Goal: Task Accomplishment & Management: Complete application form

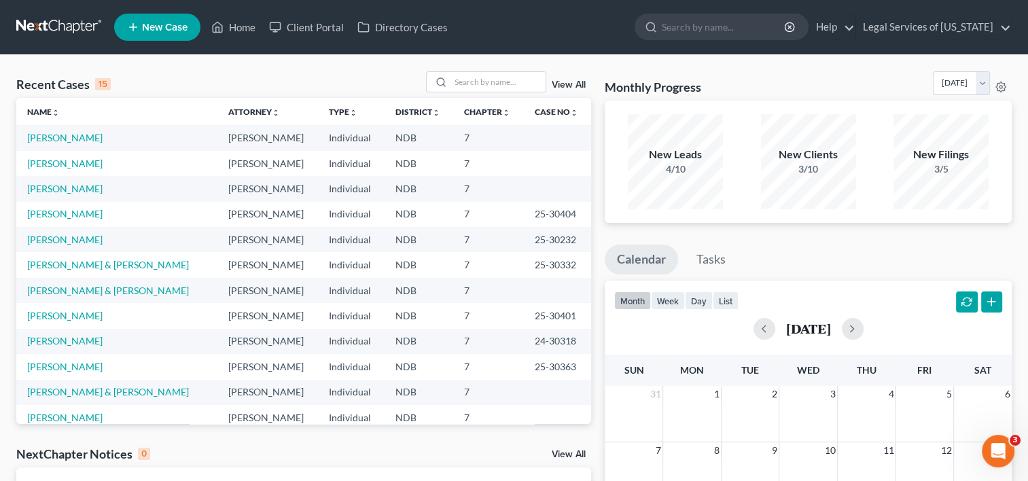
click at [179, 30] on span "New Case" at bounding box center [165, 27] width 46 height 10
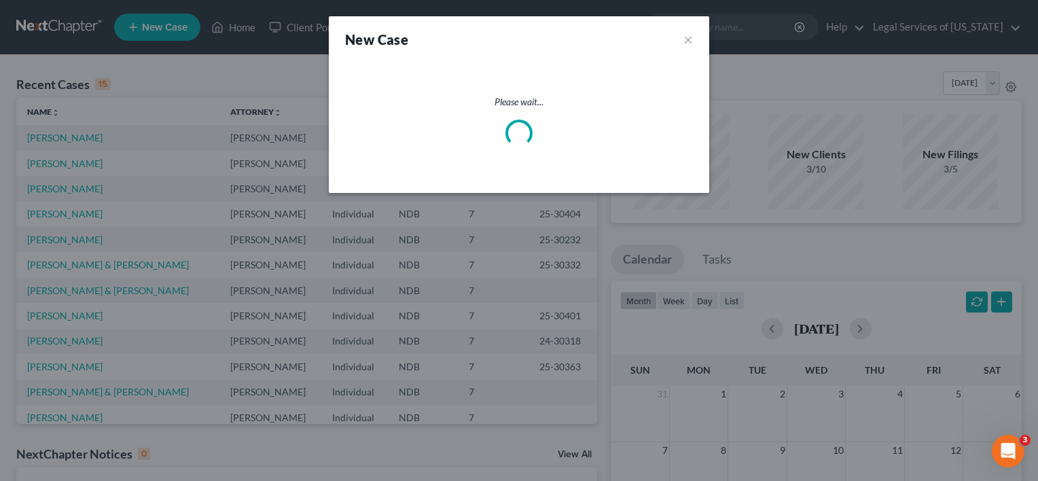
select select "60"
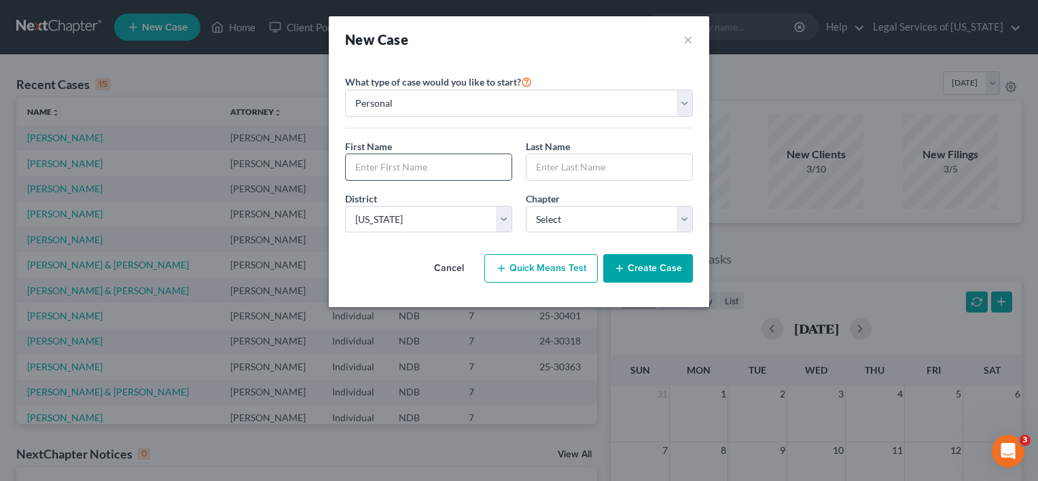
click at [460, 166] on input "text" at bounding box center [429, 167] width 166 height 26
type input "[PERSON_NAME]"
click at [683, 220] on select "Select 7 11 12 13" at bounding box center [609, 219] width 167 height 27
select select "0"
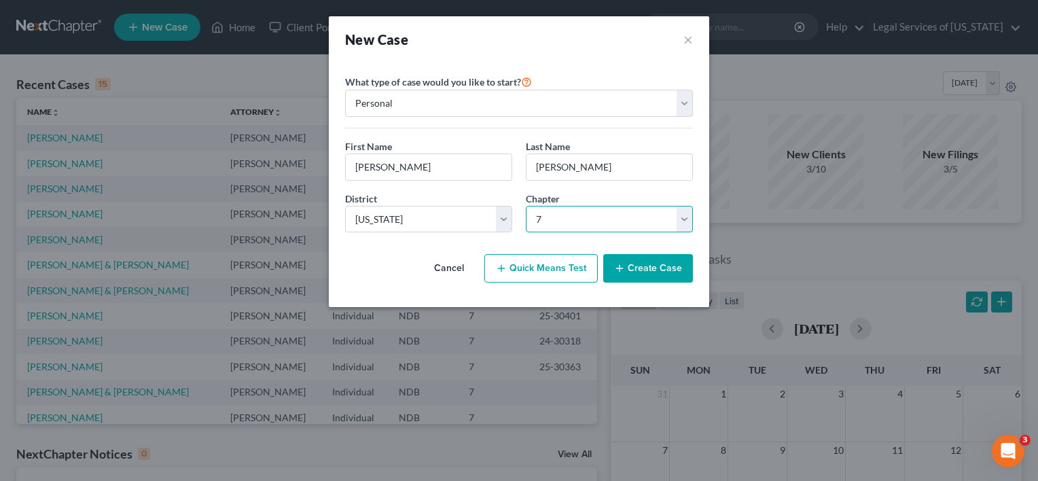
click at [526, 206] on select "Select 7 11 12 13" at bounding box center [609, 219] width 167 height 27
click at [628, 266] on button "Create Case" at bounding box center [648, 268] width 90 height 29
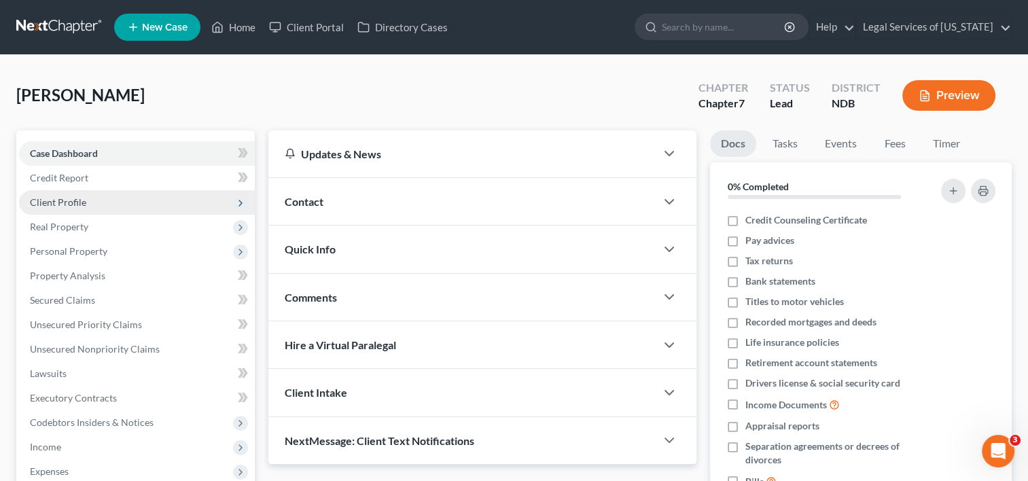
click at [51, 198] on span "Client Profile" at bounding box center [58, 202] width 56 height 12
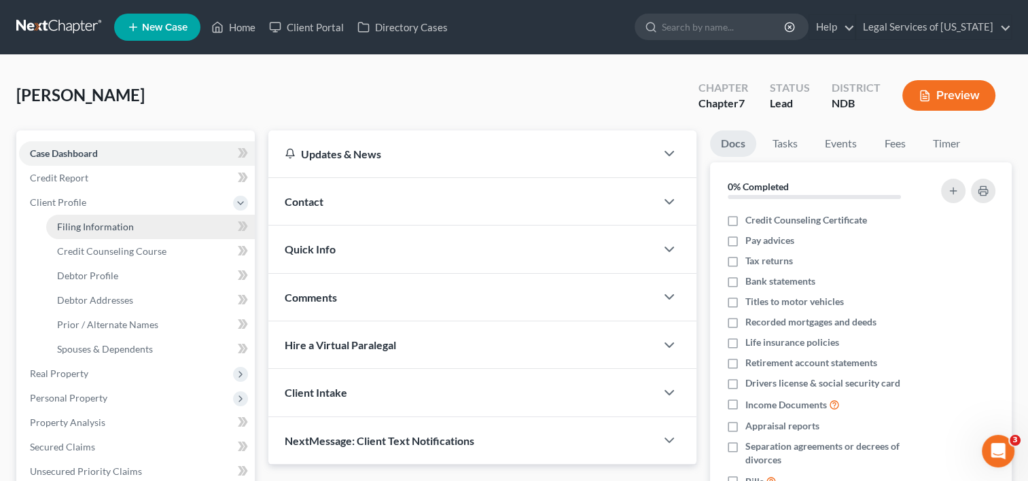
click at [125, 218] on link "Filing Information" at bounding box center [150, 227] width 209 height 24
select select "1"
select select "0"
select select "60"
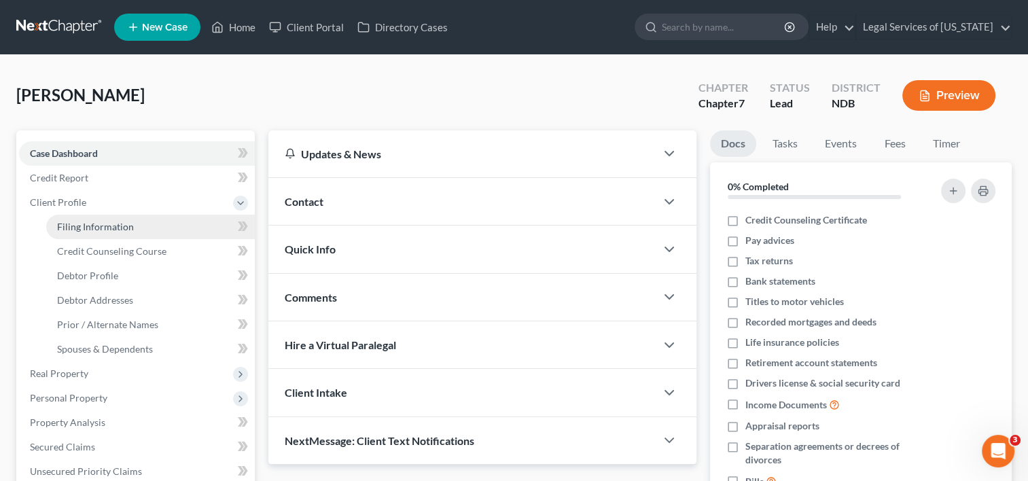
select select "29"
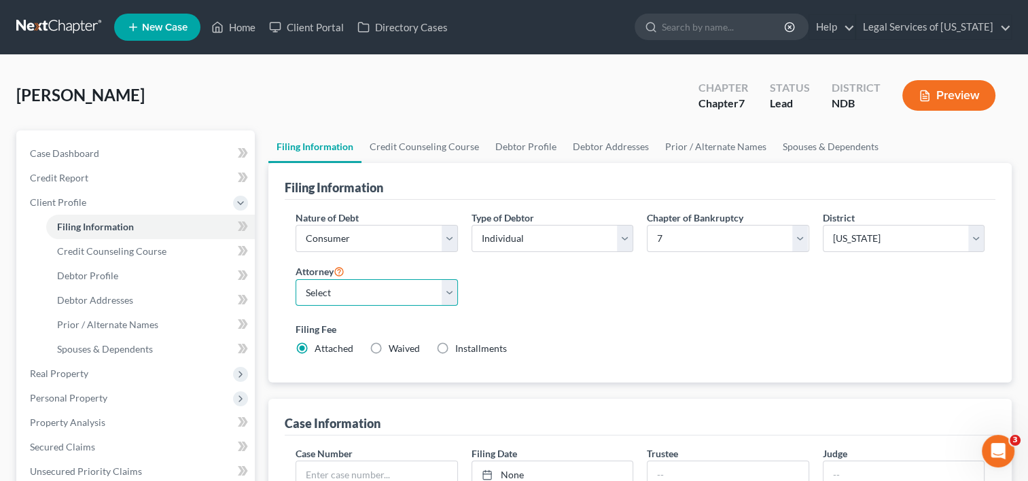
click at [451, 287] on select "Select [PERSON_NAME] [PERSON_NAME] - NDB [PERSON_NAME] - NDB [PERSON_NAME] - ND…" at bounding box center [376, 292] width 162 height 27
select select "2"
click at [295, 279] on select "Select [PERSON_NAME] [PERSON_NAME] - NDB [PERSON_NAME] - NDB [PERSON_NAME] - ND…" at bounding box center [376, 292] width 162 height 27
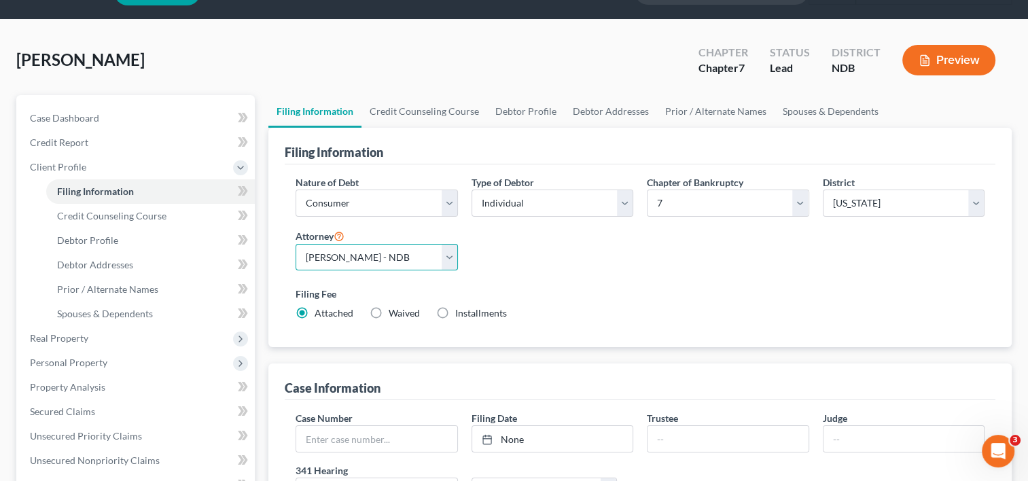
scroll to position [68, 0]
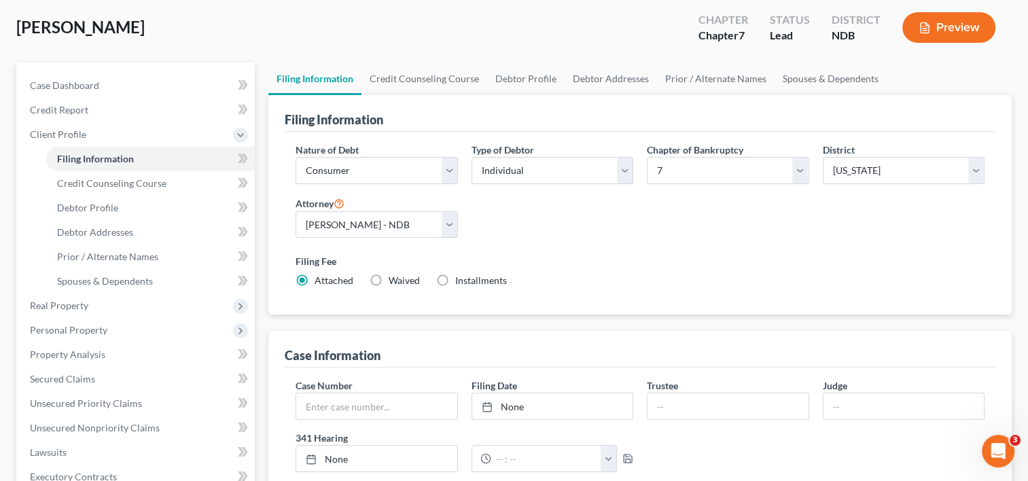
click at [389, 280] on label "Waived Waived" at bounding box center [404, 281] width 31 height 14
click at [394, 280] on input "Waived Waived" at bounding box center [398, 278] width 9 height 9
radio input "true"
radio input "false"
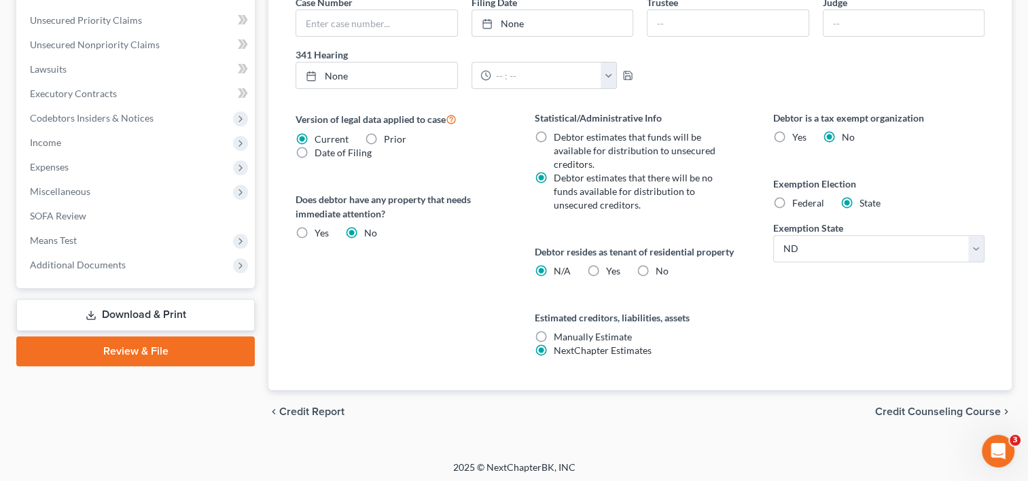
scroll to position [453, 0]
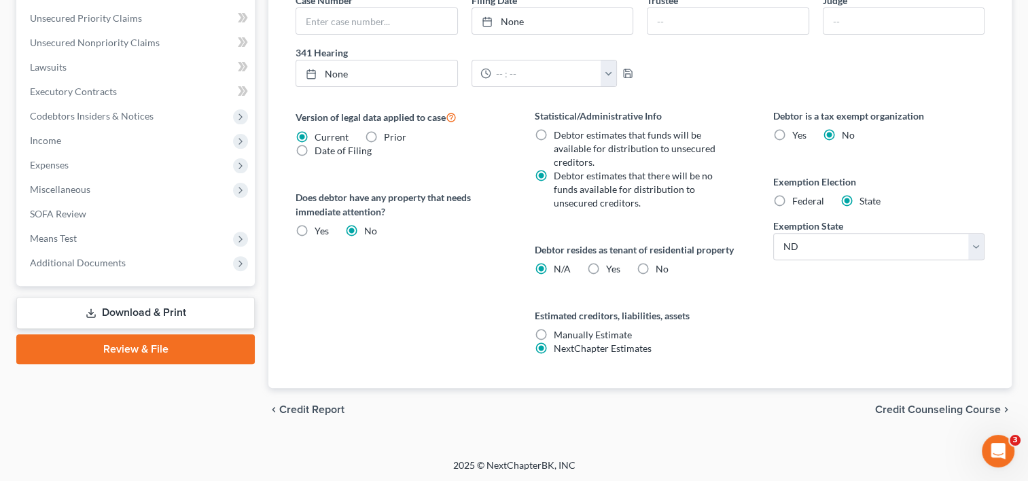
click at [606, 266] on label "Yes Yes" at bounding box center [613, 269] width 14 height 14
click at [611, 266] on input "Yes Yes" at bounding box center [615, 266] width 9 height 9
radio input "true"
radio input "false"
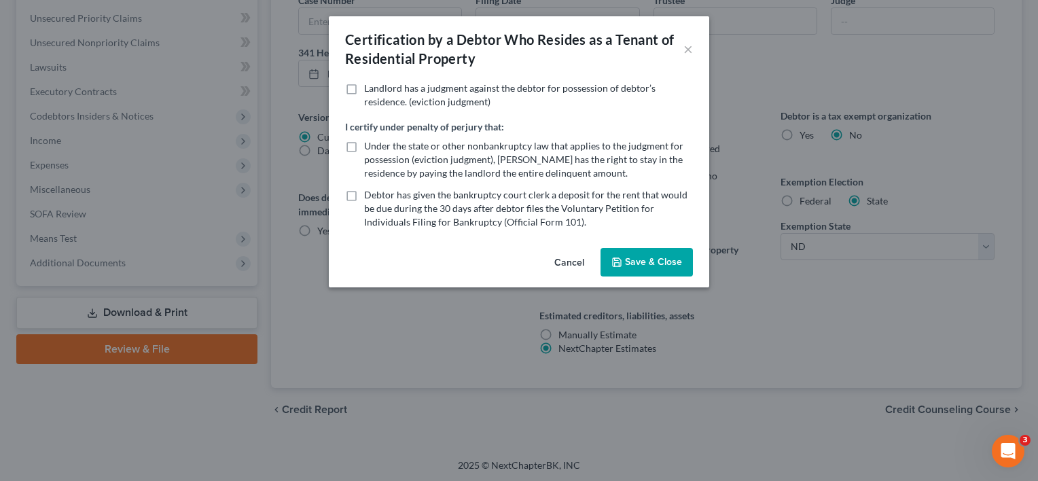
click at [663, 270] on button "Save & Close" at bounding box center [646, 262] width 92 height 29
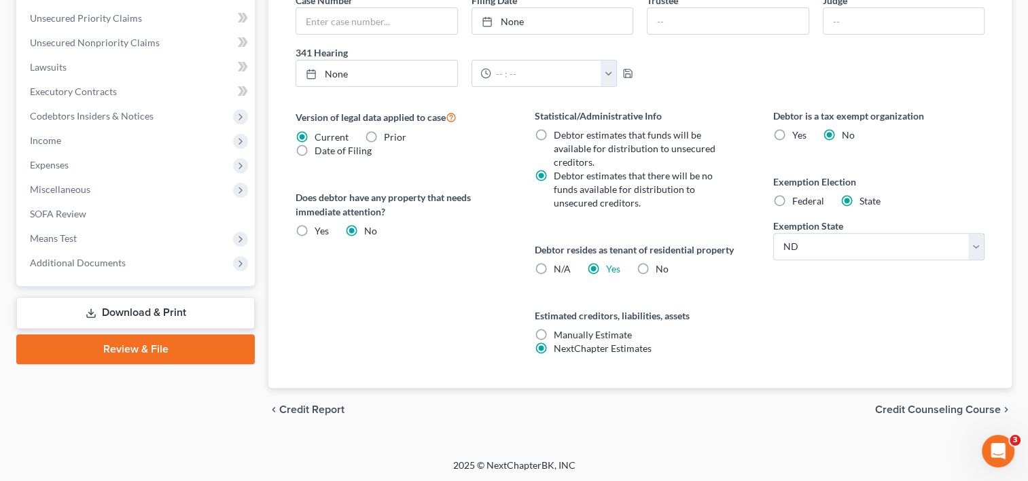
click at [942, 408] on span "Credit Counseling Course" at bounding box center [938, 409] width 126 height 11
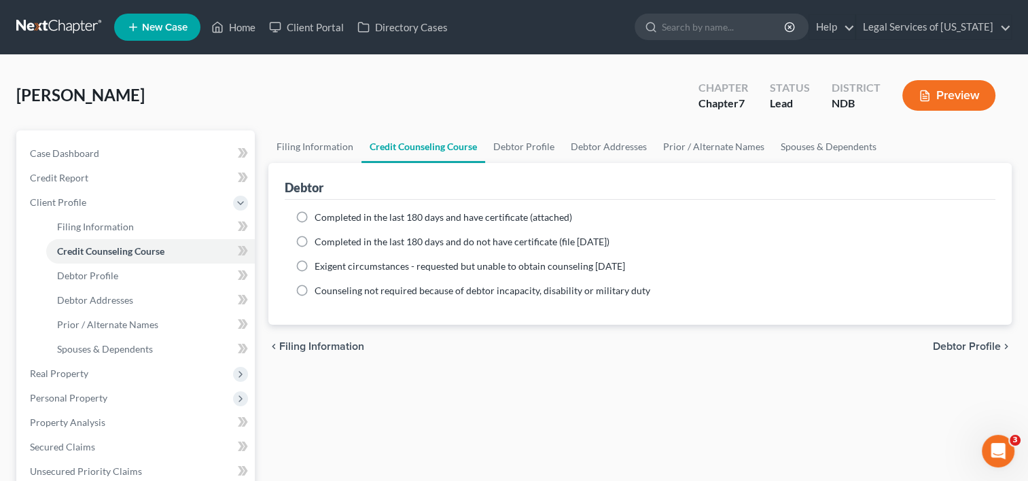
click at [315, 220] on label "Completed in the last 180 days and have certificate (attached)" at bounding box center [443, 218] width 257 height 14
click at [320, 219] on input "Completed in the last 180 days and have certificate (attached)" at bounding box center [324, 215] width 9 height 9
radio input "true"
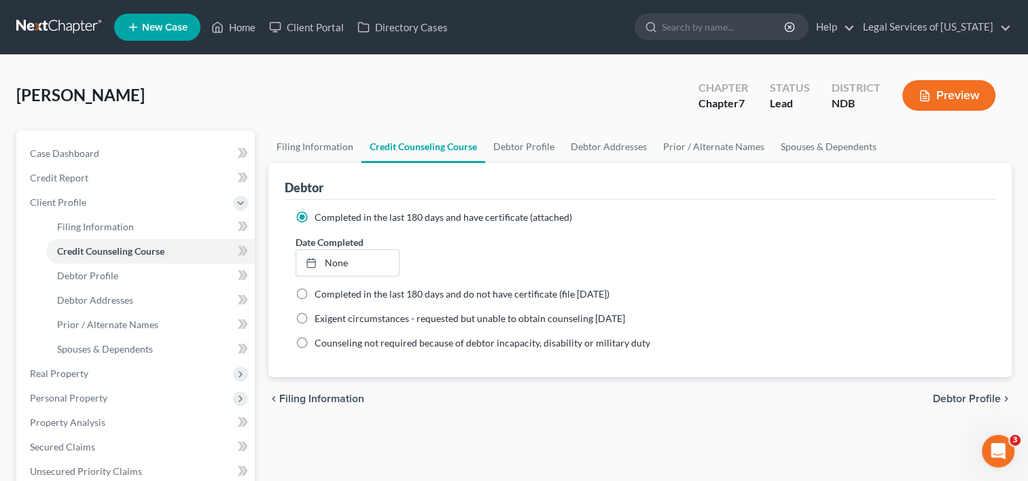
click at [971, 402] on span "Debtor Profile" at bounding box center [967, 398] width 68 height 11
select select "0"
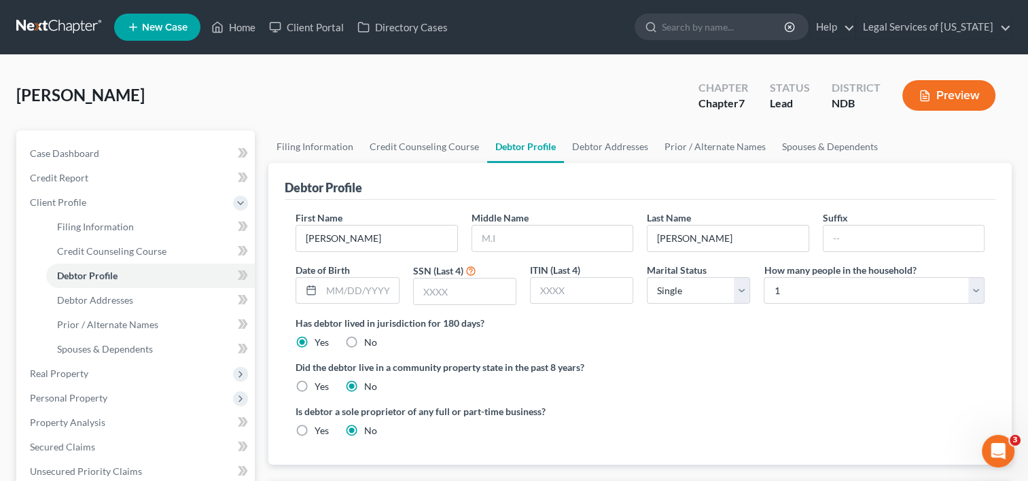
click at [630, 253] on div "First Name [PERSON_NAME] Middle Name Last Name [PERSON_NAME] Date of Birth SSN …" at bounding box center [640, 263] width 702 height 105
click at [523, 232] on input "text" at bounding box center [552, 239] width 160 height 26
type input "[PERSON_NAME]"
type input "[DATE]"
type input "2787"
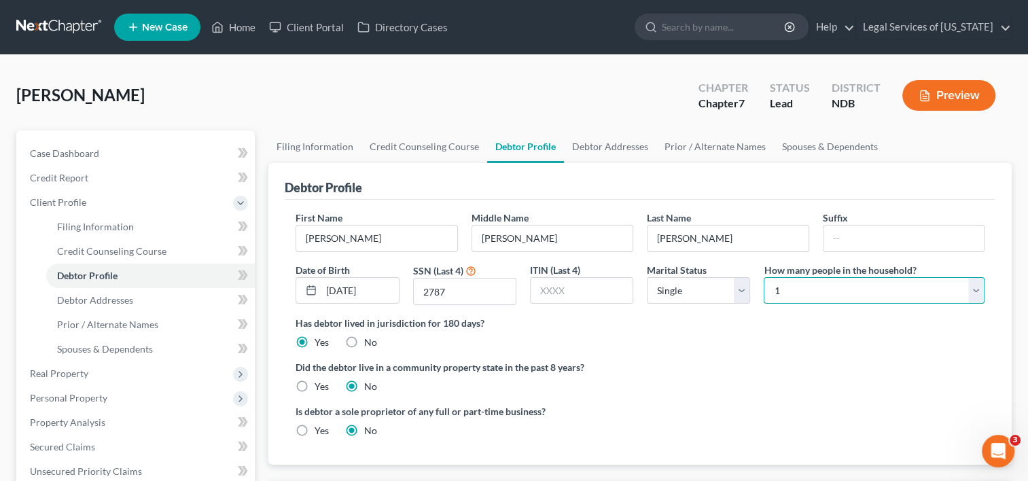
click at [971, 287] on select "Select 1 2 3 4 5 6 7 8 9 10 11 12 13 14 15 16 17 18 19 20" at bounding box center [874, 290] width 221 height 27
select select "2"
click at [764, 277] on select "Select 1 2 3 4 5 6 7 8 9 10 11 12 13 14 15 16 17 18 19 20" at bounding box center [874, 290] width 221 height 27
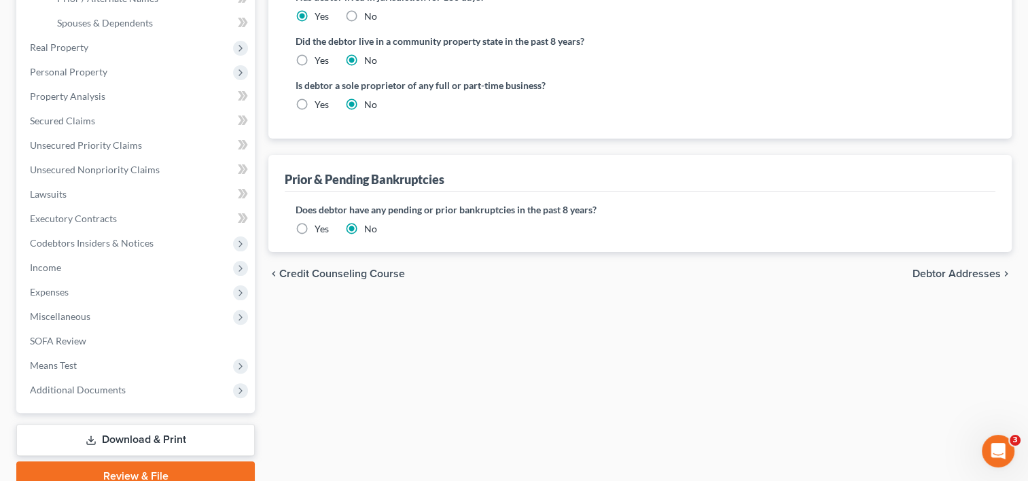
scroll to position [387, 0]
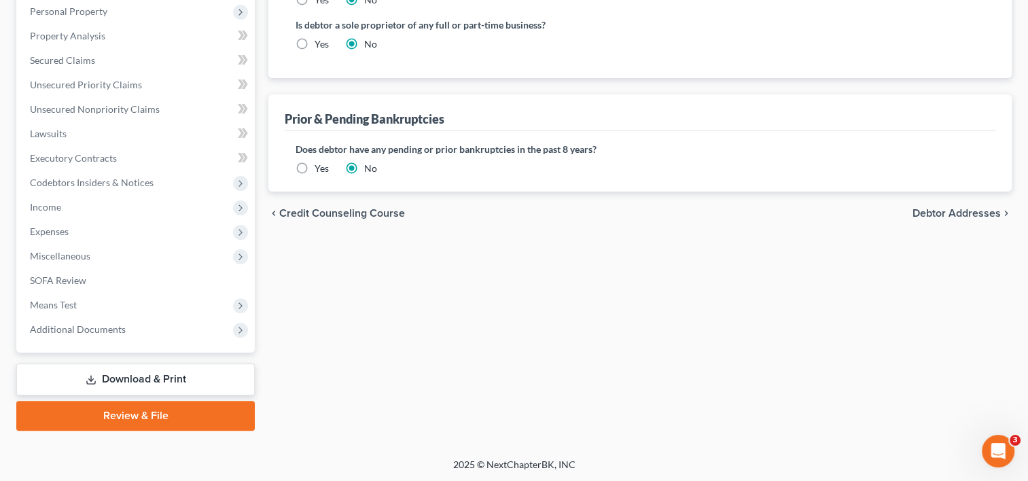
click at [931, 213] on span "Debtor Addresses" at bounding box center [956, 213] width 88 height 11
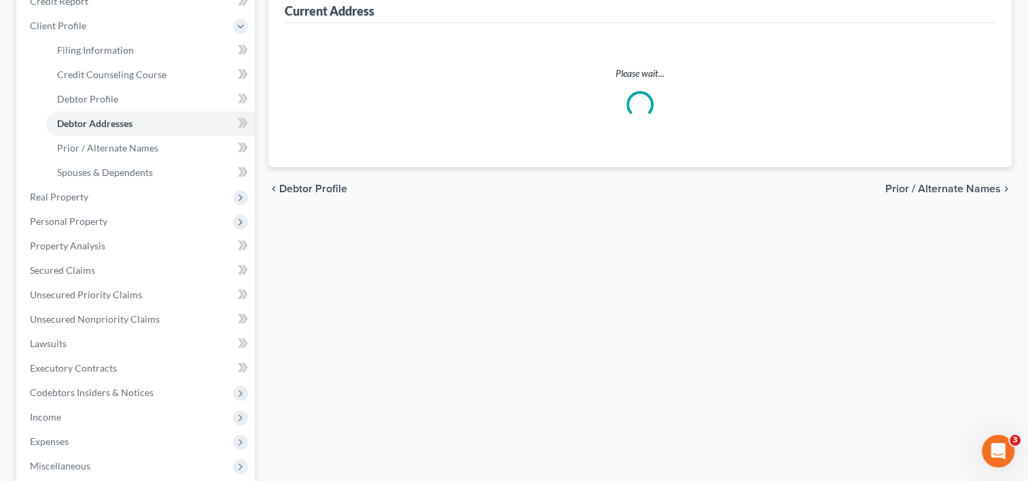
select select "0"
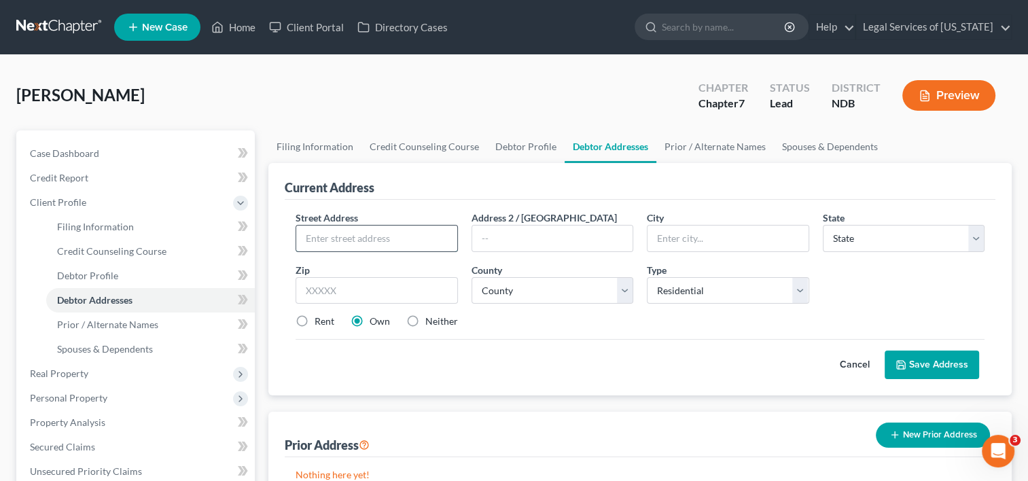
click at [359, 245] on input "text" at bounding box center [376, 239] width 160 height 26
type input "[STREET_ADDRESS]"
type input "Unit 101"
type input "58103"
type input "Fargo"
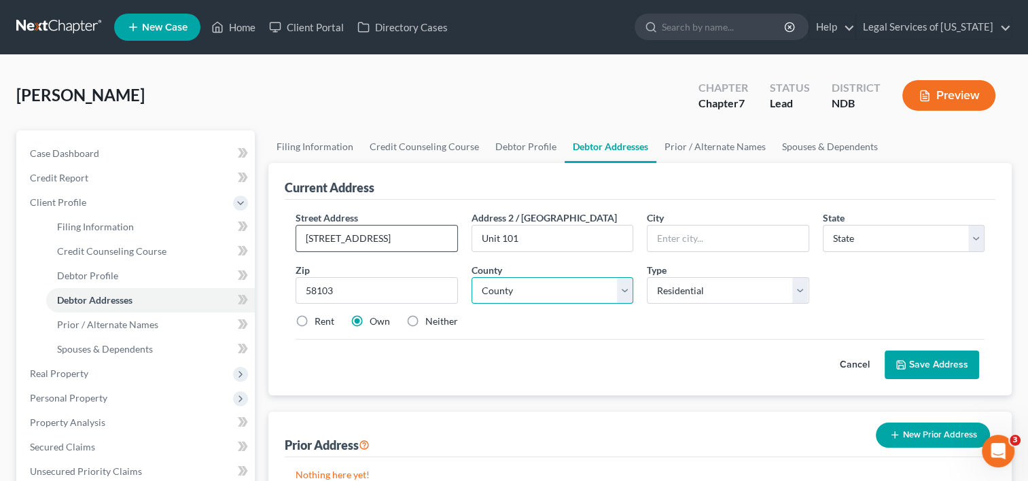
select select "29"
click at [622, 286] on select "County [GEOGRAPHIC_DATA] [GEOGRAPHIC_DATA] [GEOGRAPHIC_DATA] [GEOGRAPHIC_DATA] …" at bounding box center [552, 290] width 162 height 27
select select "8"
click at [471, 277] on select "County [GEOGRAPHIC_DATA] [GEOGRAPHIC_DATA] [GEOGRAPHIC_DATA] [GEOGRAPHIC_DATA] …" at bounding box center [552, 290] width 162 height 27
click at [800, 280] on select "Select Residential Mailing Rental Business" at bounding box center [728, 290] width 162 height 27
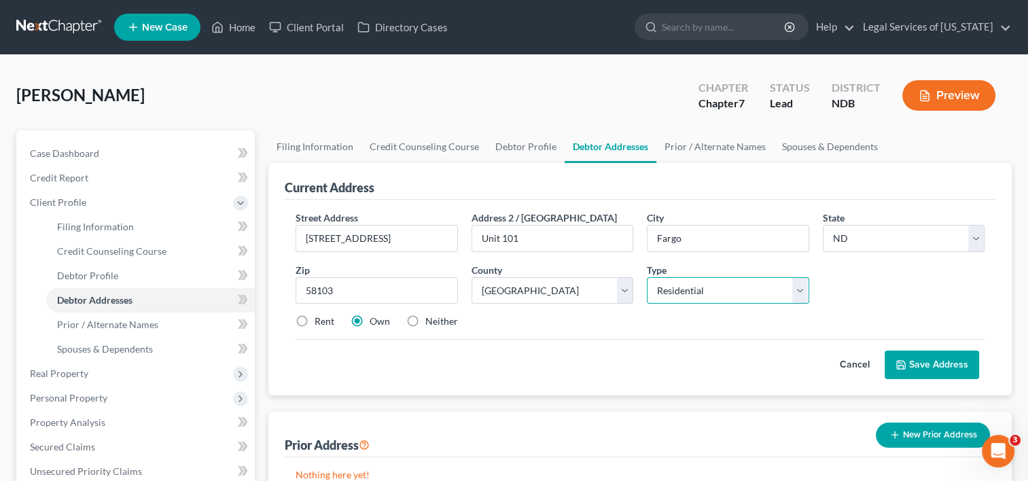
click at [647, 277] on select "Select Residential Mailing Rental Business" at bounding box center [728, 290] width 162 height 27
click at [315, 323] on label "Rent" at bounding box center [325, 322] width 20 height 14
click at [320, 323] on input "Rent" at bounding box center [324, 319] width 9 height 9
radio input "true"
click at [938, 356] on button "Save Address" at bounding box center [931, 365] width 94 height 29
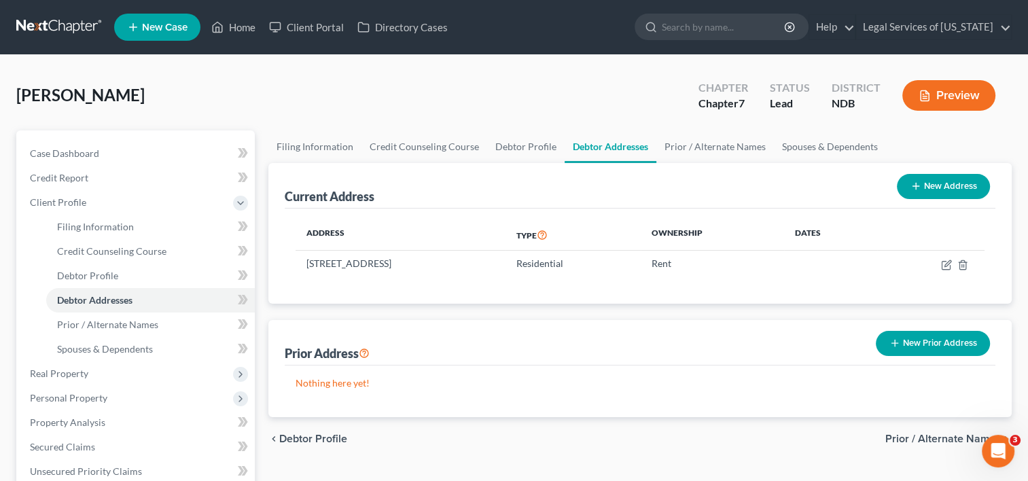
click at [932, 342] on button "New Prior Address" at bounding box center [933, 343] width 114 height 25
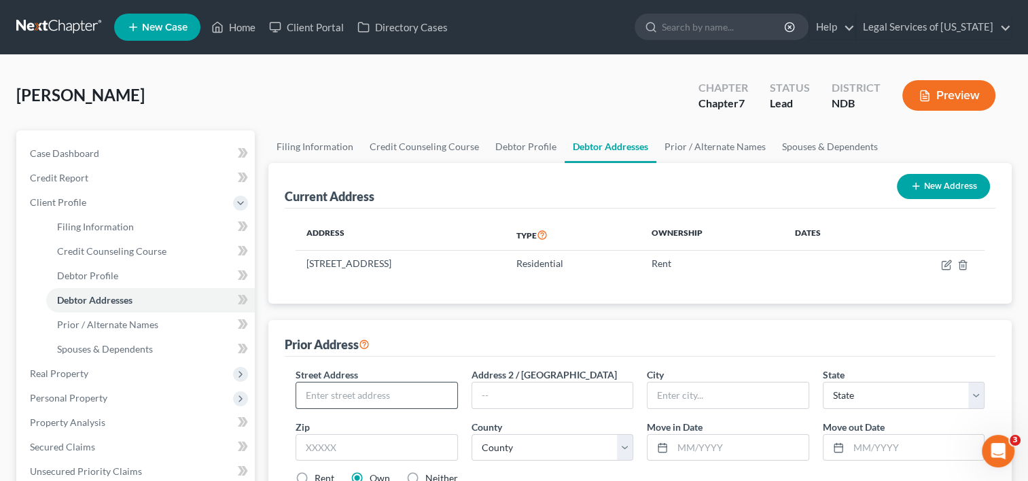
click at [332, 386] on input "text" at bounding box center [376, 395] width 160 height 26
type input "[STREET_ADDRESS][PERSON_NAME]"
type input "58103"
type input "Fargo"
select select "29"
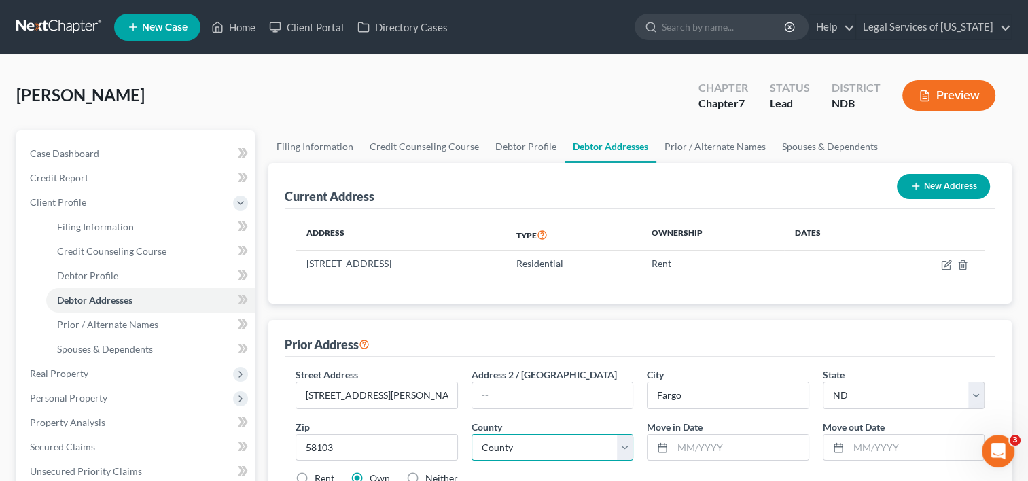
scroll to position [272, 0]
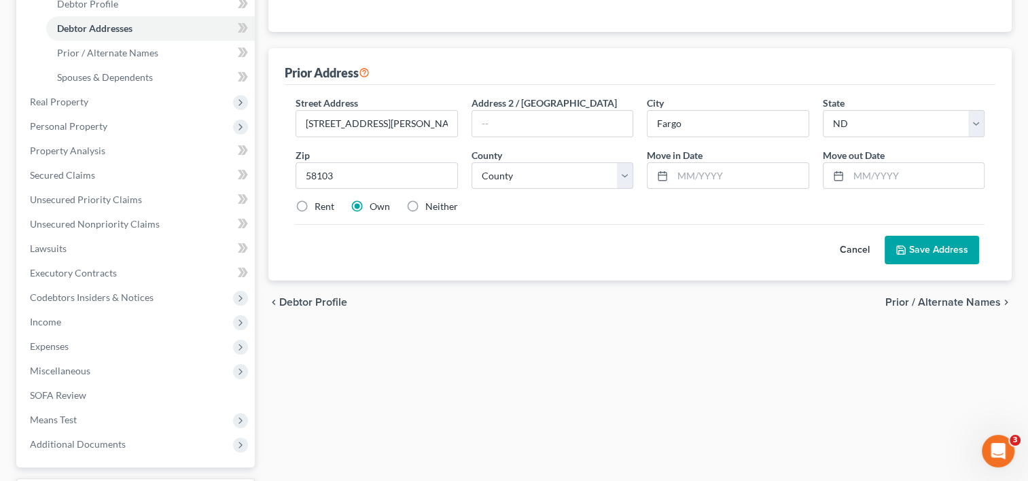
click at [633, 178] on div "County * County [GEOGRAPHIC_DATA] [GEOGRAPHIC_DATA] [GEOGRAPHIC_DATA] [GEOGRAPH…" at bounding box center [552, 168] width 175 height 41
click at [630, 178] on select "County [GEOGRAPHIC_DATA] [GEOGRAPHIC_DATA] [GEOGRAPHIC_DATA] [GEOGRAPHIC_DATA] …" at bounding box center [552, 175] width 162 height 27
select select "8"
click at [471, 162] on select "County [GEOGRAPHIC_DATA] [GEOGRAPHIC_DATA] [GEOGRAPHIC_DATA] [GEOGRAPHIC_DATA] …" at bounding box center [552, 175] width 162 height 27
click at [697, 177] on input "text" at bounding box center [739, 176] width 135 height 26
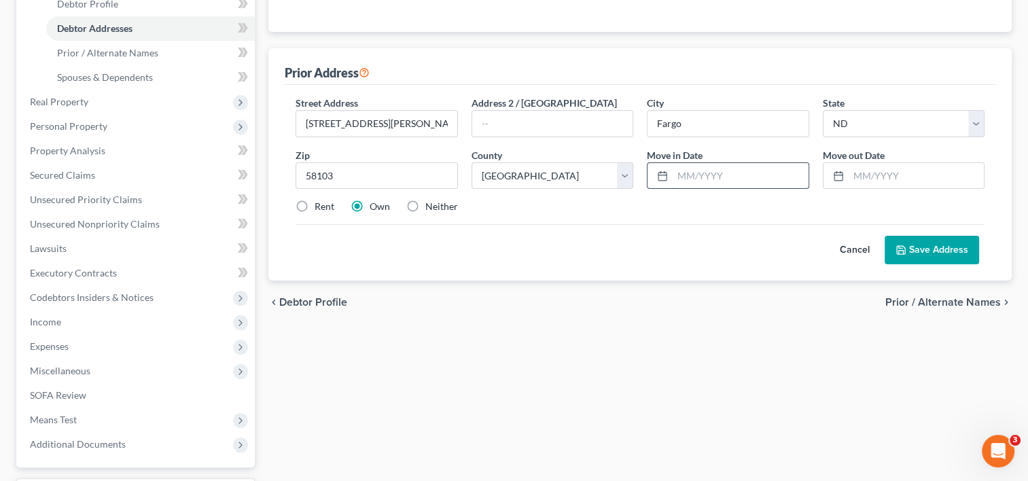
type input "0"
type input "12/2015"
type input "12/2022"
click at [937, 253] on button "Save Address" at bounding box center [931, 250] width 94 height 29
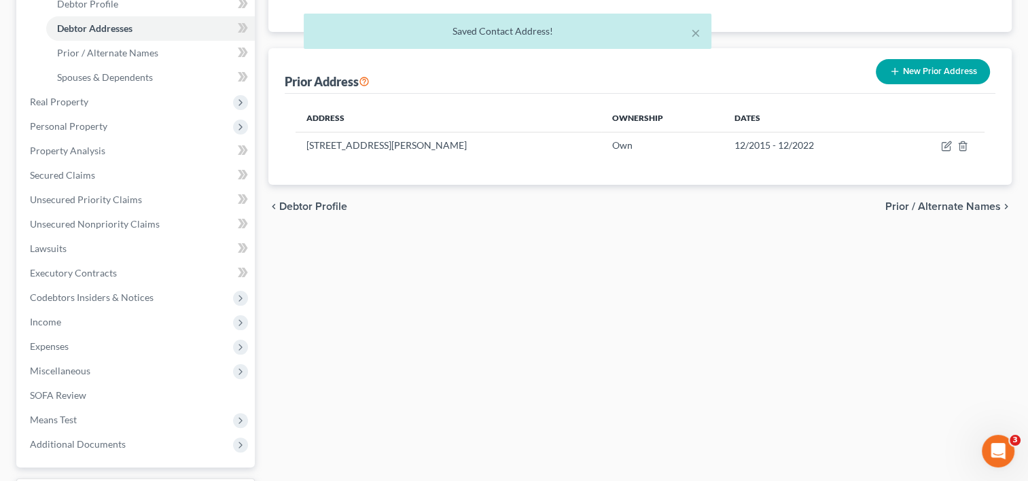
click at [951, 204] on span "Prior / Alternate Names" at bounding box center [942, 206] width 115 height 11
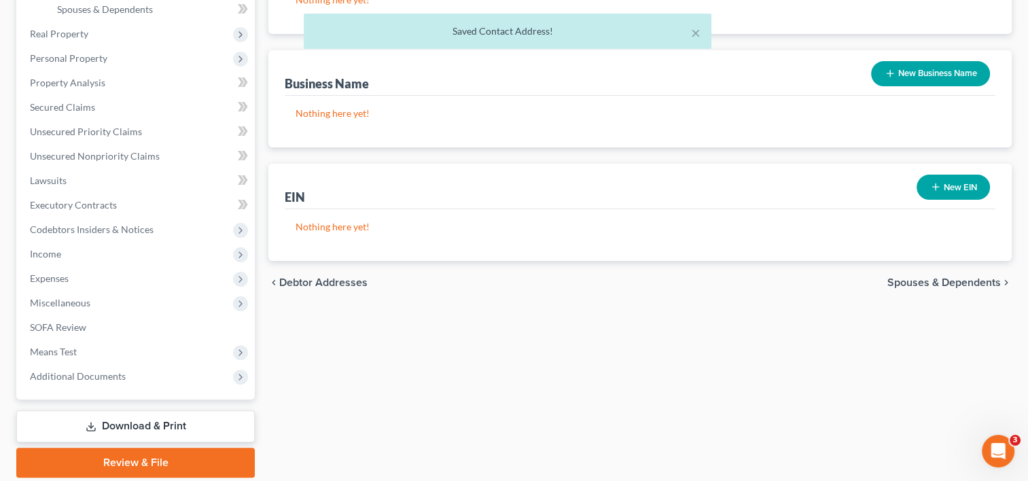
click at [904, 287] on span "Spouses & Dependents" at bounding box center [943, 282] width 113 height 11
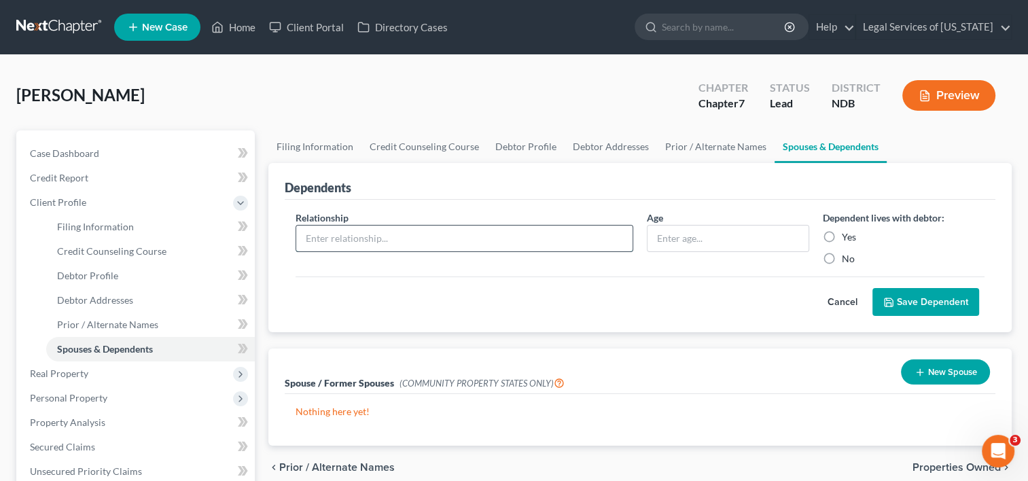
click at [587, 240] on input "text" at bounding box center [464, 239] width 336 height 26
click at [419, 234] on input "text" at bounding box center [464, 239] width 336 height 26
type input "grandchild"
type input "15"
click at [842, 236] on label "Yes" at bounding box center [849, 237] width 14 height 14
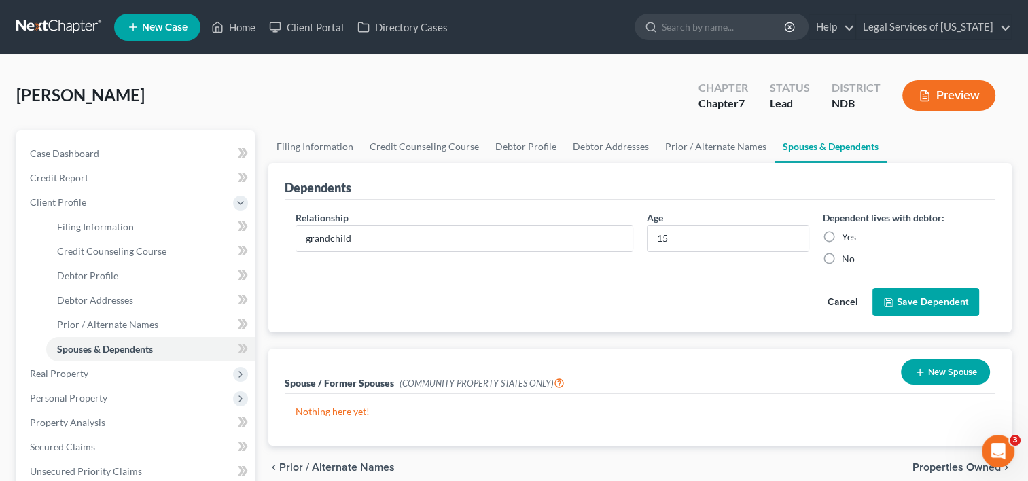
click at [847, 236] on input "Yes" at bounding box center [851, 234] width 9 height 9
radio input "true"
click at [931, 300] on button "Save Dependent" at bounding box center [925, 302] width 107 height 29
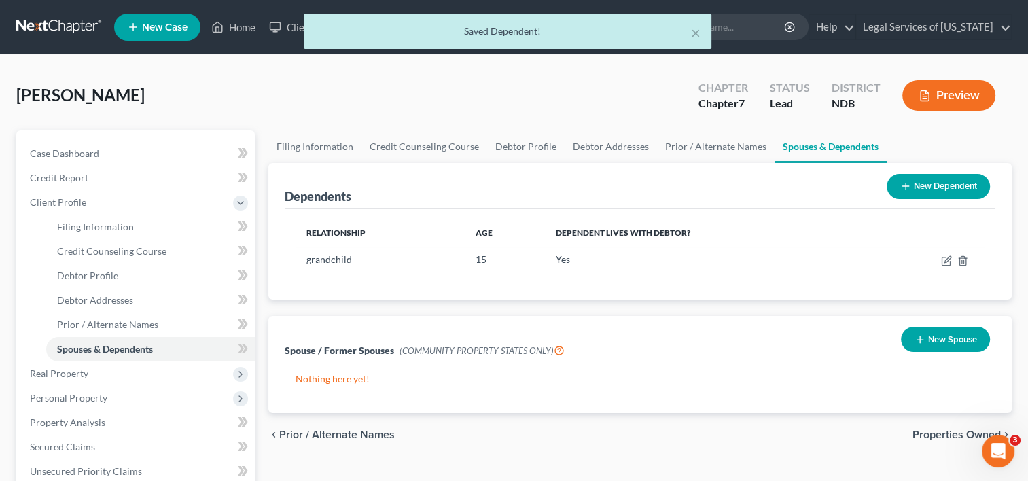
click at [921, 187] on button "New Dependent" at bounding box center [937, 186] width 103 height 25
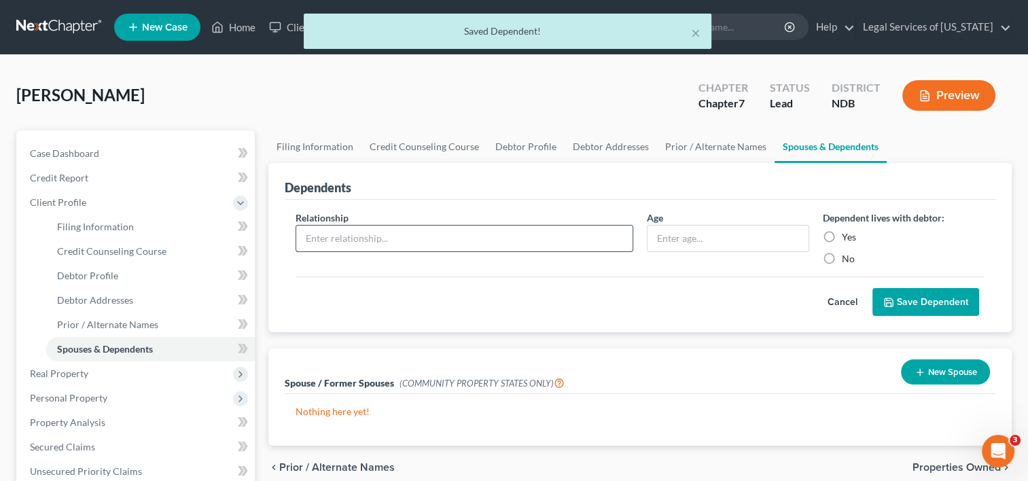
click at [391, 239] on input "text" at bounding box center [464, 239] width 336 height 26
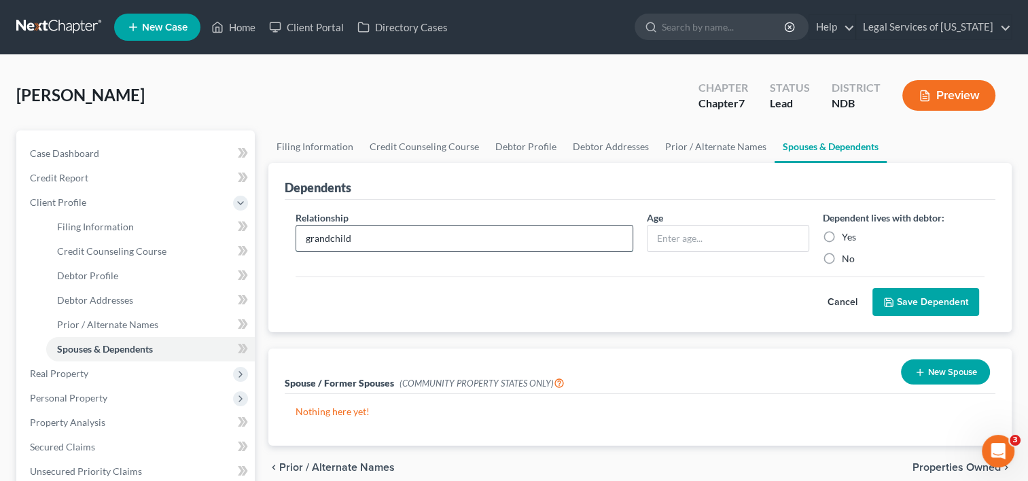
type input "grandchild"
type input "14"
click at [842, 231] on label "Yes" at bounding box center [849, 237] width 14 height 14
click at [842, 236] on label "Yes" at bounding box center [849, 237] width 14 height 14
click at [847, 236] on input "Yes" at bounding box center [851, 234] width 9 height 9
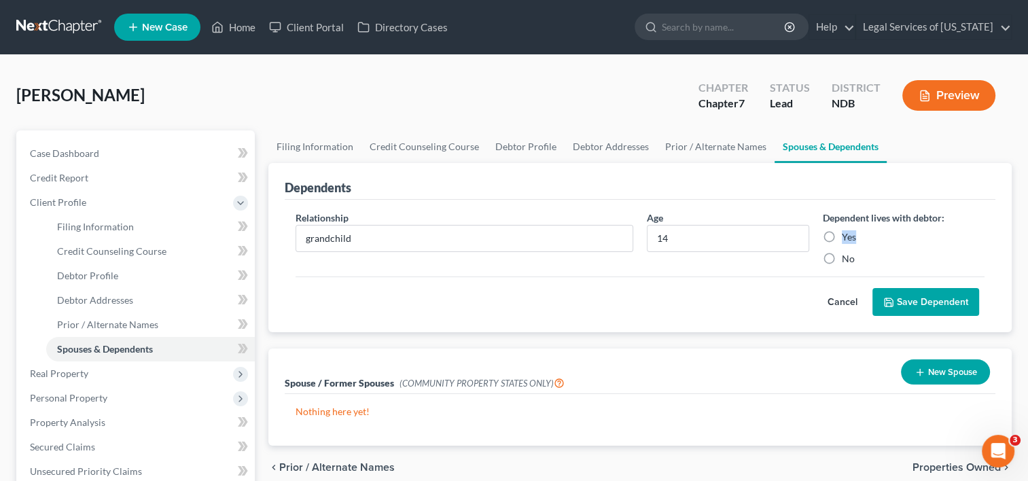
radio input "true"
click at [899, 288] on button "Save Dependent" at bounding box center [925, 302] width 107 height 29
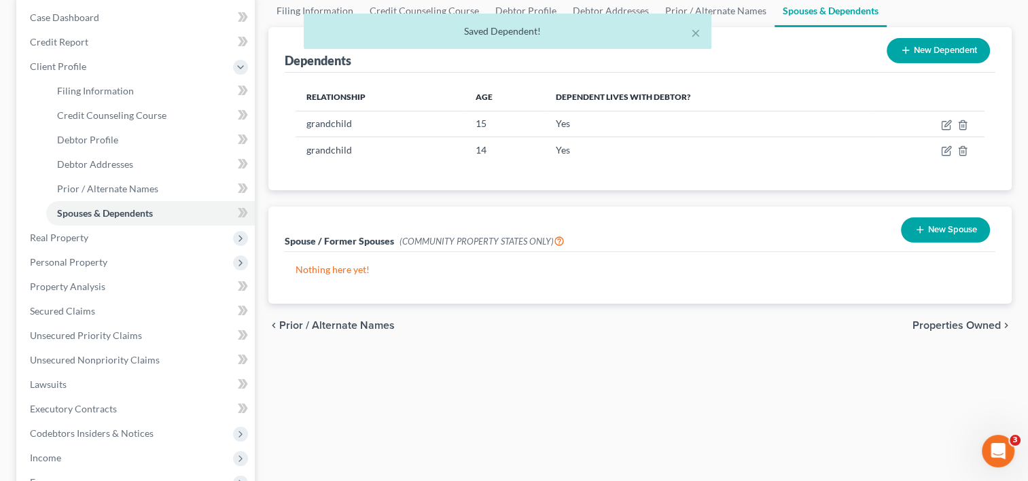
click at [944, 328] on span "Properties Owned" at bounding box center [956, 325] width 88 height 11
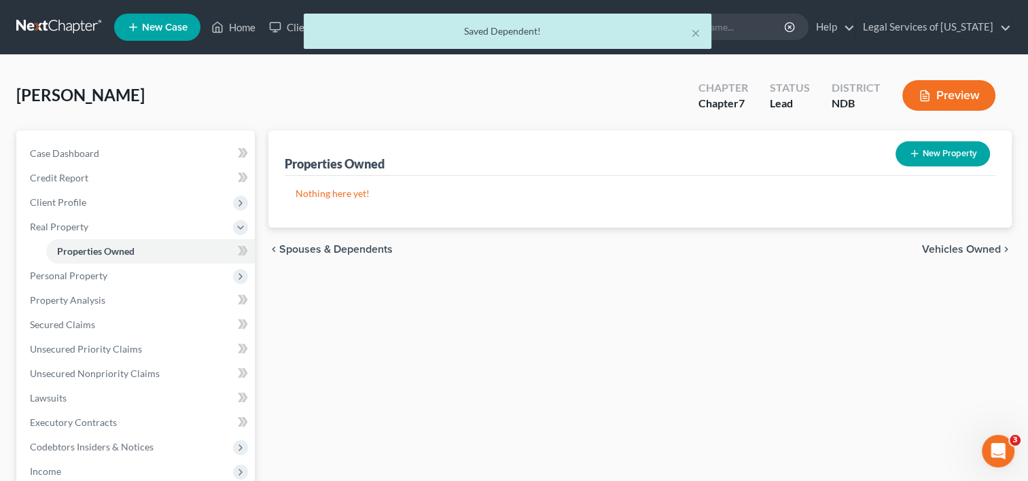
click at [971, 247] on span "Vehicles Owned" at bounding box center [961, 249] width 79 height 11
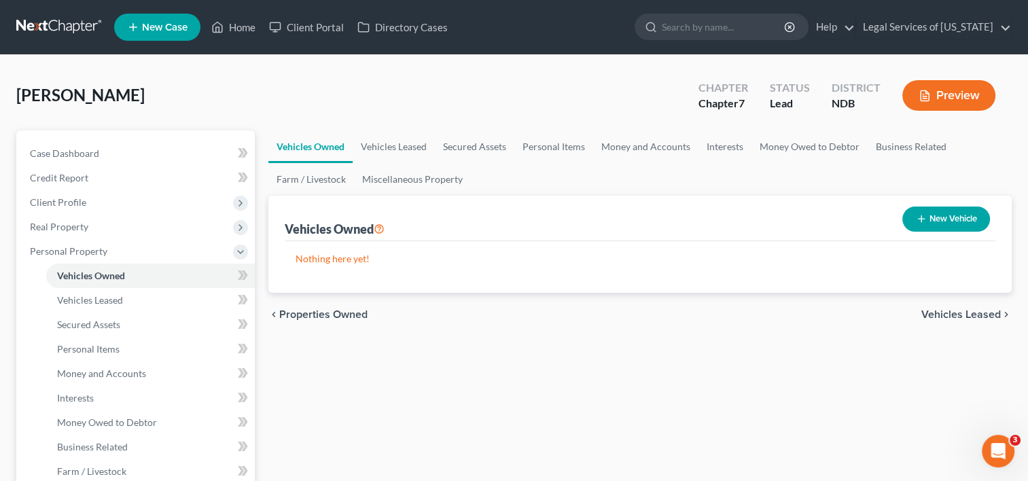
click at [943, 223] on button "New Vehicle" at bounding box center [946, 219] width 88 height 25
select select "0"
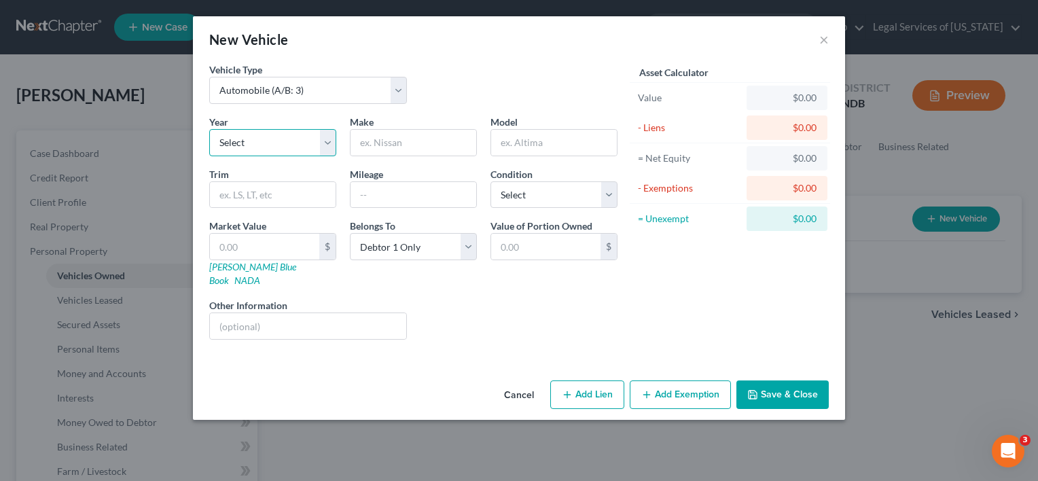
click at [266, 132] on select "Select 2026 2025 2024 2023 2022 2021 2020 2019 2018 2017 2016 2015 2014 2013 20…" at bounding box center [272, 142] width 127 height 27
select select "11"
click at [209, 129] on select "Select 2026 2025 2024 2023 2022 2021 2020 2019 2018 2017 2016 2015 2014 2013 20…" at bounding box center [272, 142] width 127 height 27
click at [396, 144] on input "text" at bounding box center [414, 143] width 126 height 26
type input "Mazda"
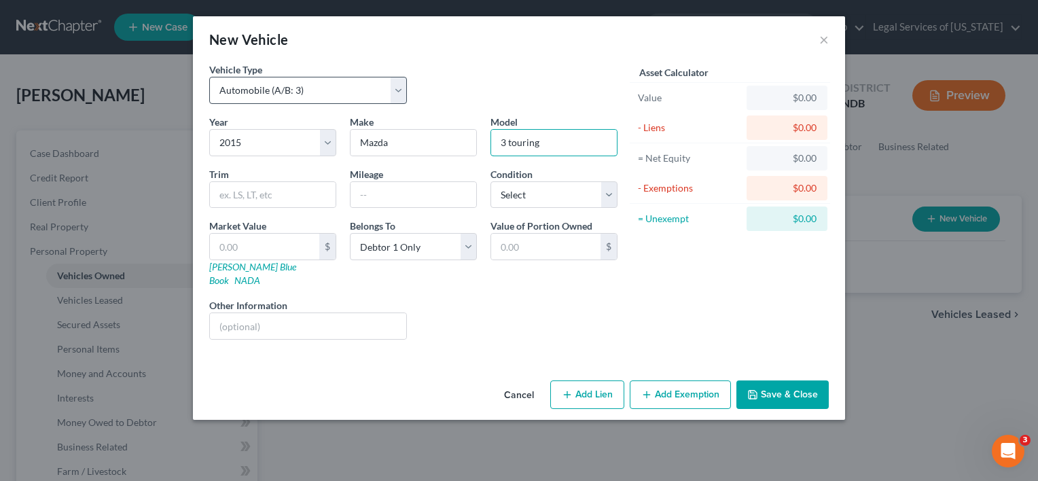
type input "3 touring"
type input "114000"
click at [611, 188] on select "Select Excellent Very Good Good Fair Poor" at bounding box center [553, 194] width 127 height 27
select select "2"
click at [490, 181] on select "Select Excellent Very Good Good Fair Poor" at bounding box center [553, 194] width 127 height 27
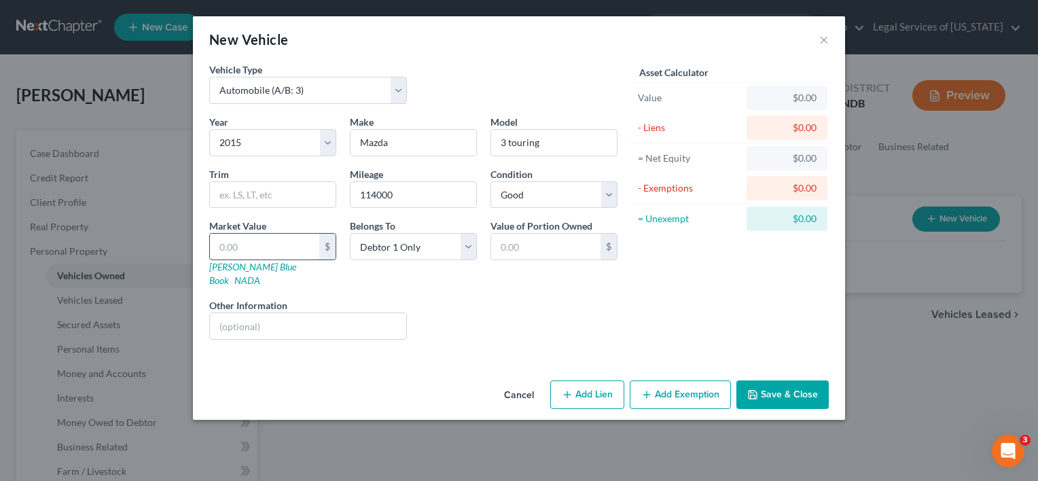
click at [285, 236] on input "text" at bounding box center [264, 247] width 109 height 26
type input "1"
type input "1.00"
type input "12"
type input "12.00"
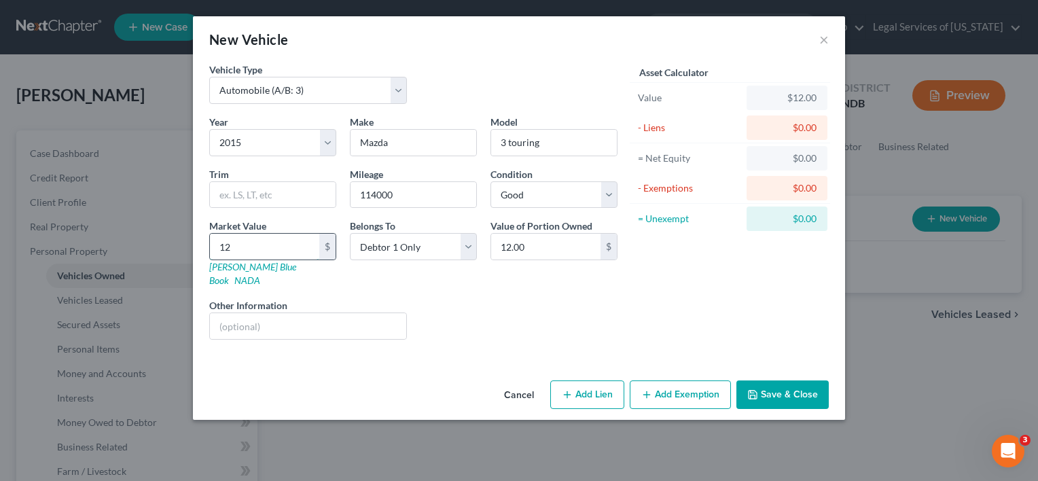
type input "125"
type input "125.00"
type input "1250"
type input "1,250.00"
type input "1,2500"
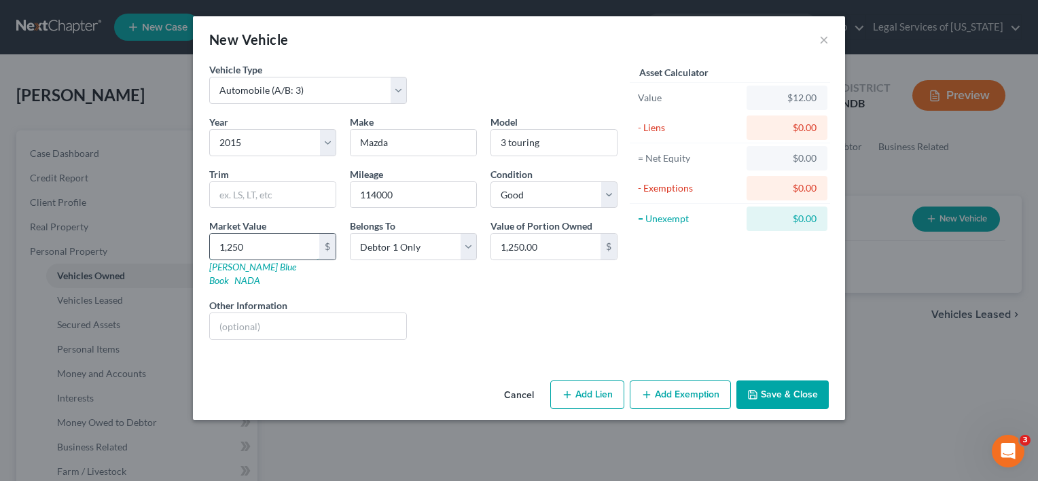
type input "12,500.00"
type input "12,500"
click at [579, 380] on button "Add Lien" at bounding box center [587, 394] width 74 height 29
select select "0"
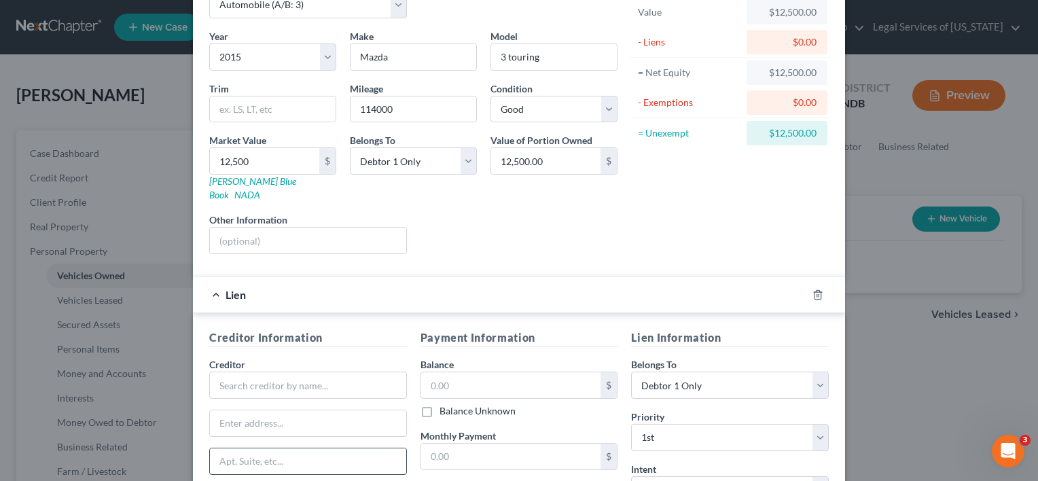
scroll to position [204, 0]
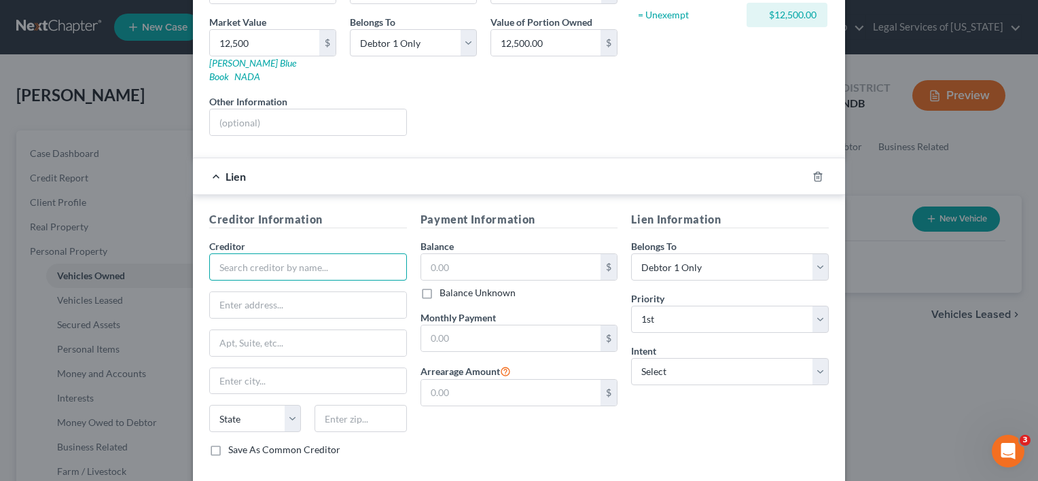
click at [313, 253] on input "text" at bounding box center [308, 266] width 198 height 27
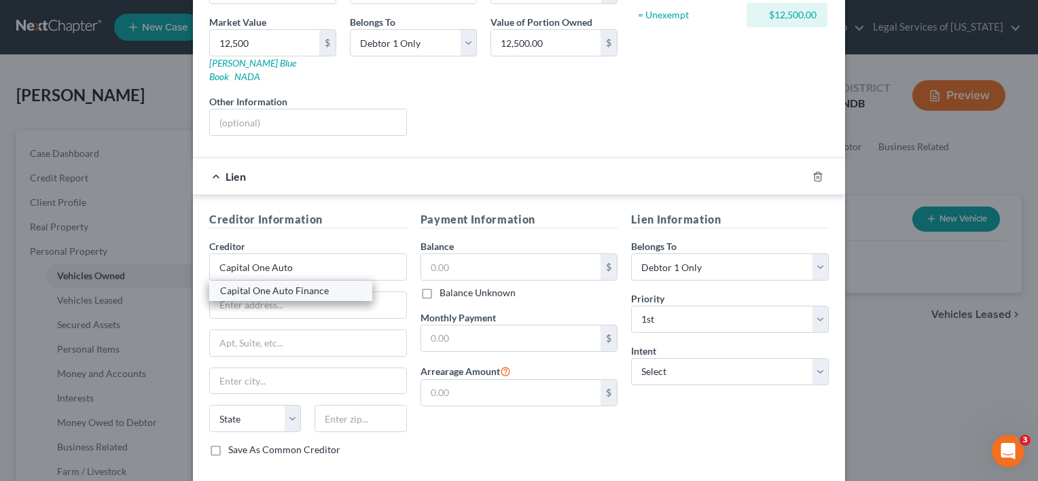
click at [319, 284] on div "Capital One Auto Finance" at bounding box center [290, 291] width 141 height 14
type input "Capital One Auto Finance"
type input "PO Box 60511"
type input "City Of Industry"
select select "4"
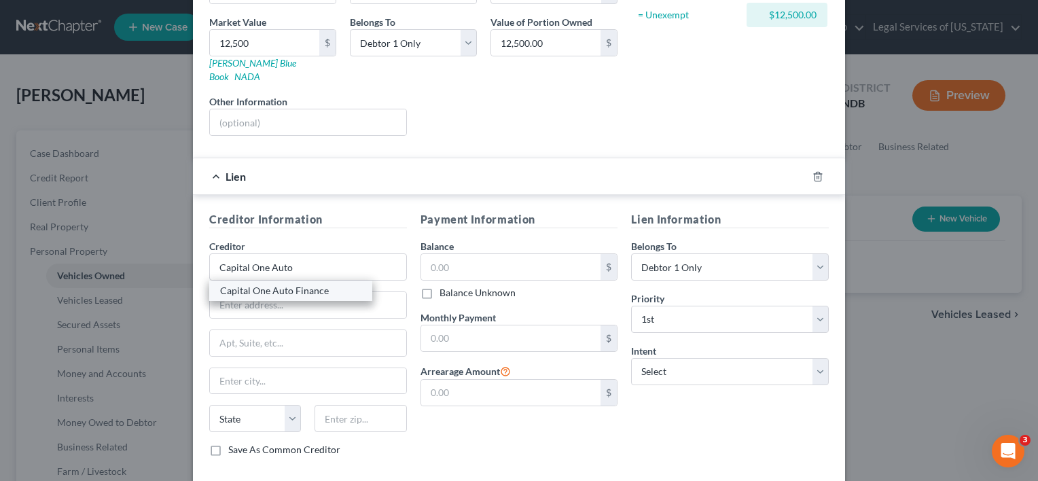
type input "91716"
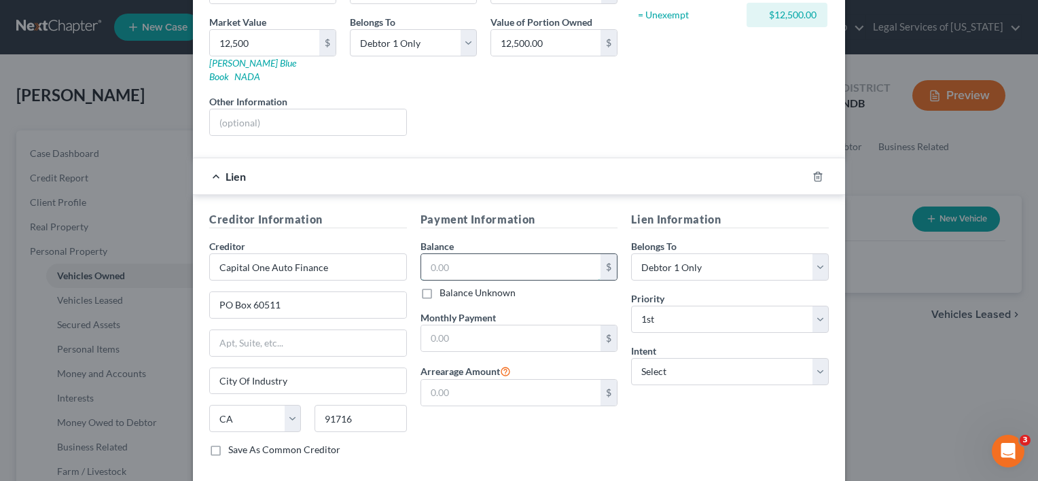
click at [505, 254] on input "text" at bounding box center [511, 267] width 180 height 26
type input "13,808"
type input "466"
click at [820, 361] on select "Select Surrender Redeem Reaffirm Avoid Other" at bounding box center [730, 371] width 198 height 27
select select "2"
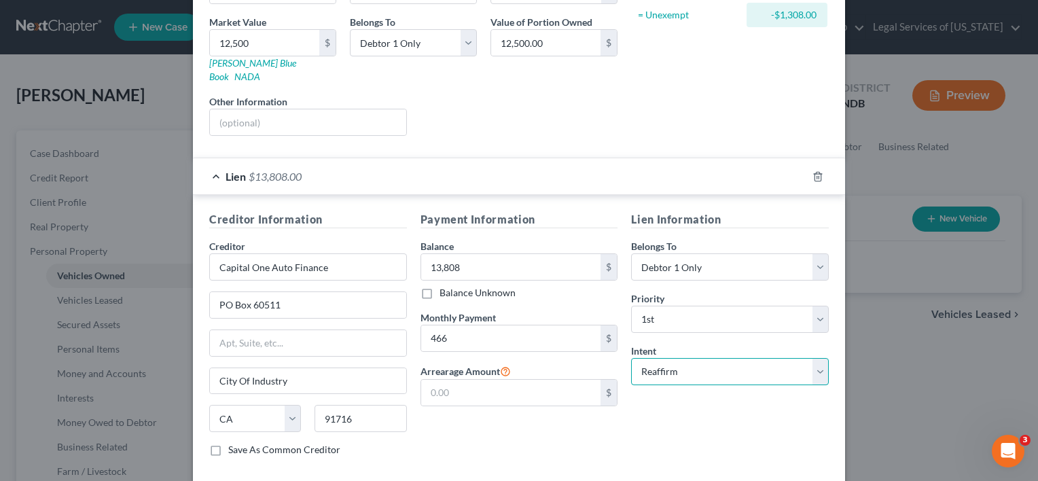
click at [631, 358] on select "Select Surrender Redeem Reaffirm Avoid Other" at bounding box center [730, 371] width 198 height 27
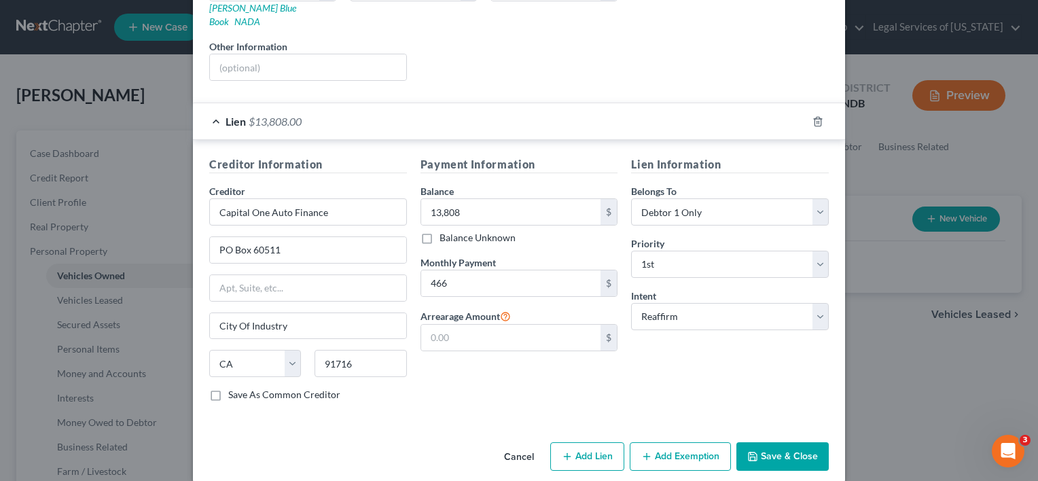
click at [660, 442] on button "Add Exemption" at bounding box center [680, 456] width 101 height 29
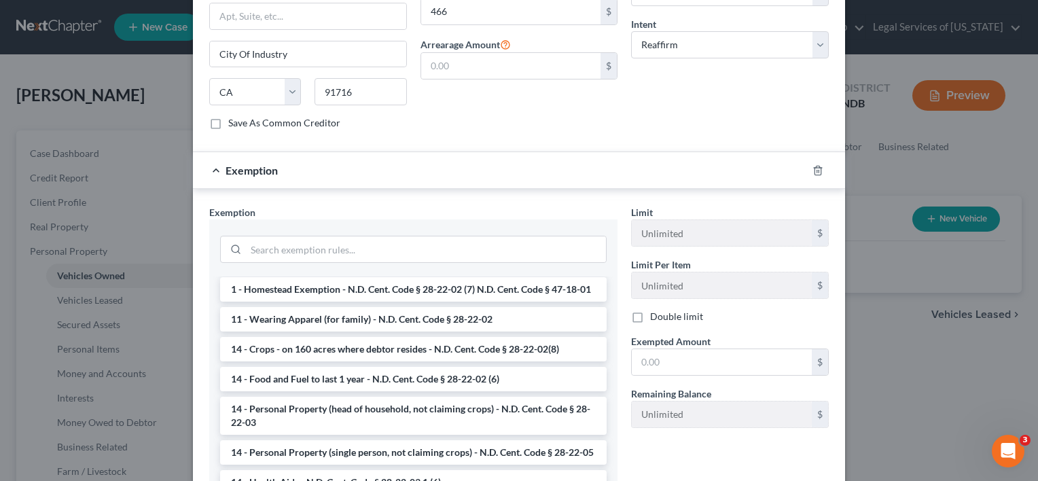
scroll to position [136, 0]
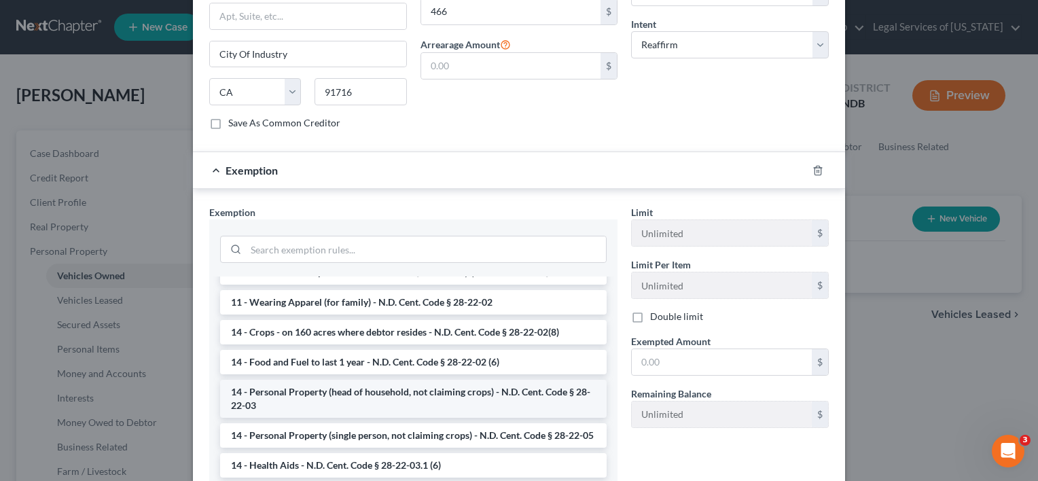
click at [421, 401] on li "14 - Personal Property (head of household, not claiming crops) - N.D. Cent. Cod…" at bounding box center [413, 399] width 387 height 38
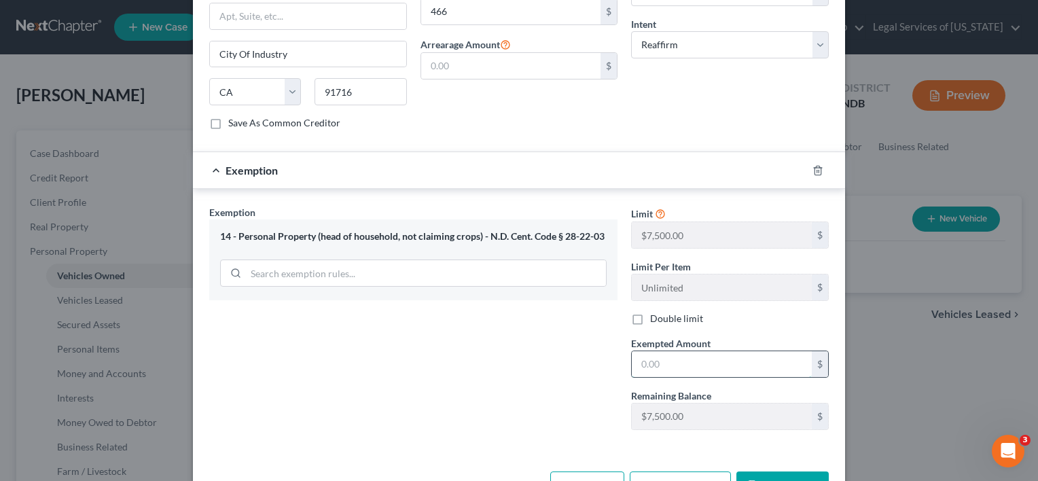
click at [674, 351] on input "text" at bounding box center [722, 364] width 180 height 26
type input "1"
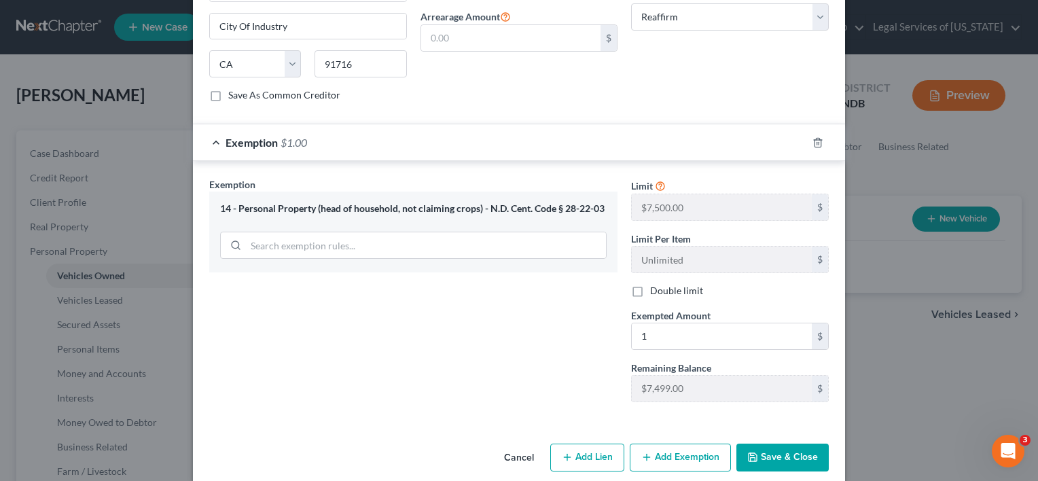
click at [755, 444] on button "Save & Close" at bounding box center [782, 458] width 92 height 29
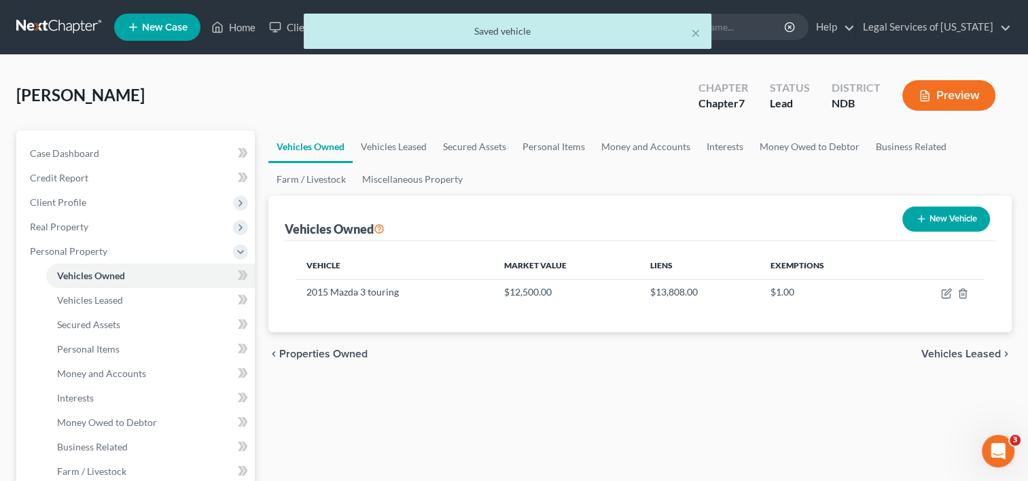
click at [930, 212] on button "New Vehicle" at bounding box center [946, 219] width 88 height 25
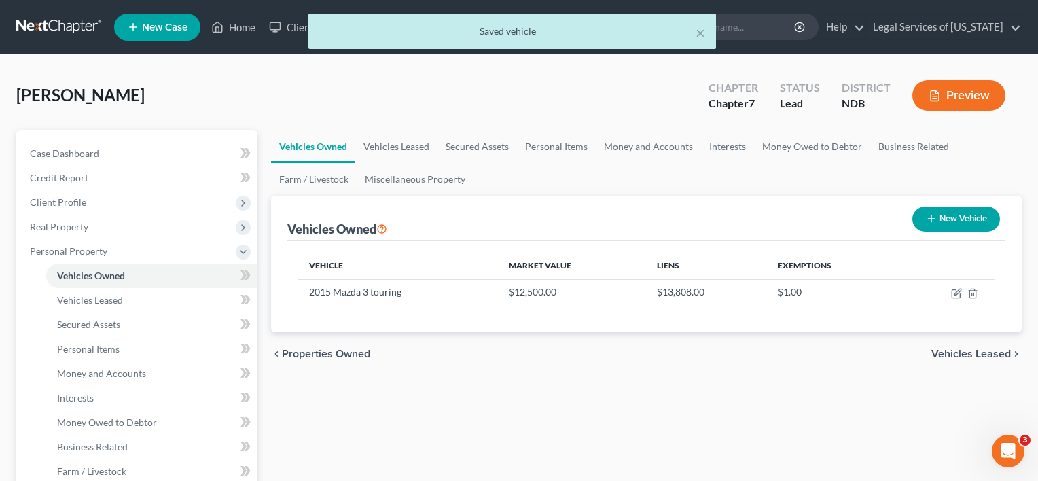
select select "0"
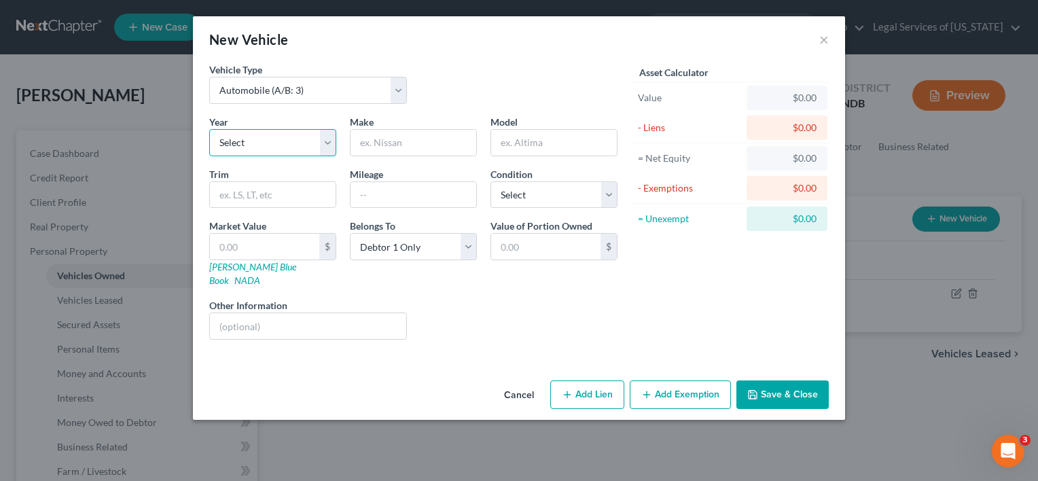
click at [323, 138] on select "Select 2026 2025 2024 2023 2022 2021 2020 2019 2018 2017 2016 2015 2014 2013 20…" at bounding box center [272, 142] width 127 height 27
select select "24"
click at [209, 129] on select "Select 2026 2025 2024 2023 2022 2021 2020 2019 2018 2017 2016 2015 2014 2013 20…" at bounding box center [272, 142] width 127 height 27
click at [379, 141] on input "text" at bounding box center [414, 143] width 126 height 26
type input "Chevrolet"
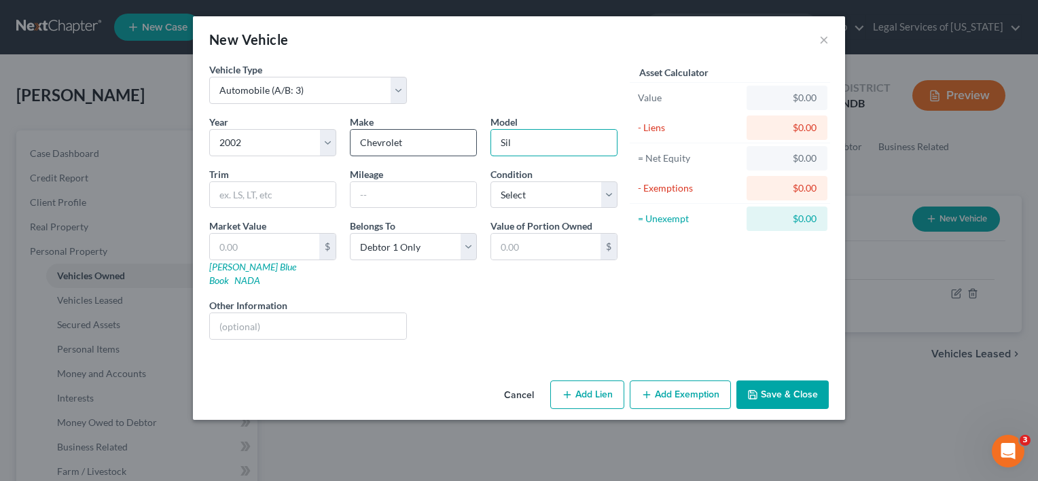
type input "Silverado"
type input "349000"
click at [605, 198] on select "Select Excellent Very Good Good Fair Poor" at bounding box center [553, 194] width 127 height 27
select select "4"
click at [490, 181] on select "Select Excellent Very Good Good Fair Poor" at bounding box center [553, 194] width 127 height 27
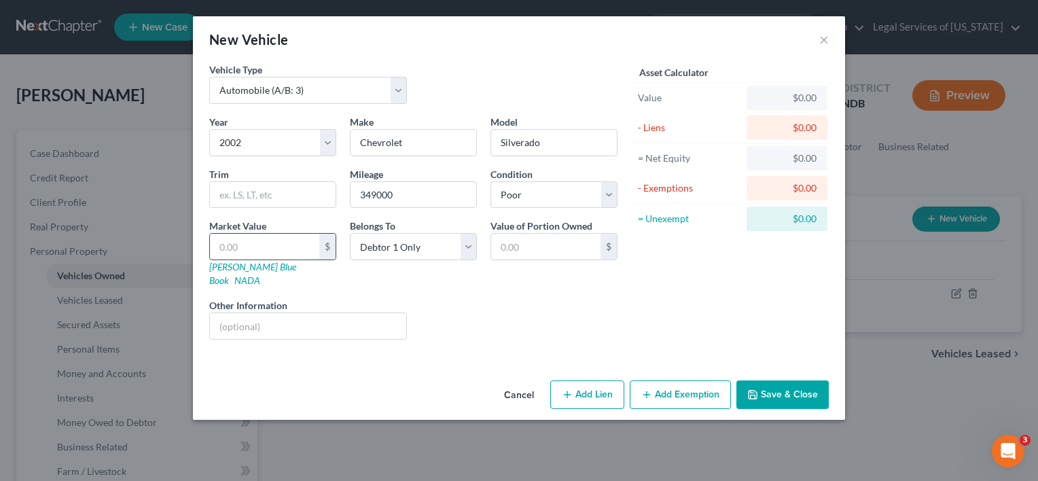
click at [277, 240] on input "text" at bounding box center [264, 247] width 109 height 26
type input "1"
type input "1.00"
type input "10"
type input "10.00"
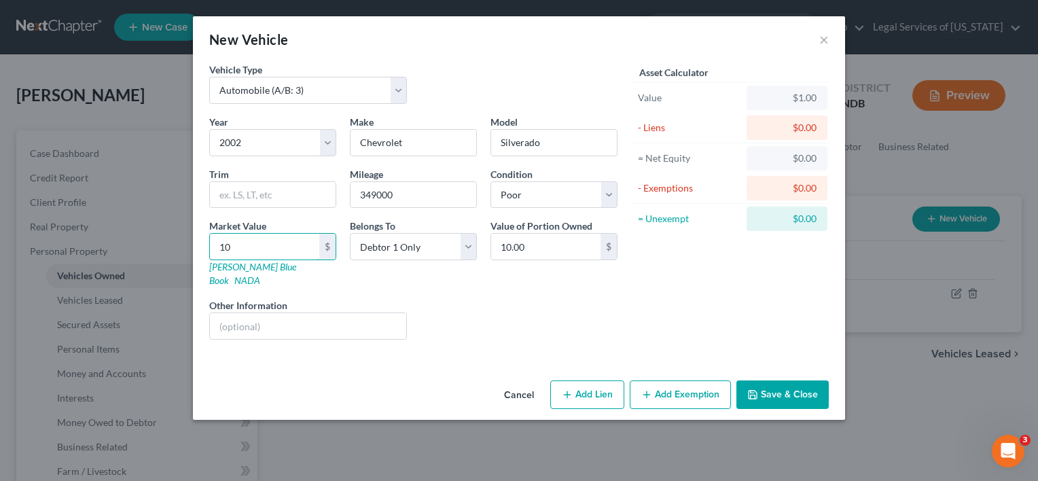
type input "100"
type input "100.00"
type input "1000"
type input "1,000.00"
type input "1,000"
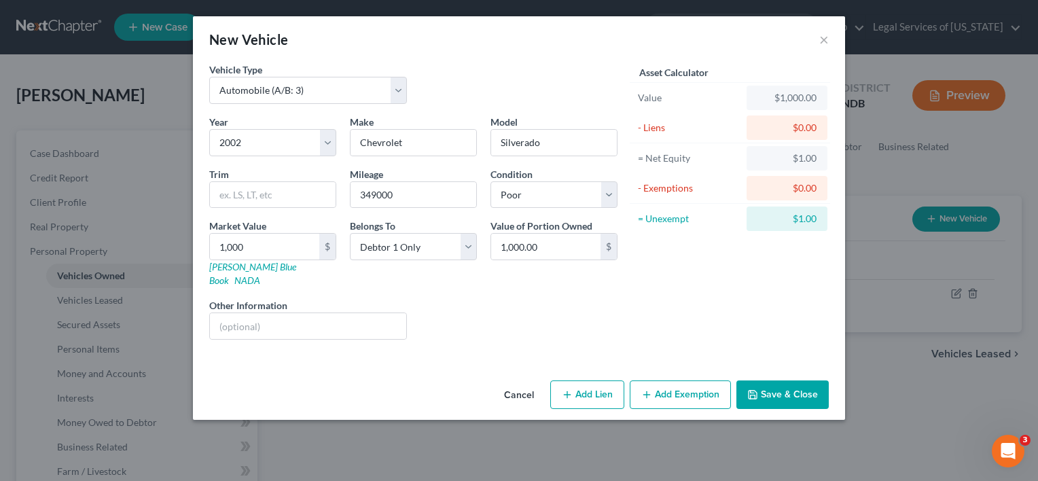
click at [650, 389] on icon "button" at bounding box center [646, 394] width 11 height 11
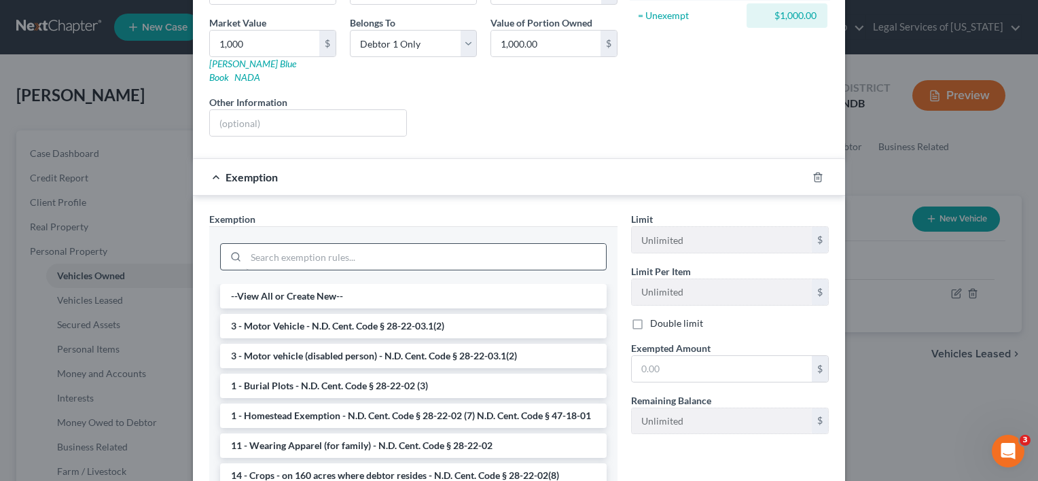
scroll to position [204, 0]
click at [350, 314] on li "3 - Motor Vehicle - N.D. Cent. Code § 28-22-03.1(2)" at bounding box center [413, 325] width 387 height 24
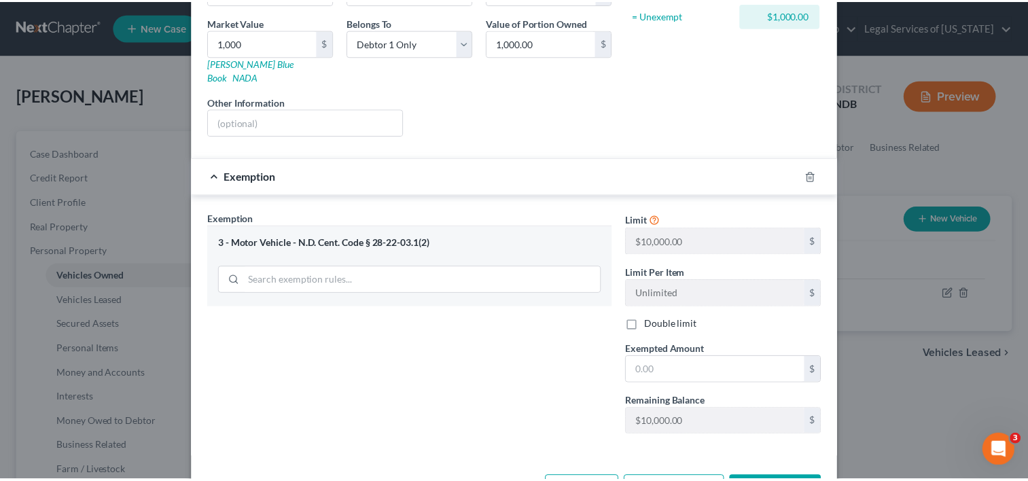
scroll to position [239, 0]
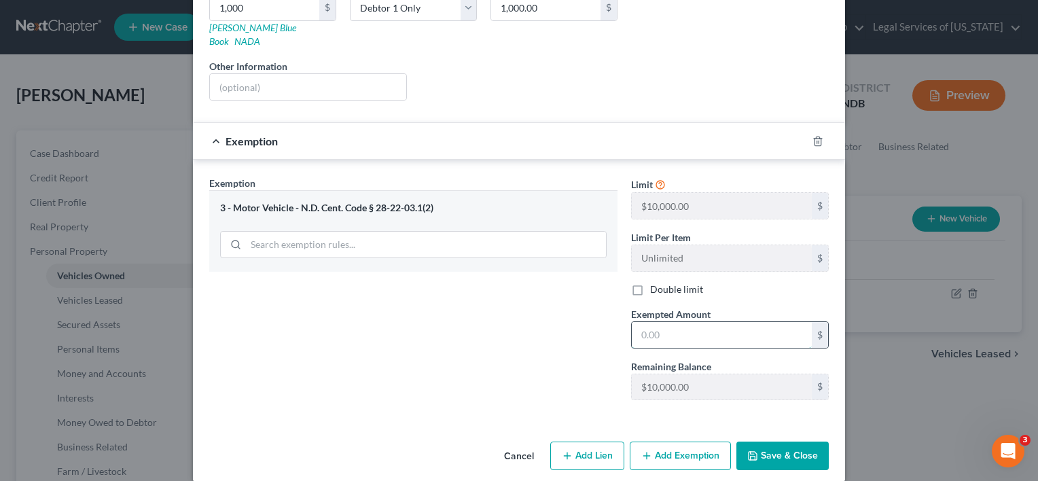
click at [707, 322] on input "text" at bounding box center [722, 335] width 180 height 26
type input "1,000"
click at [793, 442] on button "Save & Close" at bounding box center [782, 456] width 92 height 29
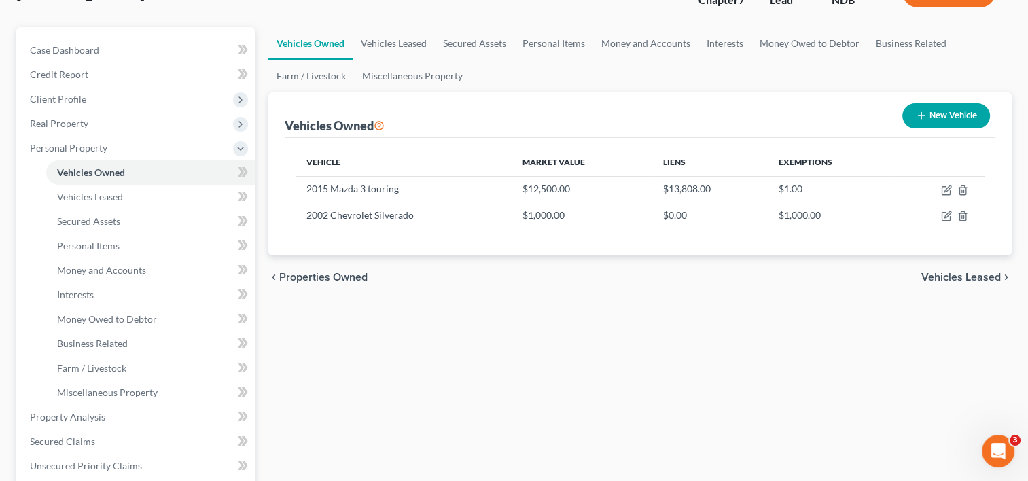
scroll to position [204, 0]
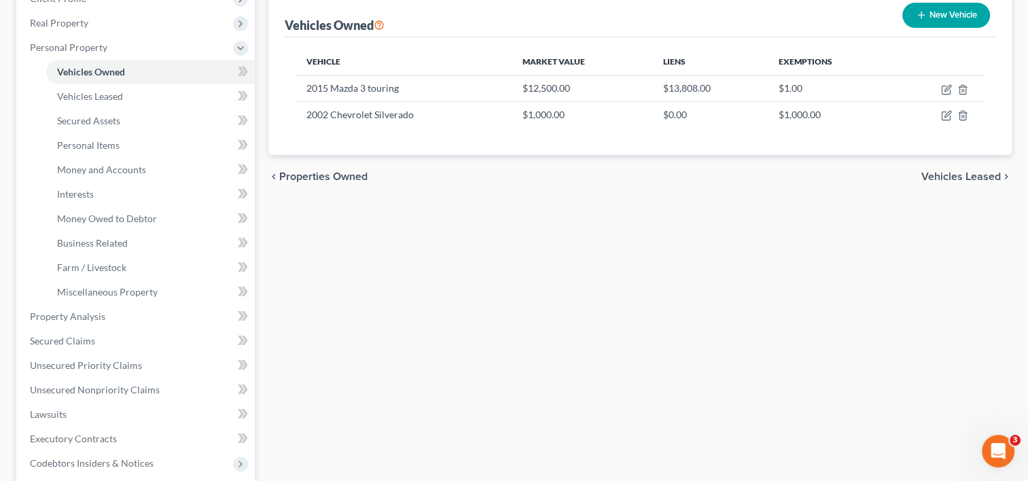
click at [956, 171] on span "Vehicles Leased" at bounding box center [960, 176] width 79 height 11
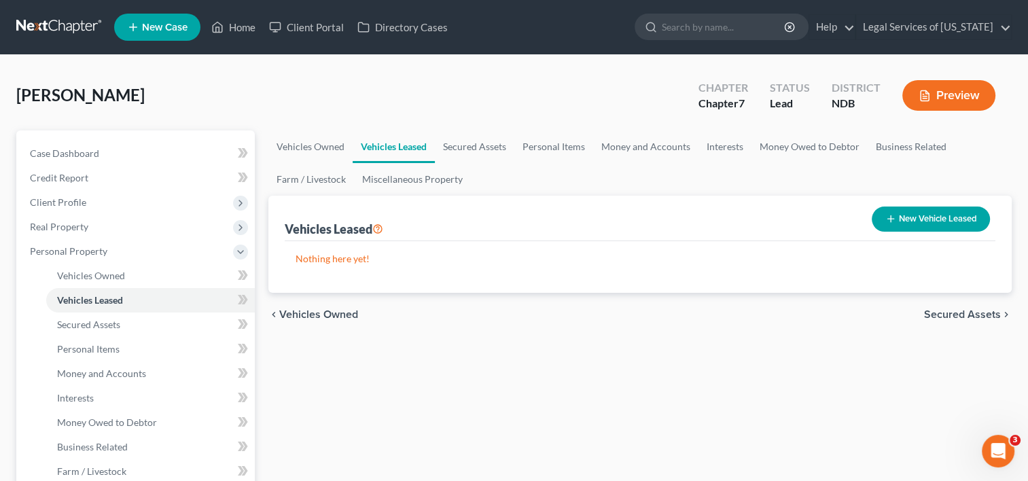
click at [970, 316] on span "Secured Assets" at bounding box center [962, 314] width 77 height 11
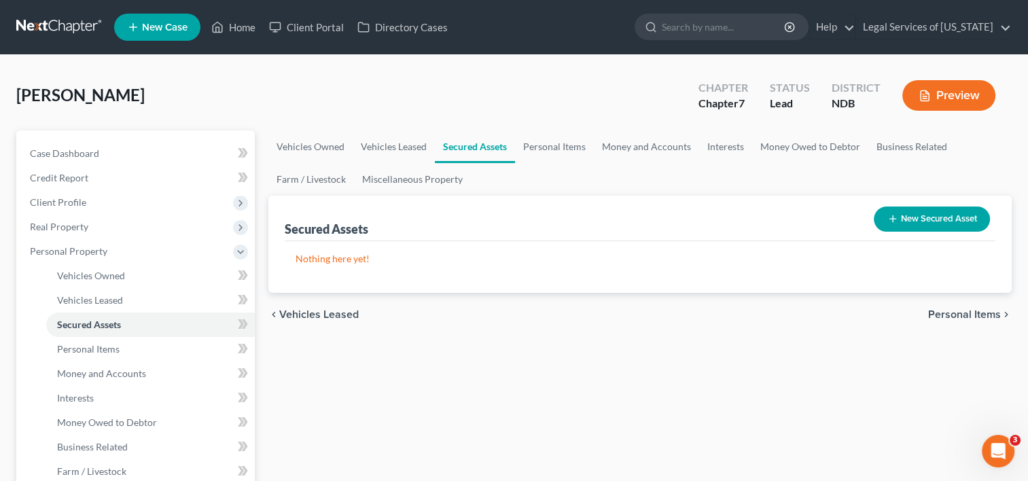
click at [965, 315] on span "Personal Items" at bounding box center [964, 314] width 73 height 11
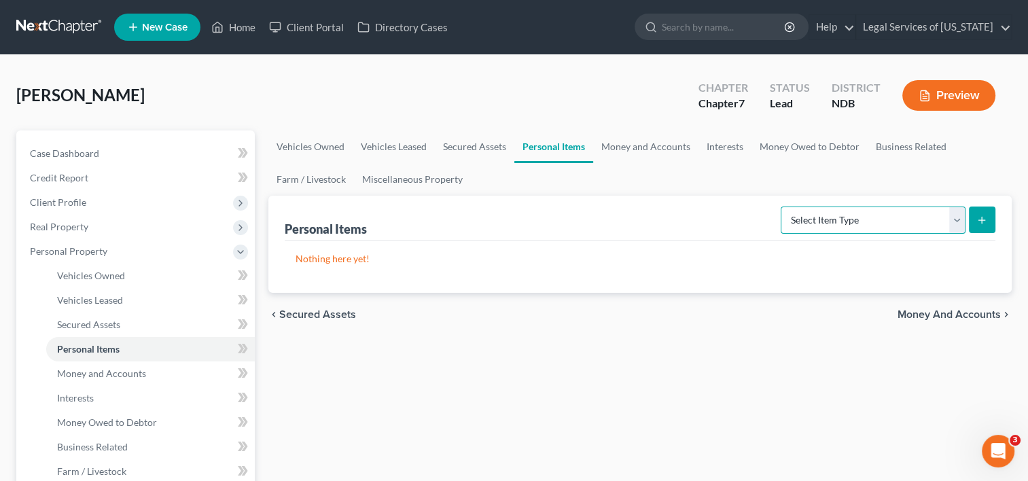
click at [954, 219] on select "Select Item Type Clothing (A/B: 11) Collectibles Of Value (A/B: 8) Electronics …" at bounding box center [872, 220] width 185 height 27
select select "clothing"
click at [783, 207] on select "Select Item Type Clothing (A/B: 11) Collectibles Of Value (A/B: 8) Electronics …" at bounding box center [872, 220] width 185 height 27
click at [991, 219] on button "submit" at bounding box center [982, 220] width 26 height 26
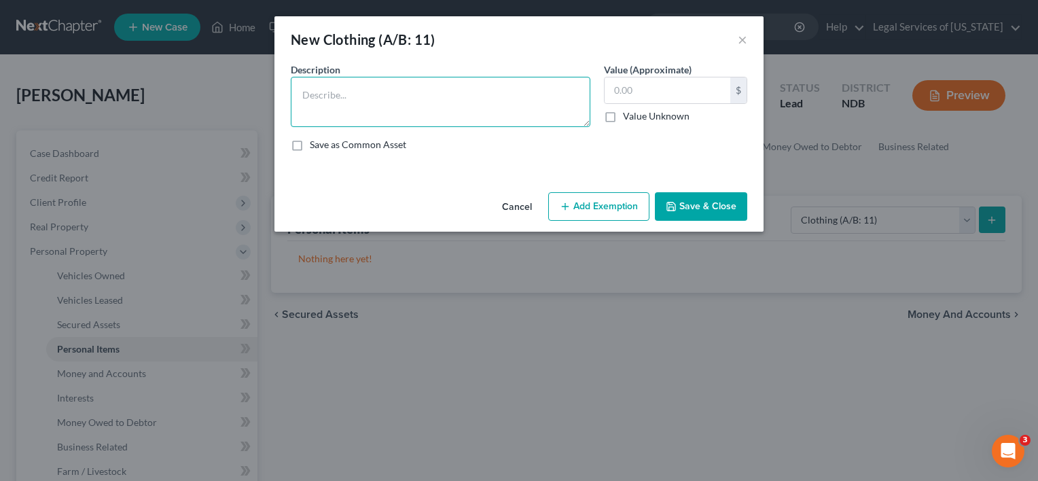
click at [454, 97] on textarea at bounding box center [441, 102] width 300 height 50
type textarea "clothing of petitioner and dependents"
type input "500"
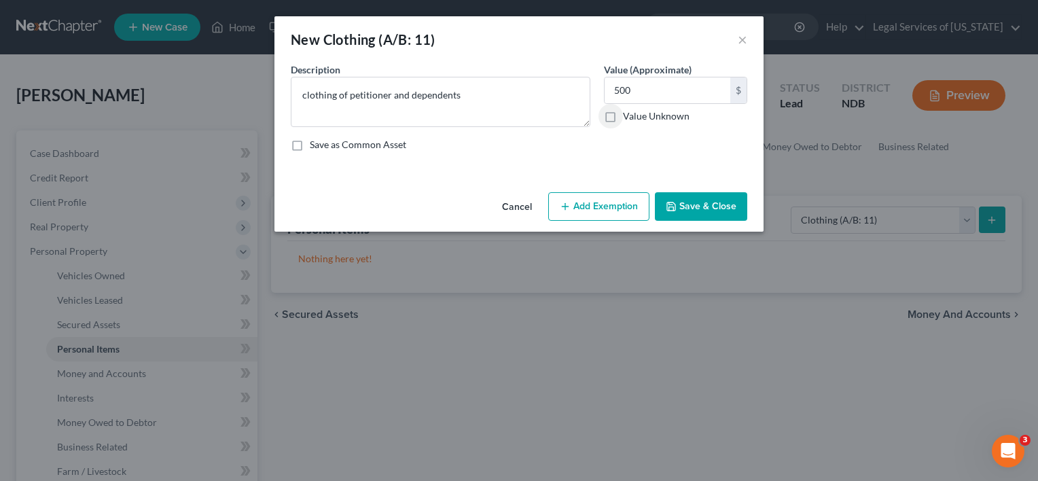
click at [608, 209] on button "Add Exemption" at bounding box center [598, 206] width 101 height 29
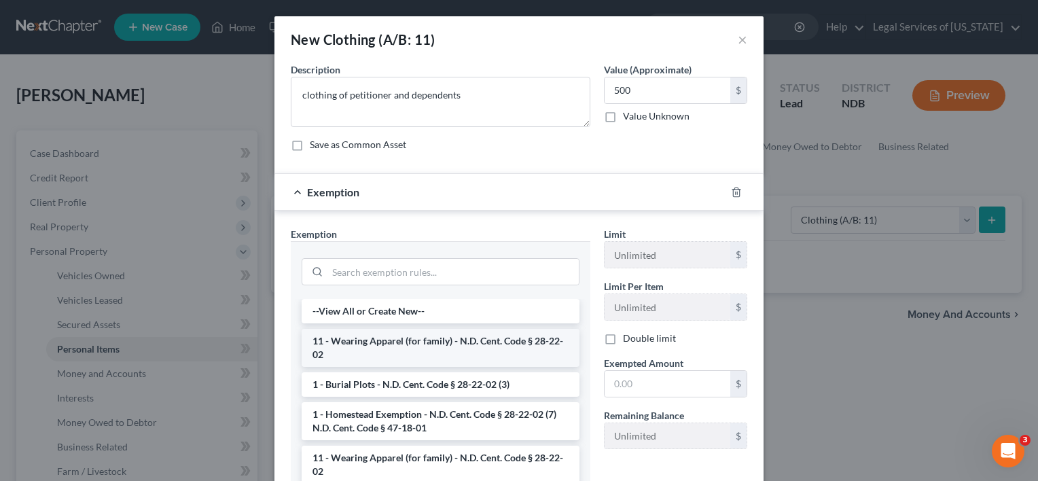
click at [416, 337] on li "11 - Wearing Apparel (for family) - N.D. Cent. Code § 28-22-02" at bounding box center [441, 348] width 278 height 38
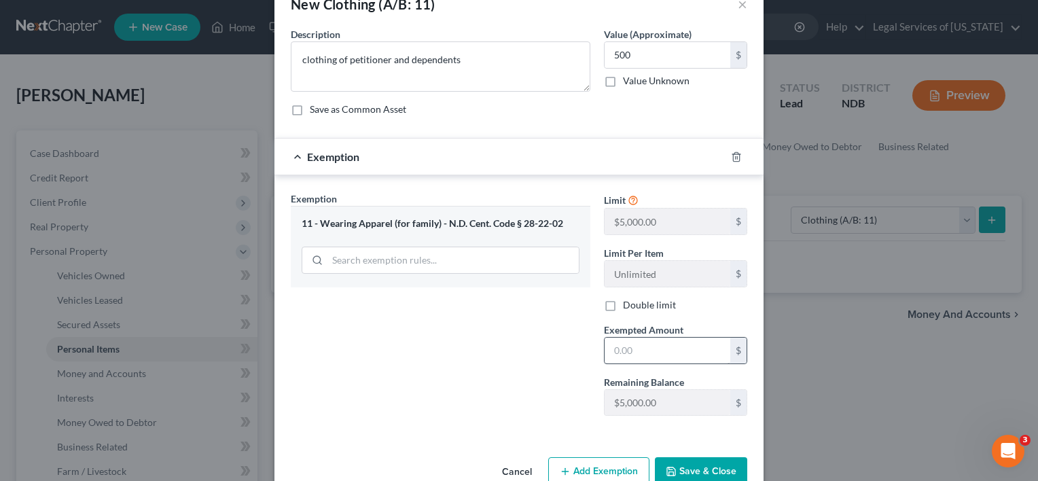
scroll to position [65, 0]
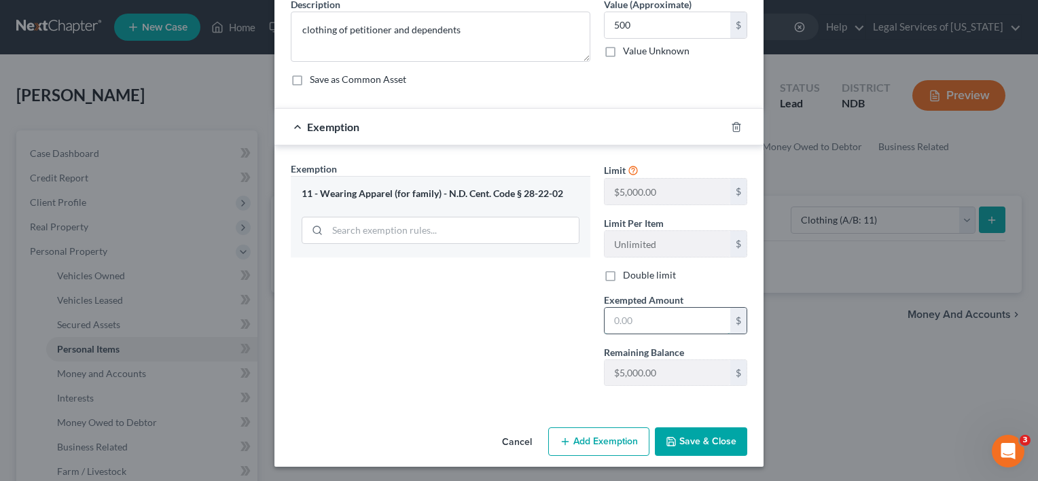
click at [646, 315] on input "text" at bounding box center [668, 321] width 126 height 26
type input "500"
click at [698, 442] on button "Save & Close" at bounding box center [701, 441] width 92 height 29
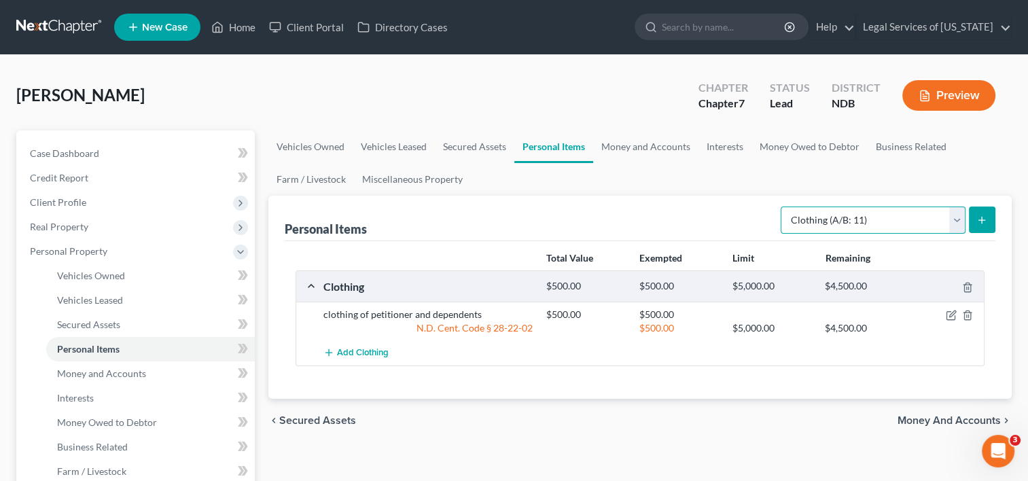
click at [956, 219] on select "Select Item Type Clothing (A/B: 11) Collectibles Of Value (A/B: 8) Electronics …" at bounding box center [872, 220] width 185 height 27
select select "electronics"
click at [783, 207] on select "Select Item Type Clothing (A/B: 11) Collectibles Of Value (A/B: 8) Electronics …" at bounding box center [872, 220] width 185 height 27
click at [984, 223] on icon "submit" at bounding box center [981, 220] width 11 height 11
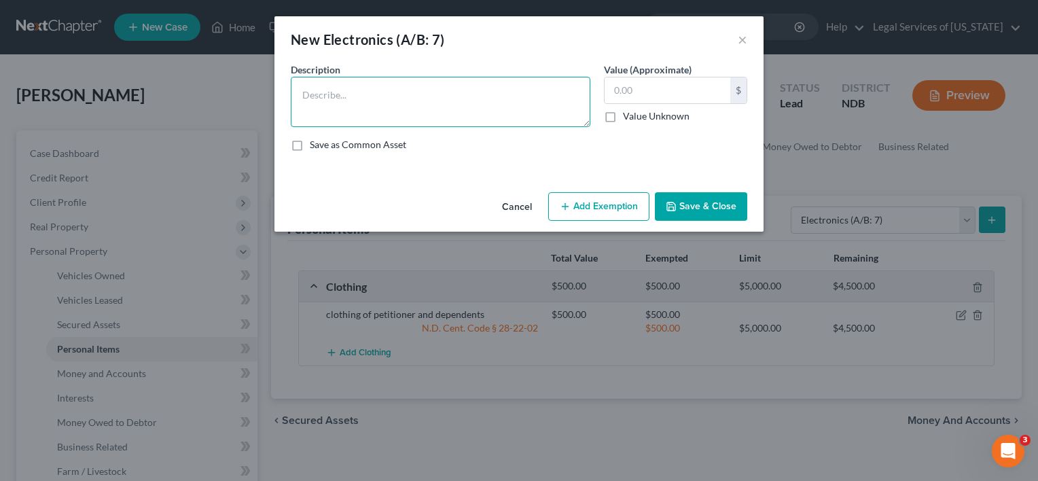
click at [402, 84] on textarea at bounding box center [441, 102] width 300 height 50
type textarea "computer, phones, television"
type input "750"
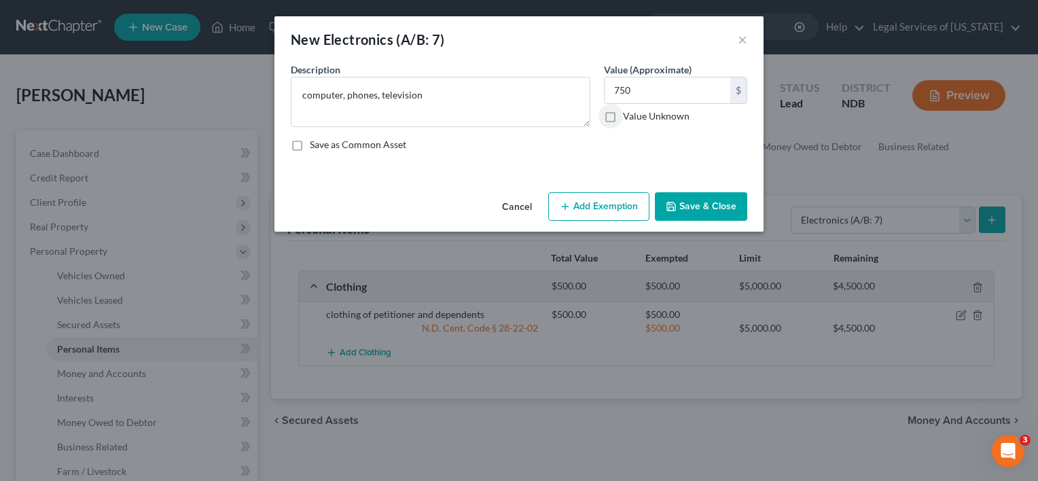
click at [632, 204] on button "Add Exemption" at bounding box center [598, 206] width 101 height 29
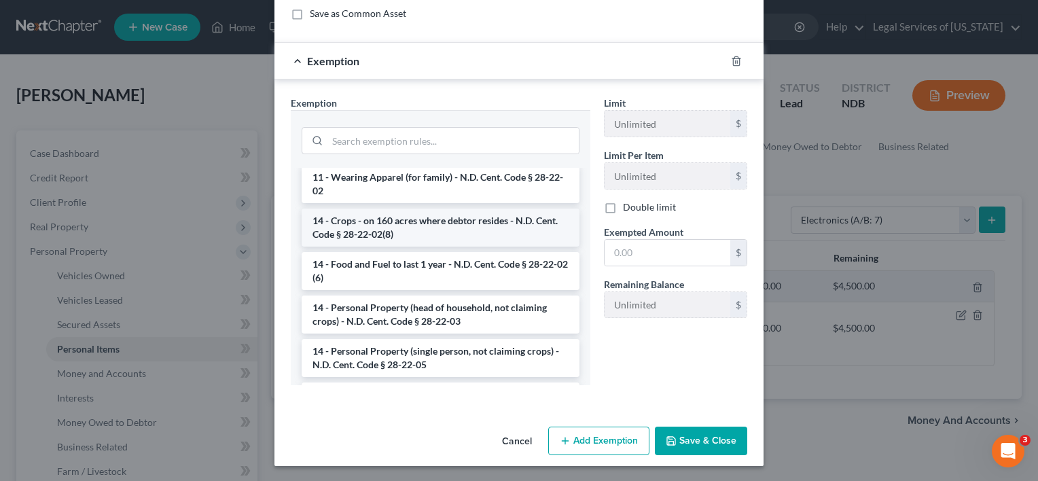
scroll to position [136, 0]
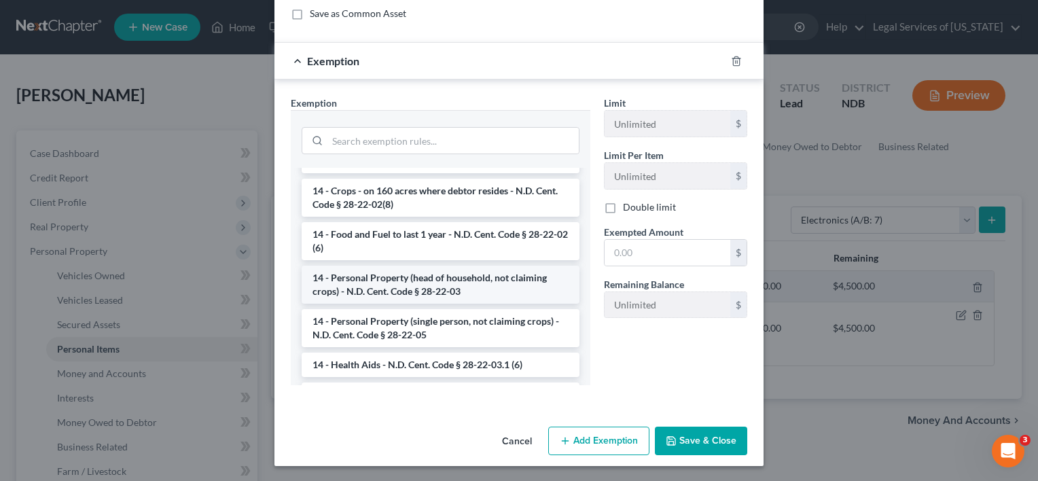
click at [427, 274] on li "14 - Personal Property (head of household, not claiming crops) - N.D. Cent. Cod…" at bounding box center [441, 285] width 278 height 38
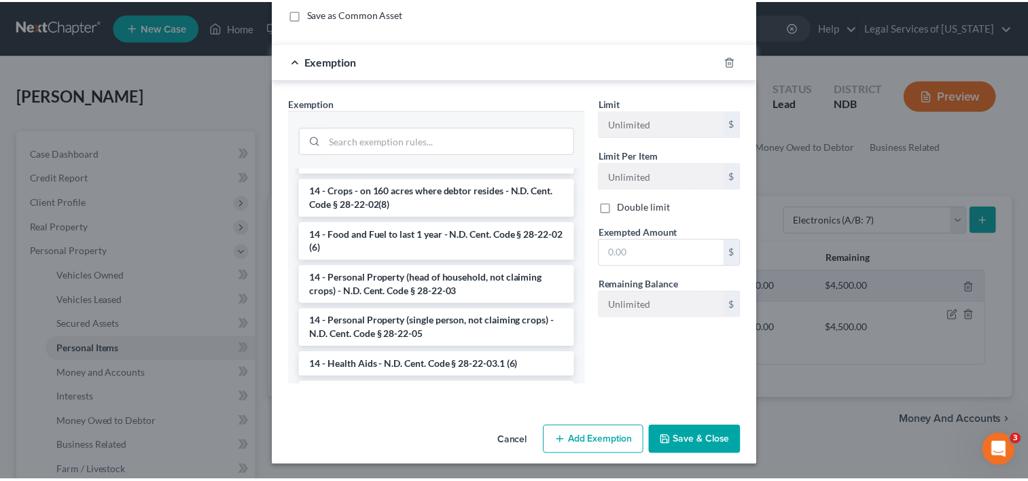
scroll to position [65, 0]
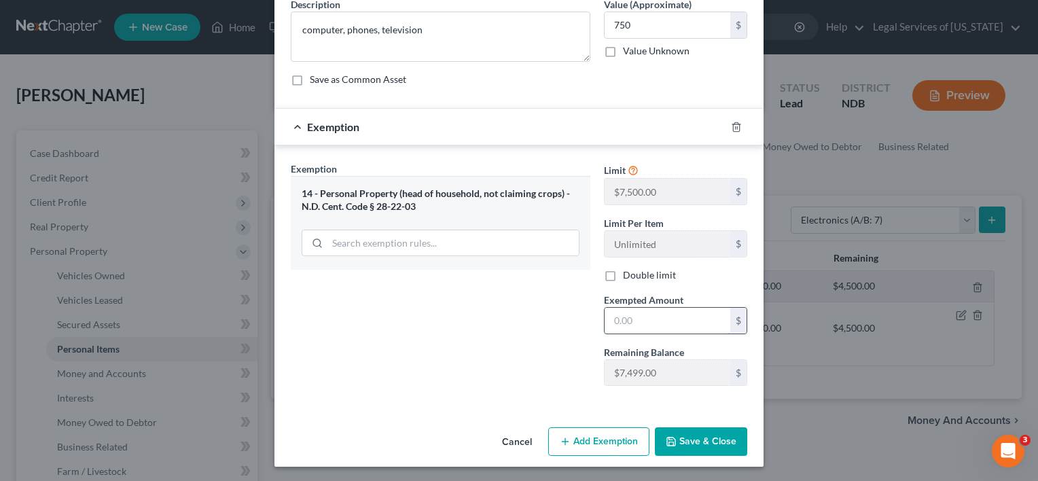
click at [630, 323] on input "text" at bounding box center [668, 321] width 126 height 26
type input "750"
click at [685, 446] on button "Save & Close" at bounding box center [701, 441] width 92 height 29
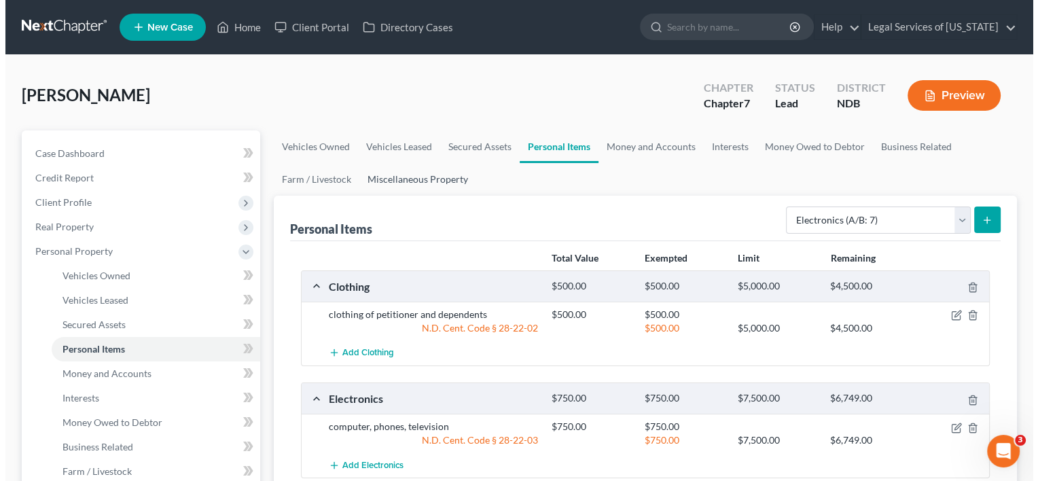
scroll to position [136, 0]
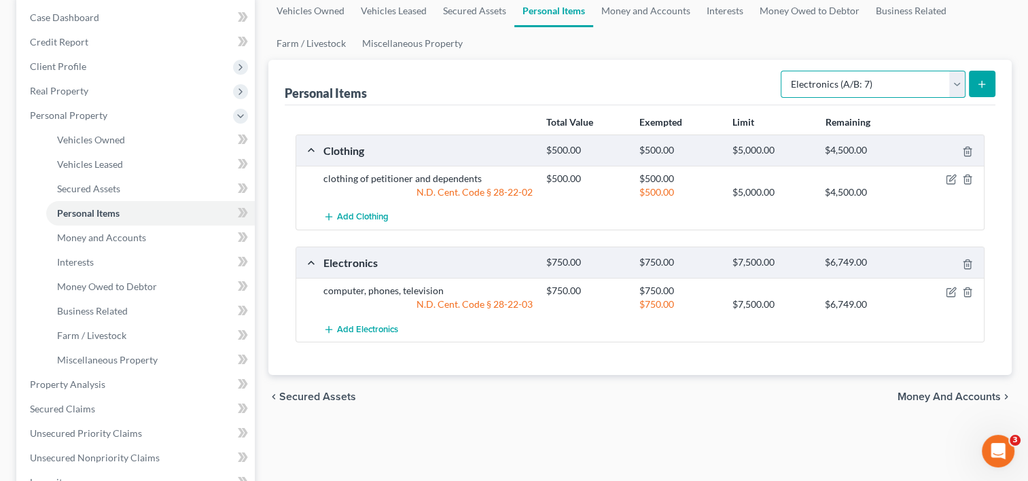
click at [956, 84] on select "Select Item Type Clothing (A/B: 11) Collectibles Of Value (A/B: 8) Electronics …" at bounding box center [872, 84] width 185 height 27
select select "household_goods"
click at [783, 71] on select "Select Item Type Clothing (A/B: 11) Collectibles Of Value (A/B: 8) Electronics …" at bounding box center [872, 84] width 185 height 27
click at [982, 86] on icon "submit" at bounding box center [981, 84] width 11 height 11
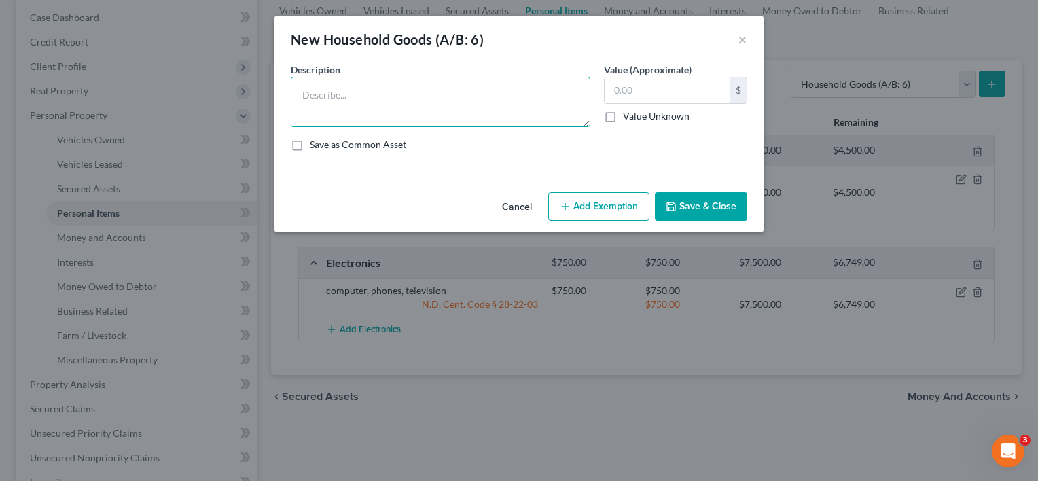
click at [448, 83] on textarea at bounding box center [441, 102] width 300 height 50
type textarea "household goods and furnishings"
type input "1,500"
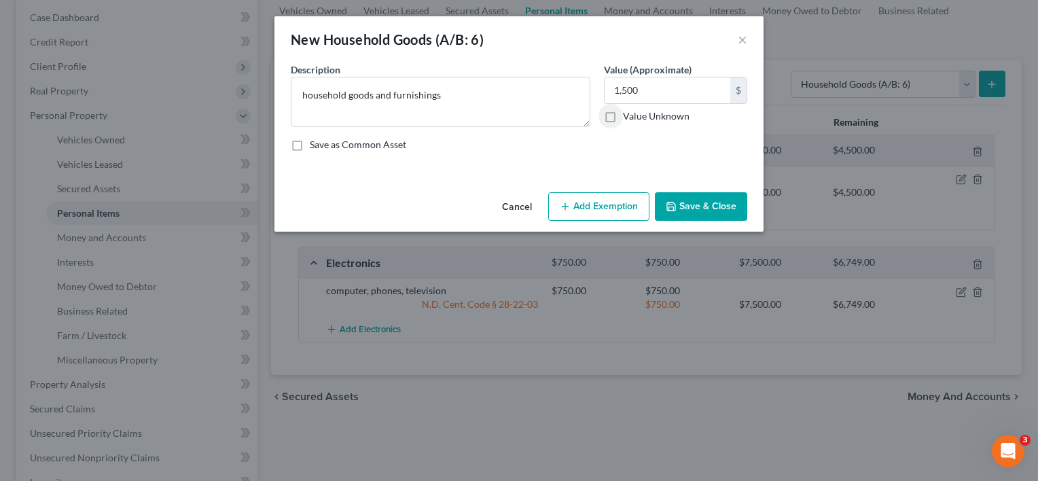
click at [640, 204] on button "Add Exemption" at bounding box center [598, 206] width 101 height 29
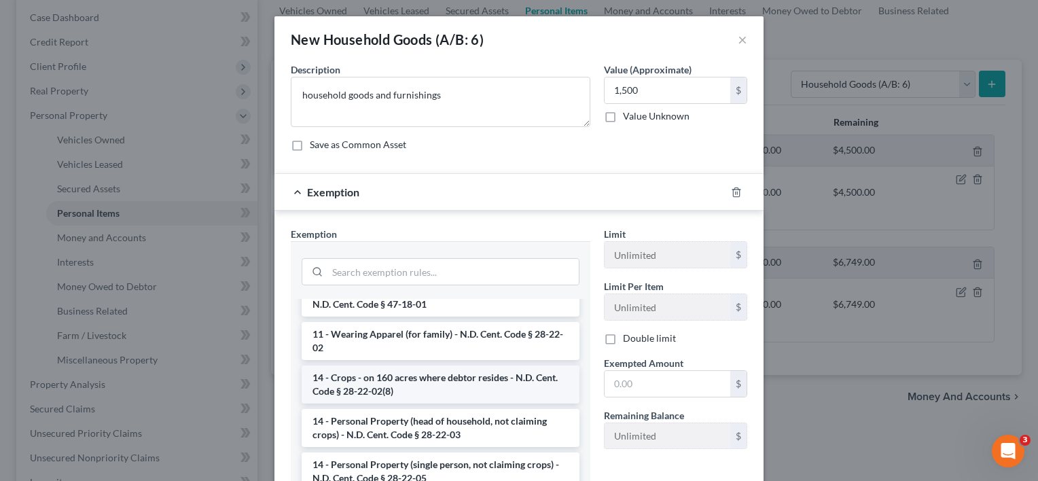
scroll to position [272, 0]
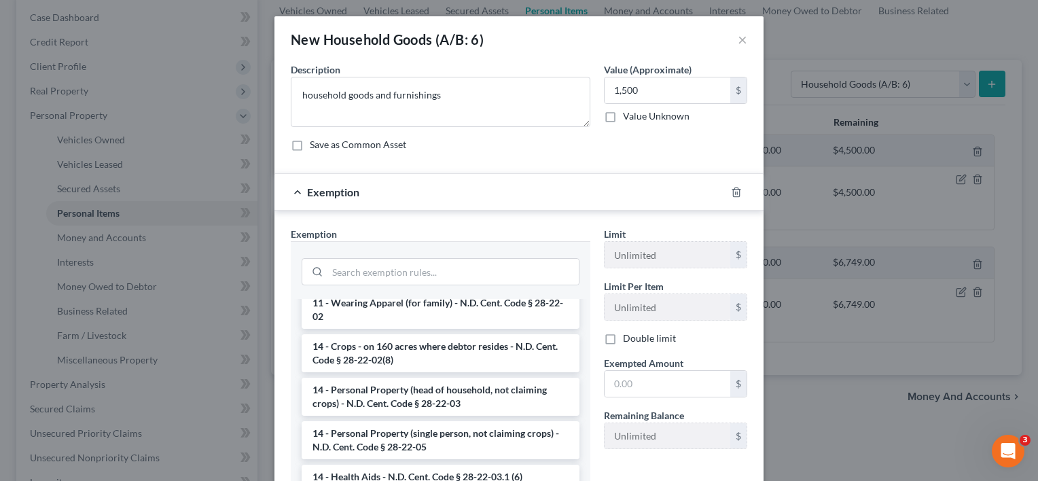
click at [415, 380] on li "14 - Personal Property (head of household, not claiming crops) - N.D. Cent. Cod…" at bounding box center [441, 397] width 278 height 38
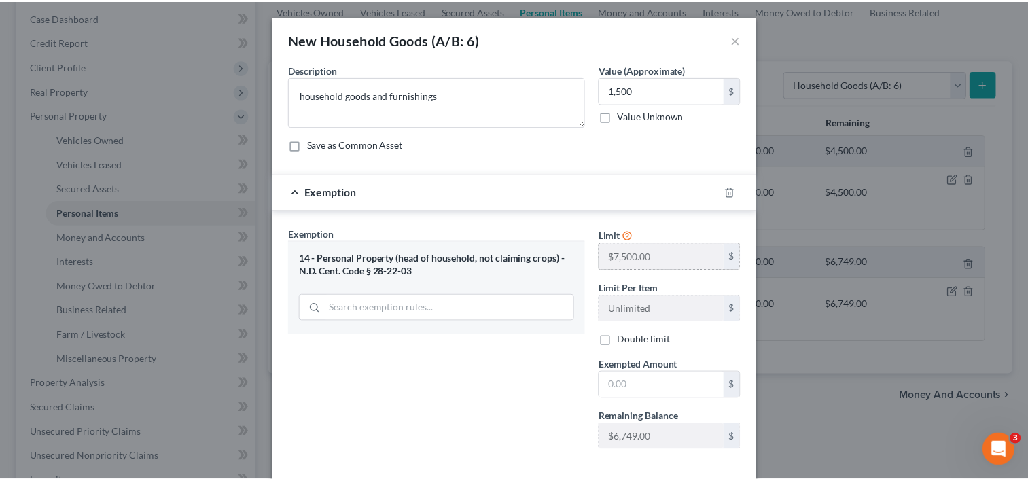
scroll to position [65, 0]
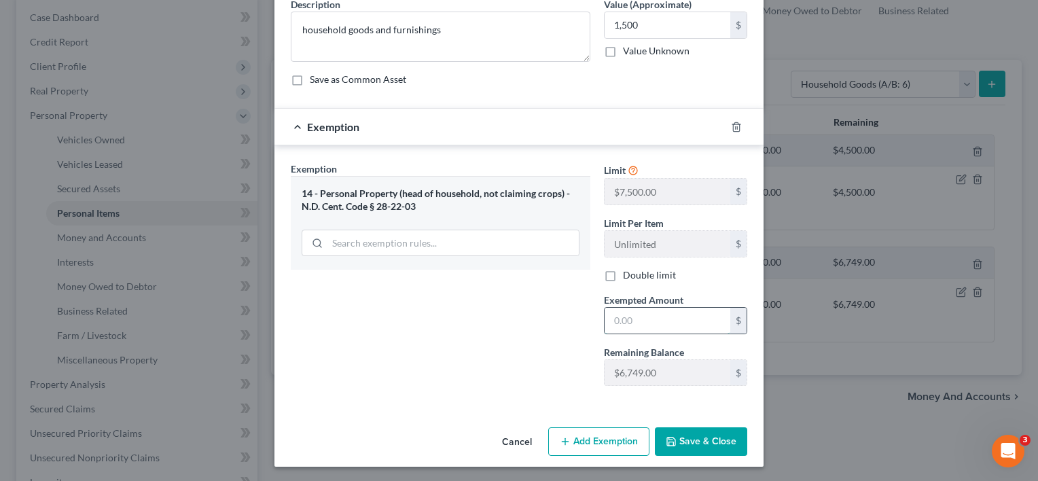
click at [635, 322] on input "text" at bounding box center [668, 321] width 126 height 26
type input "1,500"
drag, startPoint x: 706, startPoint y: 435, endPoint x: 684, endPoint y: 434, distance: 22.4
click at [705, 436] on button "Save & Close" at bounding box center [701, 441] width 92 height 29
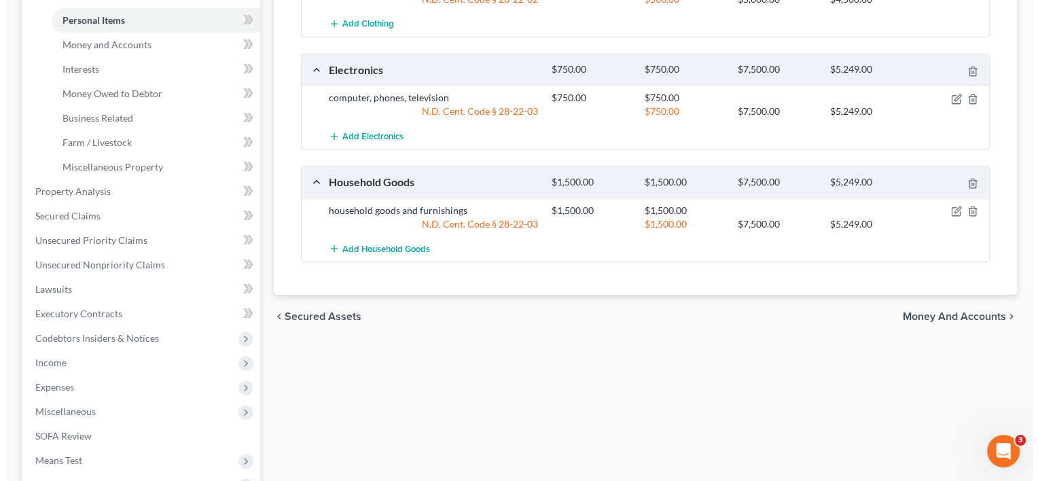
scroll to position [136, 0]
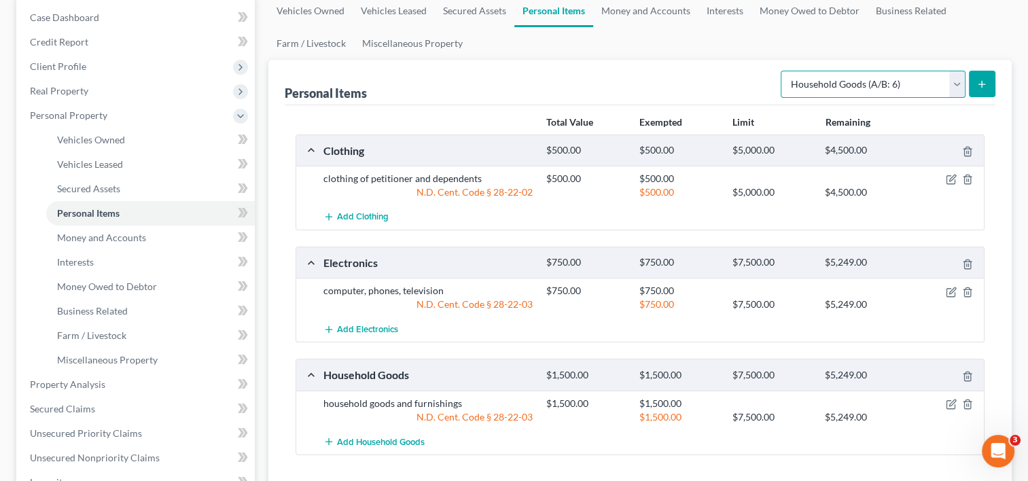
click at [959, 82] on select "Select Item Type Clothing (A/B: 11) Collectibles Of Value (A/B: 8) Electronics …" at bounding box center [872, 84] width 185 height 27
select select "jewelry"
click at [783, 71] on select "Select Item Type Clothing (A/B: 11) Collectibles Of Value (A/B: 8) Electronics …" at bounding box center [872, 84] width 185 height 27
click at [992, 84] on button "submit" at bounding box center [982, 84] width 26 height 26
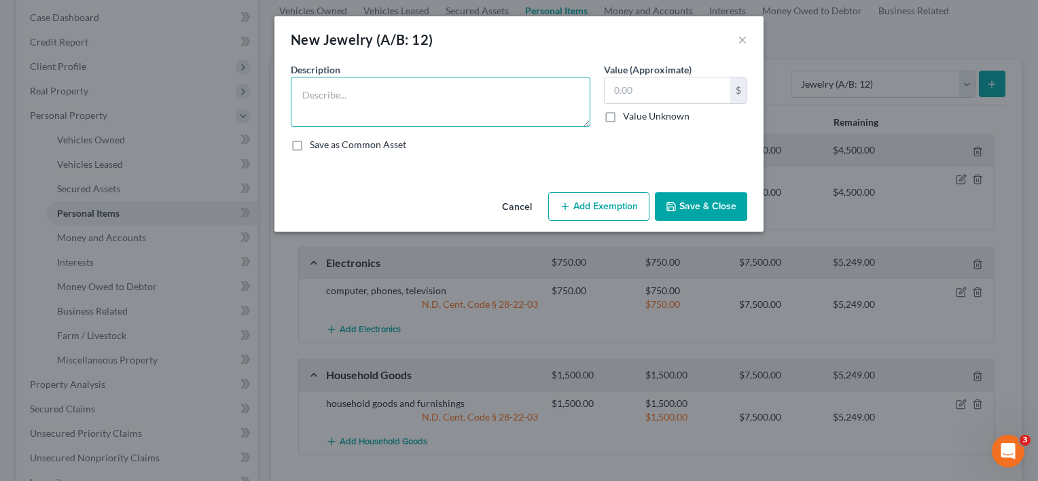
click at [480, 86] on textarea at bounding box center [441, 102] width 300 height 50
type textarea "personal jewelry"
type input "300"
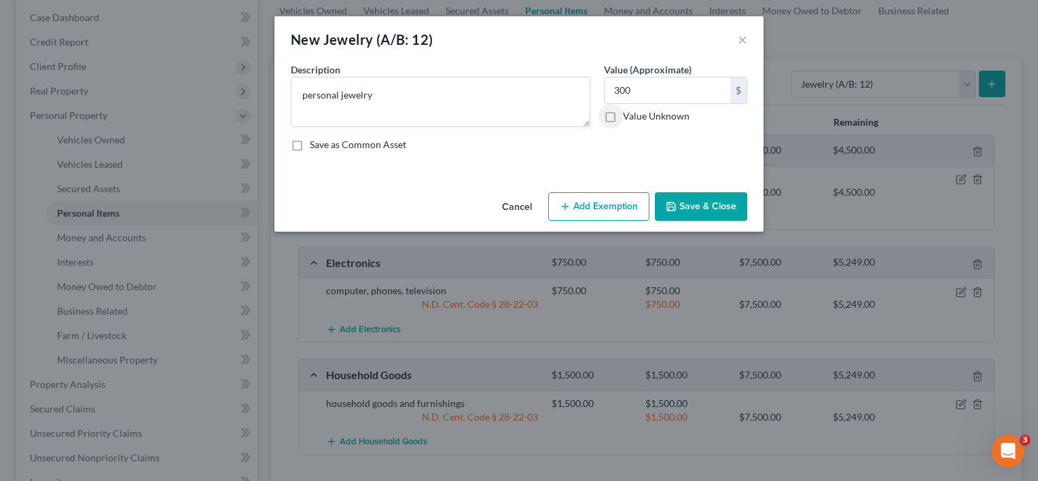
click at [611, 204] on button "Add Exemption" at bounding box center [598, 206] width 101 height 29
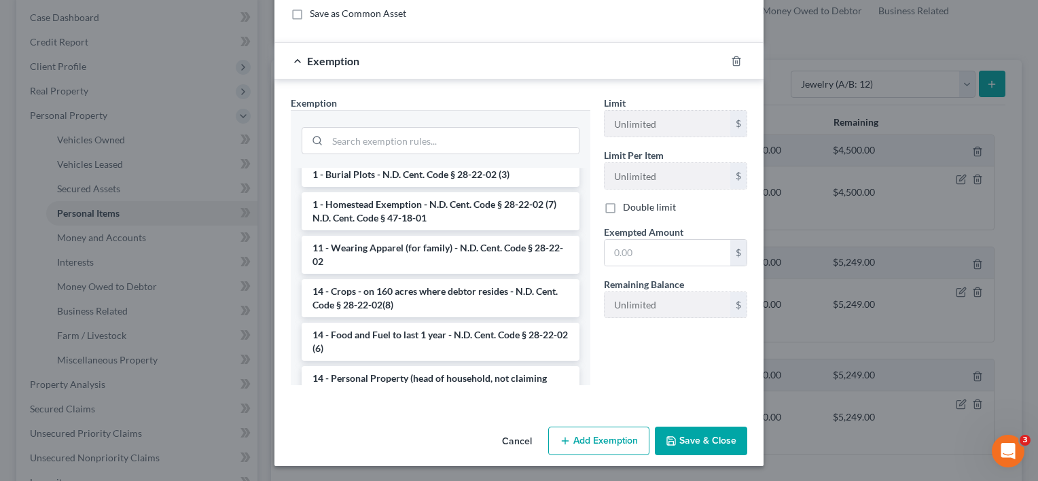
scroll to position [68, 0]
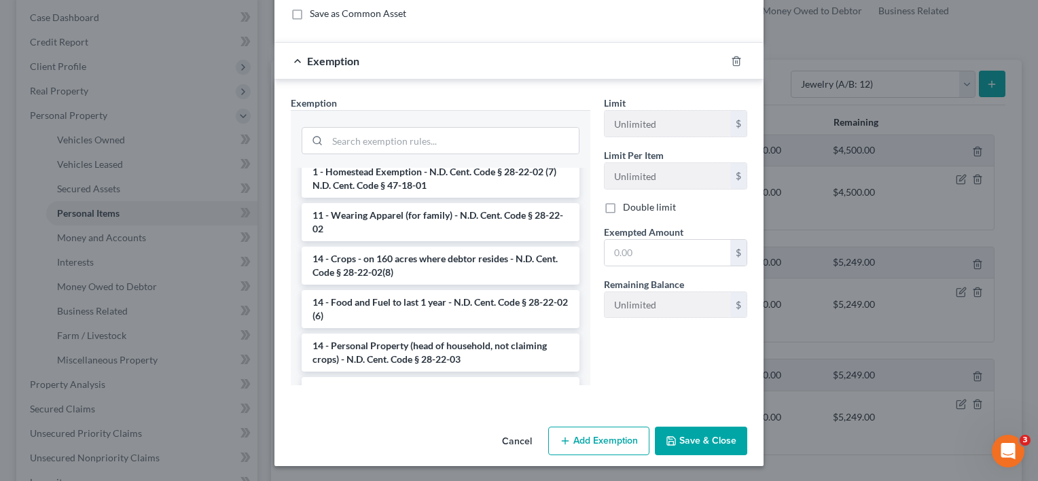
drag, startPoint x: 406, startPoint y: 353, endPoint x: 413, endPoint y: 336, distance: 18.9
click at [406, 351] on li "14 - Personal Property (head of household, not claiming crops) - N.D. Cent. Cod…" at bounding box center [441, 353] width 278 height 38
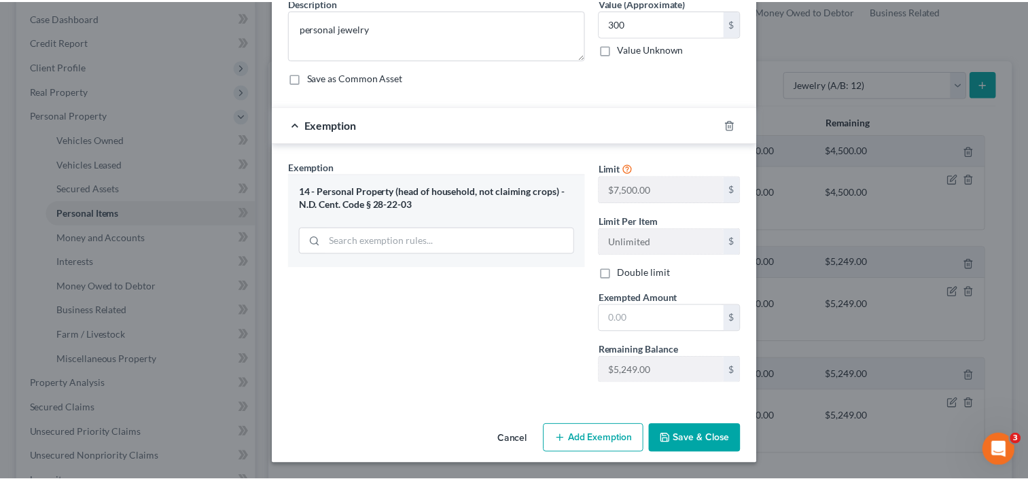
scroll to position [65, 0]
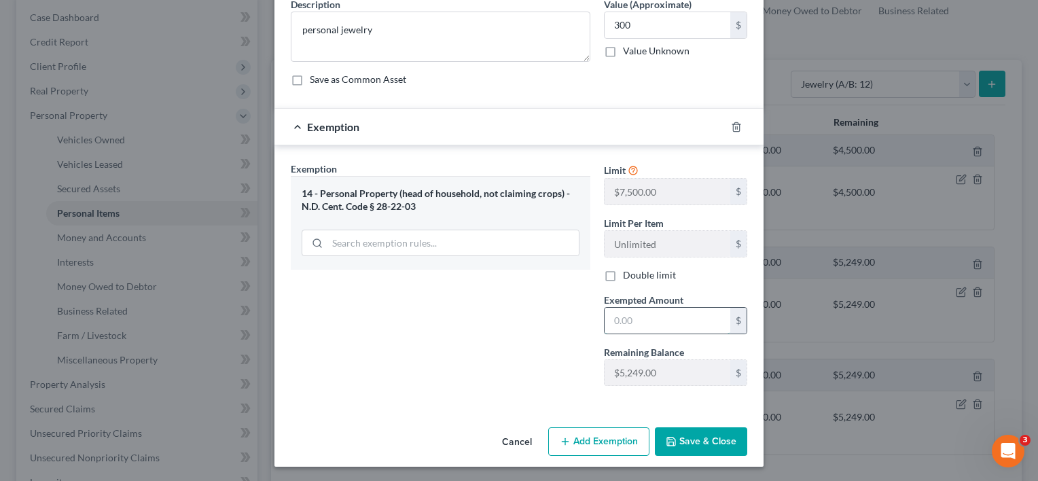
click at [625, 322] on input "text" at bounding box center [668, 321] width 126 height 26
type input "300"
click at [694, 448] on button "Save & Close" at bounding box center [701, 441] width 92 height 29
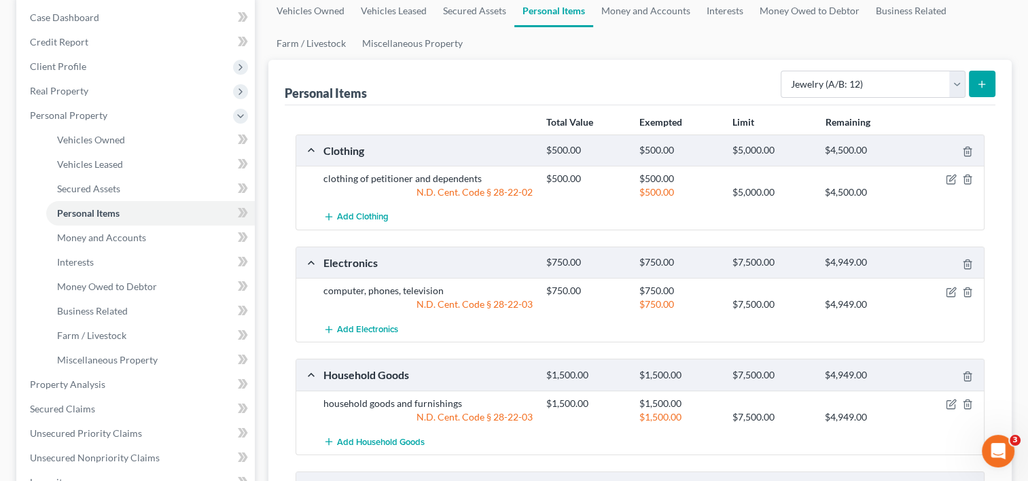
scroll to position [136, 0]
click at [956, 87] on select "Select Item Type Clothing (A/B: 11) Collectibles Of Value (A/B: 8) Electronics …" at bounding box center [872, 84] width 185 height 27
click at [287, 288] on div "Total Value Exempted Limit Remaining Clothing $500.00 $500.00 $5,000.00 $4,500.…" at bounding box center [640, 352] width 711 height 495
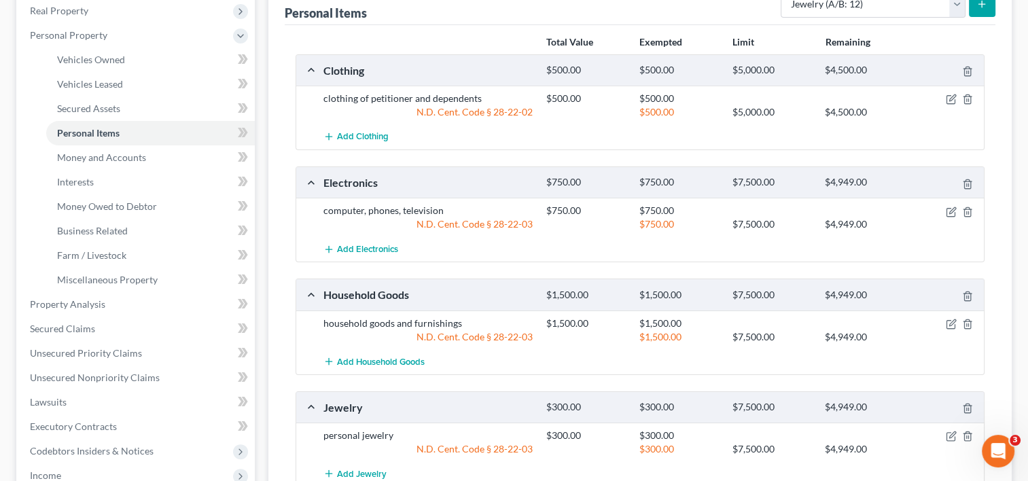
scroll to position [340, 0]
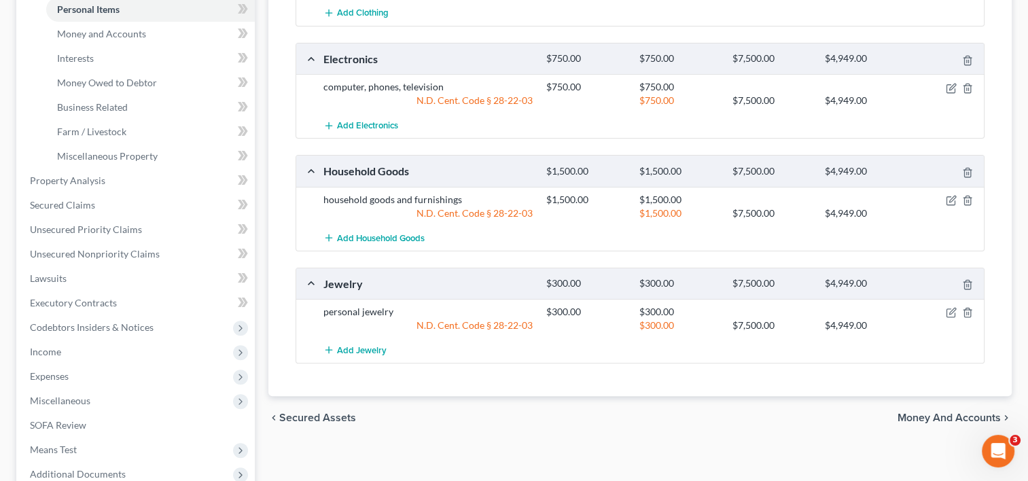
click at [935, 413] on span "Money and Accounts" at bounding box center [948, 417] width 103 height 11
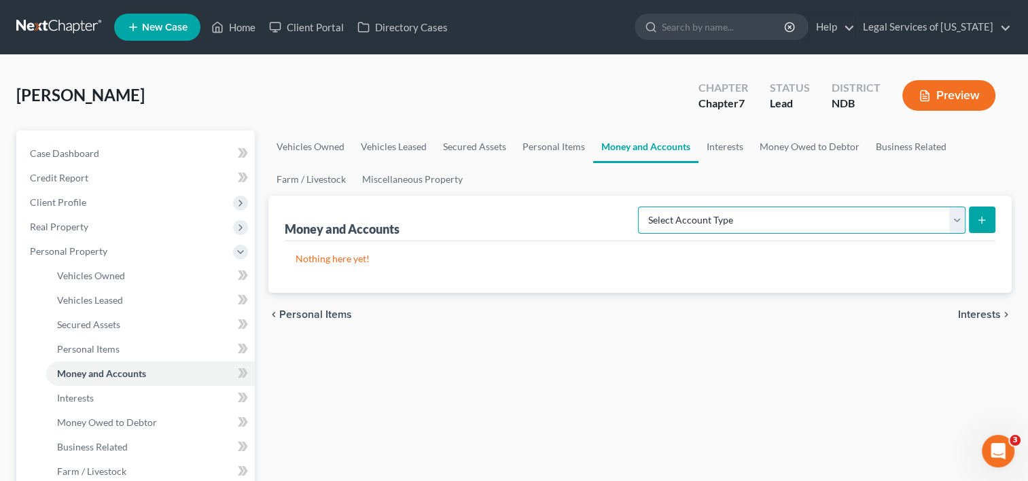
click at [958, 223] on select "Select Account Type Brokerage (A/B: 18, SOFA: 20) Cash on Hand (A/B: 16) Certif…" at bounding box center [801, 220] width 327 height 27
select select "cash_on_hand"
click at [642, 207] on select "Select Account Type Brokerage (A/B: 18, SOFA: 20) Cash on Hand (A/B: 16) Certif…" at bounding box center [801, 220] width 327 height 27
click at [730, 223] on select "Select Account Type Brokerage (A/B: 18, SOFA: 20) Cash on Hand (A/B: 16) Certif…" at bounding box center [801, 220] width 327 height 27
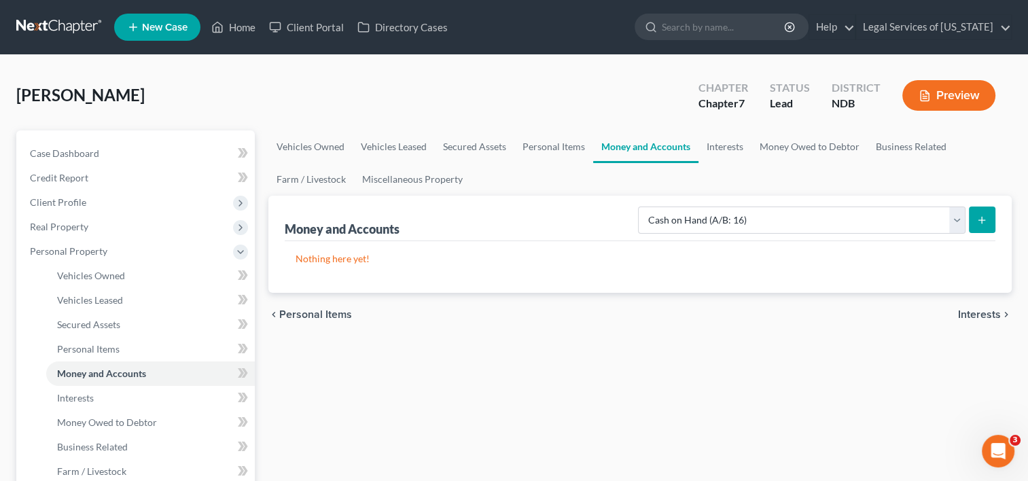
click at [985, 215] on icon "submit" at bounding box center [981, 220] width 11 height 11
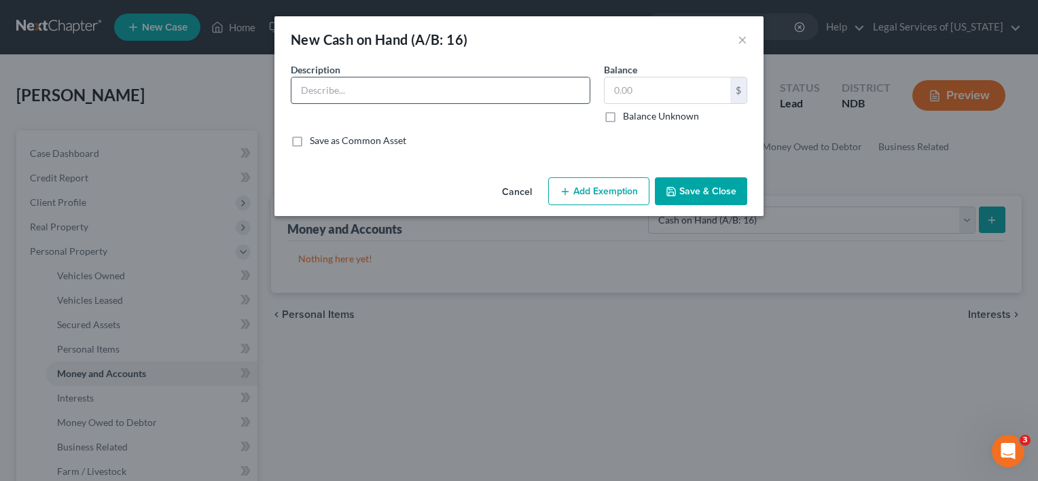
click at [403, 92] on input "text" at bounding box center [440, 90] width 298 height 26
type input "cash on hand"
type input "100"
click at [628, 187] on button "Add Exemption" at bounding box center [598, 191] width 101 height 29
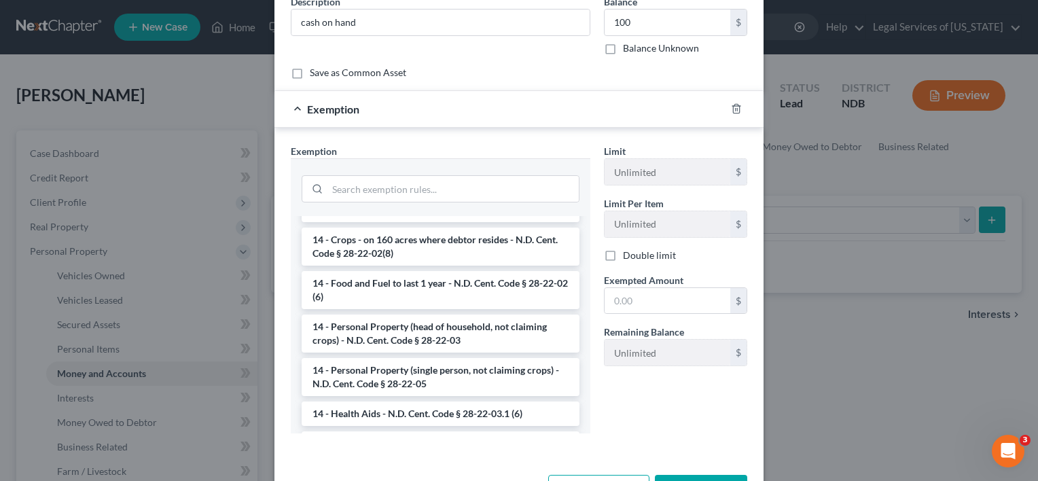
scroll to position [136, 0]
click at [427, 339] on li "14 - Personal Property (head of household, not claiming crops) - N.D. Cent. Cod…" at bounding box center [441, 333] width 278 height 38
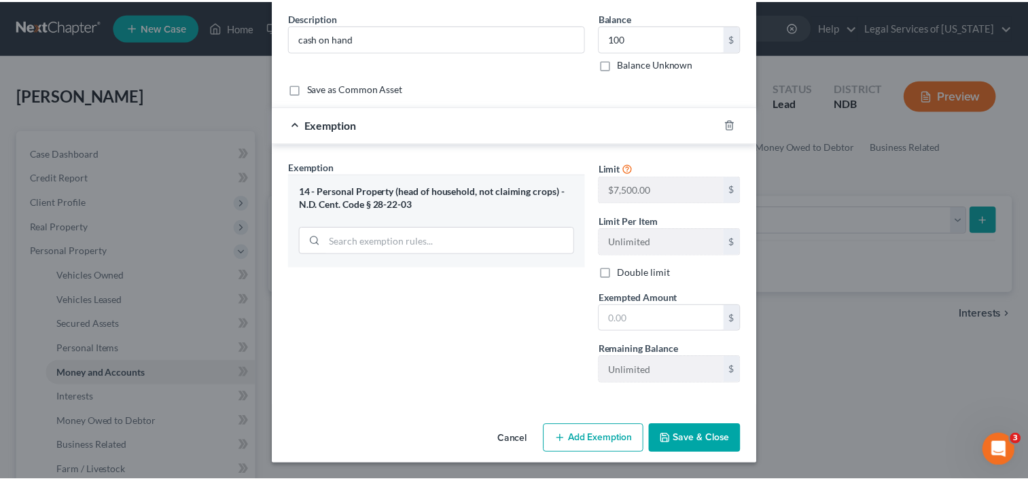
scroll to position [50, 0]
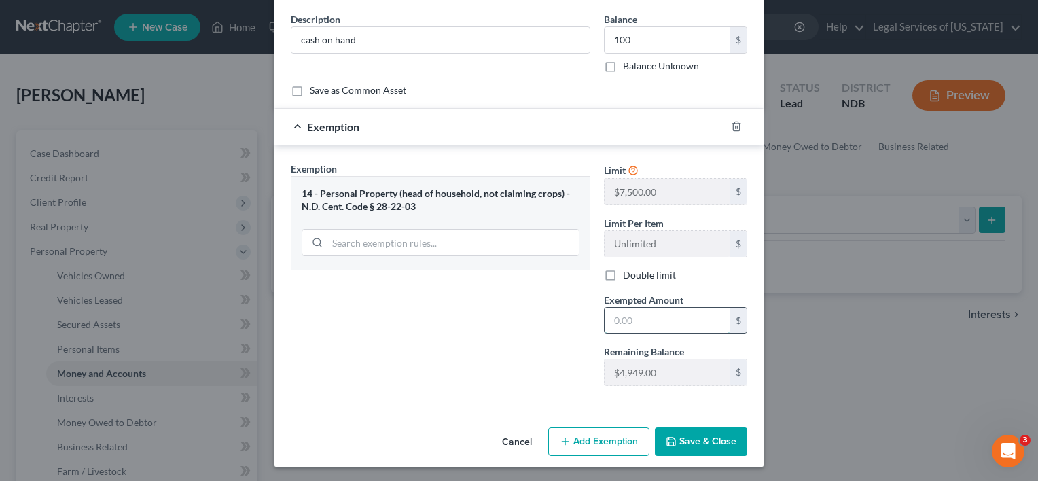
click at [639, 312] on input "text" at bounding box center [668, 321] width 126 height 26
type input "100"
click at [698, 429] on button "Save & Close" at bounding box center [701, 441] width 92 height 29
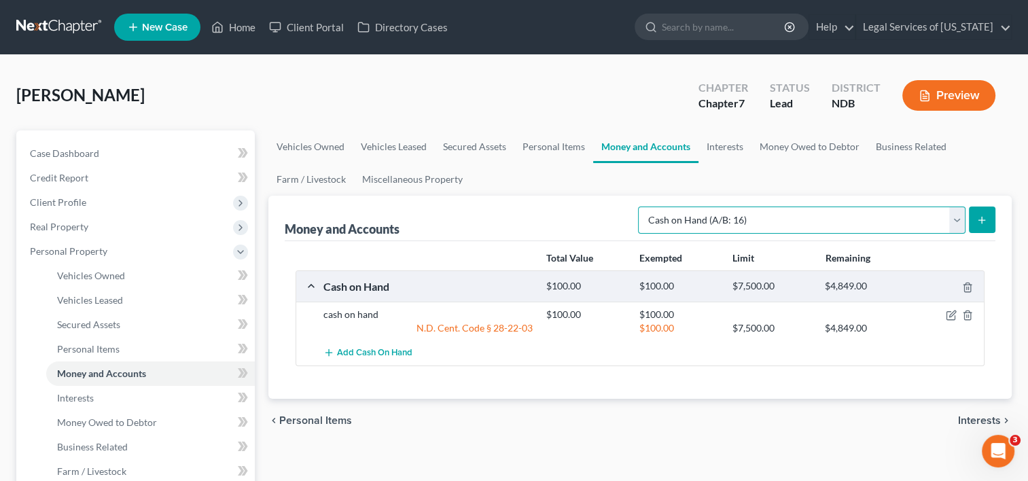
click at [957, 223] on select "Select Account Type Brokerage (A/B: 18, SOFA: 20) Cash on Hand (A/B: 16) Certif…" at bounding box center [801, 220] width 327 height 27
select select "checking"
click at [642, 207] on select "Select Account Type Brokerage (A/B: 18, SOFA: 20) Cash on Hand (A/B: 16) Certif…" at bounding box center [801, 220] width 327 height 27
click at [977, 221] on icon "submit" at bounding box center [981, 220] width 11 height 11
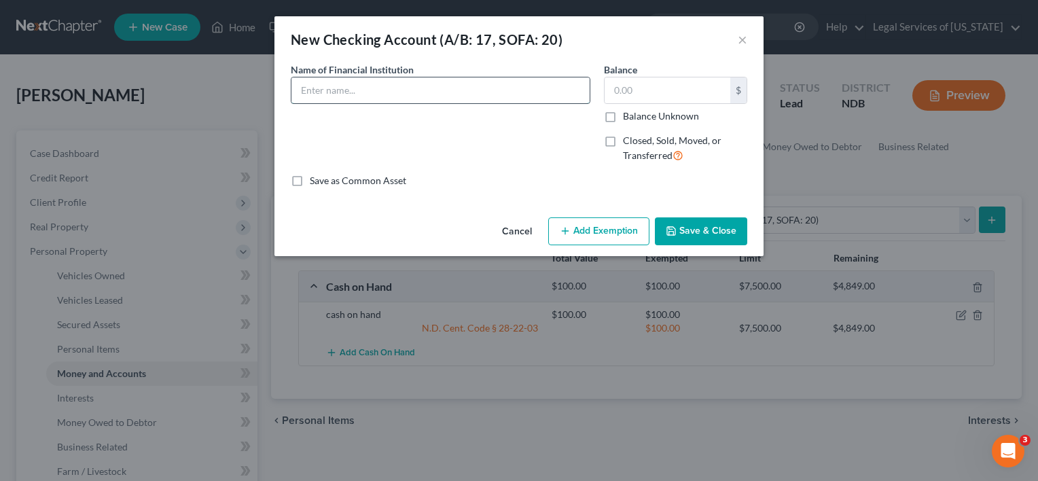
click at [371, 90] on input "text" at bounding box center [440, 90] width 298 height 26
type input "Chime (Bancorp) checking"
type input "100"
click at [689, 219] on button "Save & Close" at bounding box center [701, 231] width 92 height 29
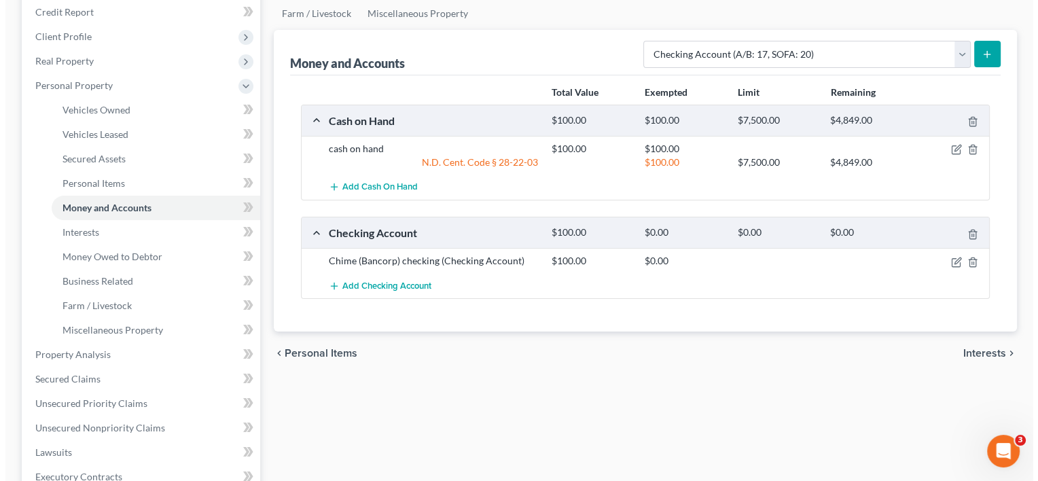
scroll to position [272, 0]
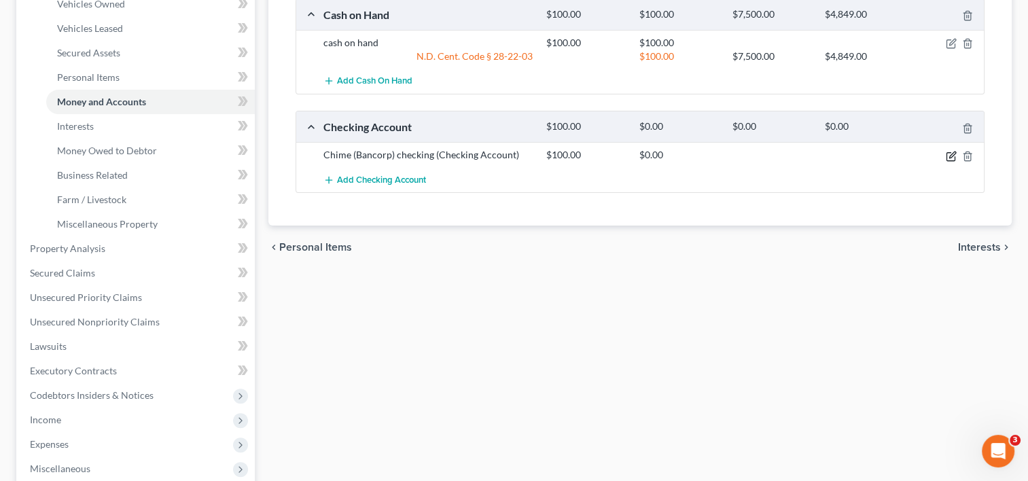
click at [950, 156] on icon "button" at bounding box center [952, 154] width 6 height 6
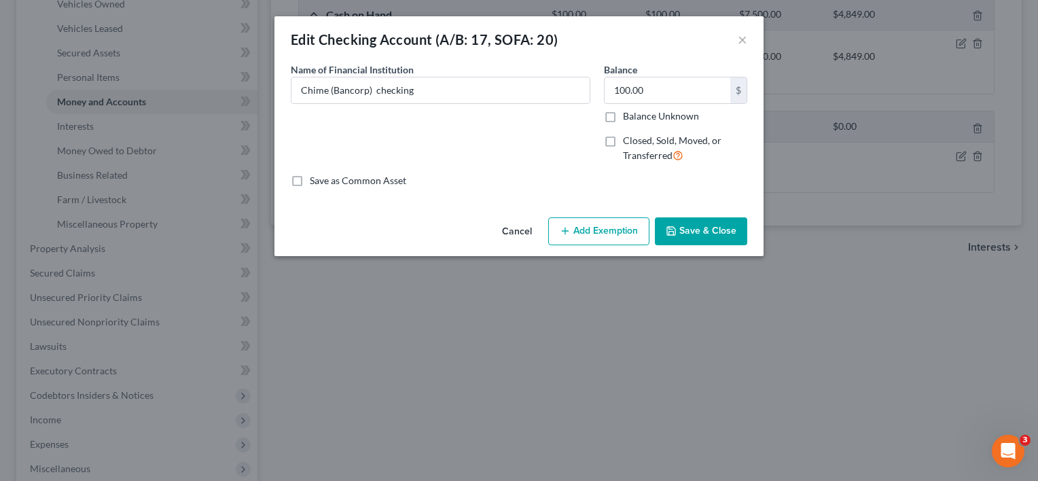
click at [630, 223] on button "Add Exemption" at bounding box center [598, 231] width 101 height 29
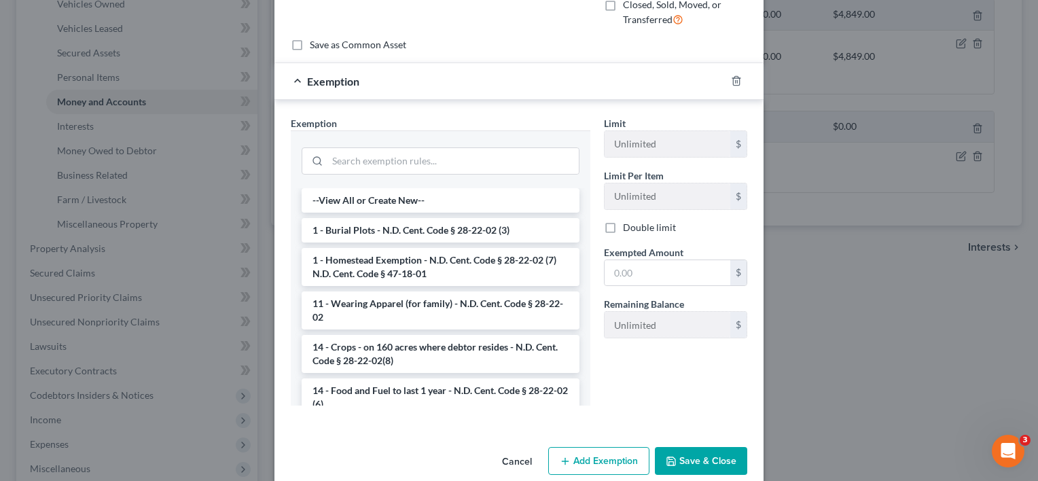
scroll to position [136, 0]
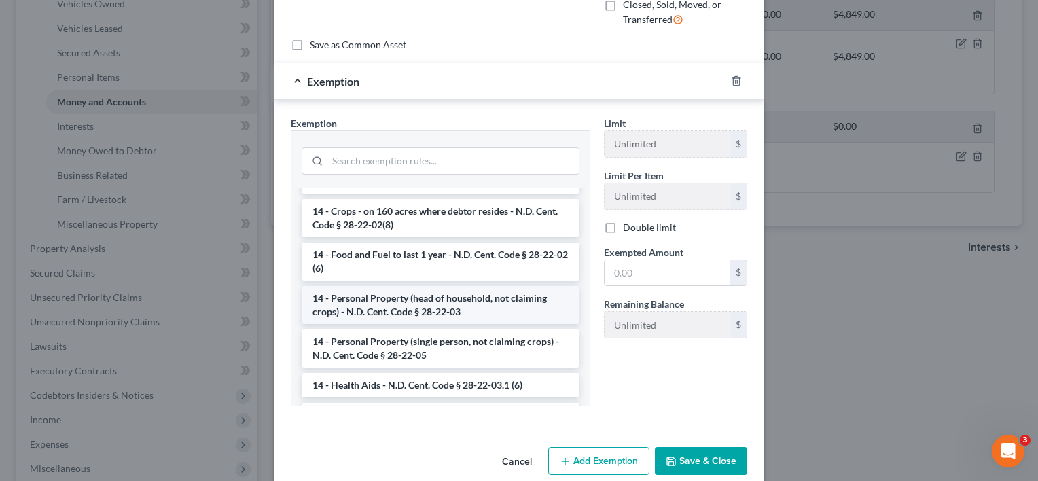
click at [406, 304] on li "14 - Personal Property (head of household, not claiming crops) - N.D. Cent. Cod…" at bounding box center [441, 305] width 278 height 38
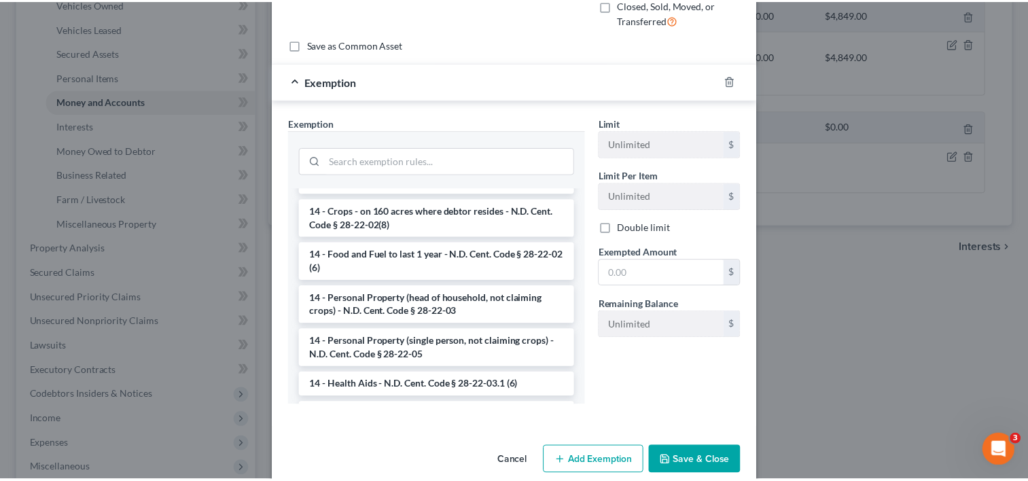
scroll to position [90, 0]
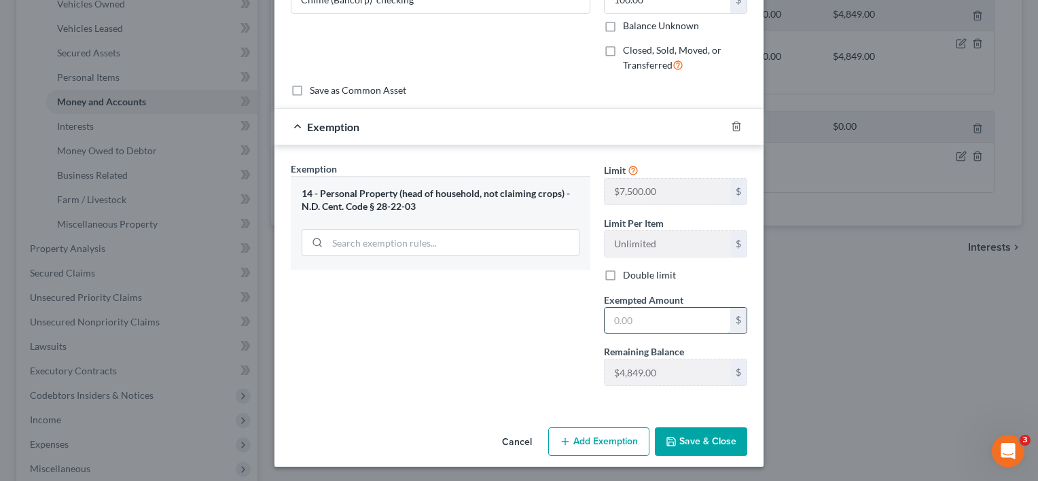
click at [630, 323] on input "text" at bounding box center [668, 321] width 126 height 26
type input "100"
click at [679, 438] on button "Save & Close" at bounding box center [701, 441] width 92 height 29
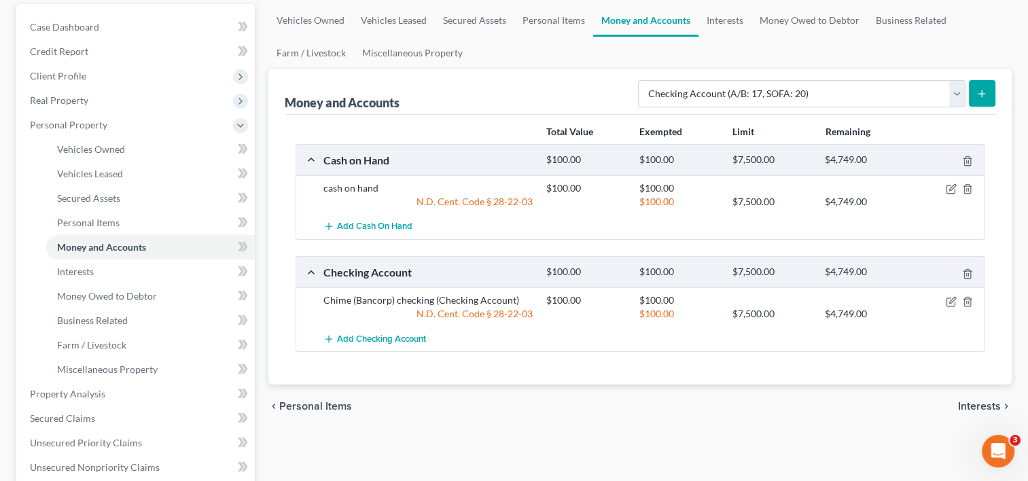
scroll to position [204, 0]
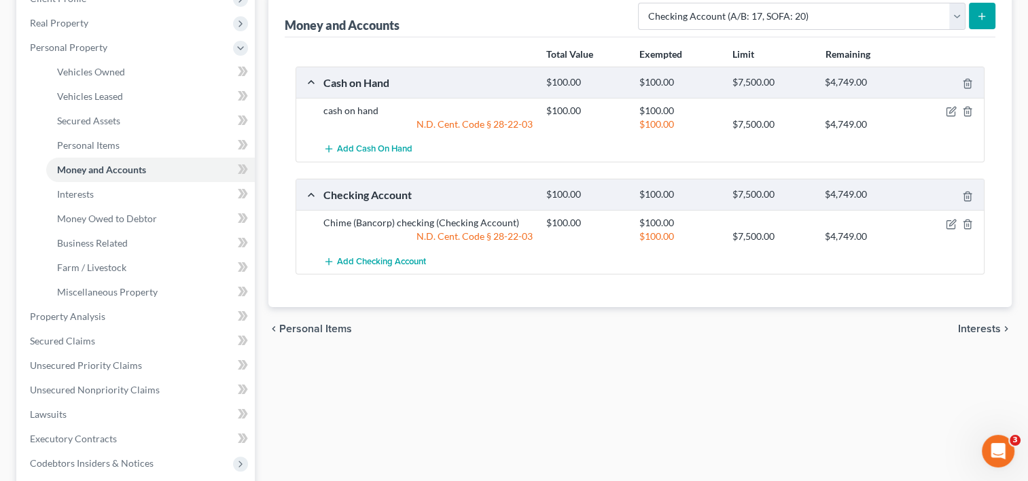
click at [978, 329] on span "Interests" at bounding box center [979, 328] width 43 height 11
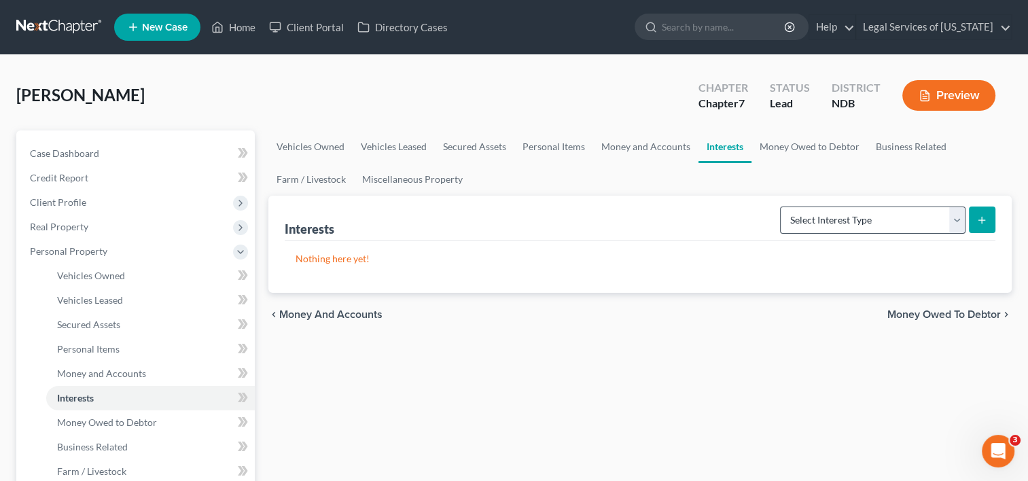
drag, startPoint x: 950, startPoint y: 204, endPoint x: 954, endPoint y: 216, distance: 12.7
click at [950, 205] on div "Select Interest Type 401K (A/B: 21) Annuity (A/B: 23) Bond (A/B: 18) Education …" at bounding box center [884, 219] width 221 height 36
click at [954, 217] on select "Select Interest Type 401K (A/B: 21) Annuity (A/B: 23) Bond (A/B: 18) Education …" at bounding box center [872, 220] width 185 height 27
click at [951, 315] on span "Money Owed to Debtor" at bounding box center [943, 314] width 113 height 11
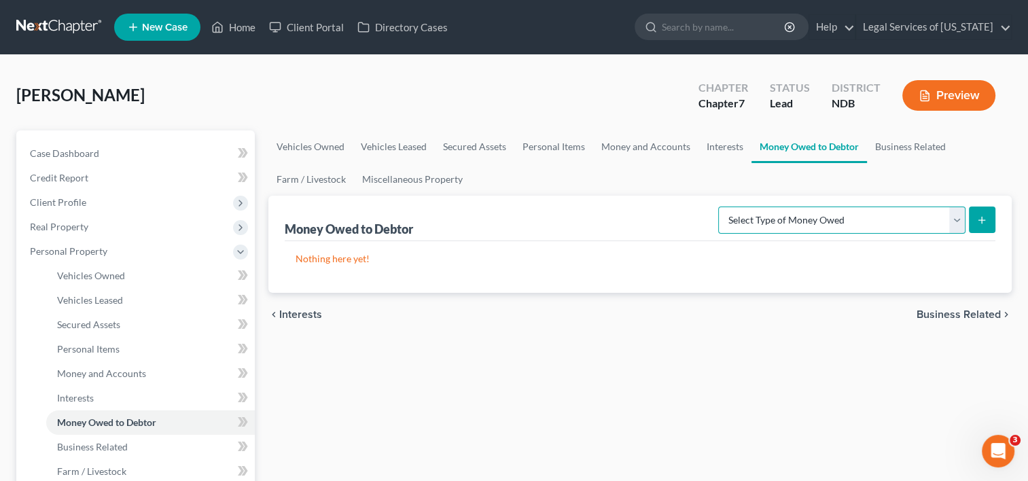
click at [955, 212] on select "Select Type of Money Owed Accounts Receivable (A/B: 38) Alimony (A/B: 29) Child…" at bounding box center [841, 220] width 247 height 27
select select "expected_tax_refund"
click at [721, 207] on select "Select Type of Money Owed Accounts Receivable (A/B: 38) Alimony (A/B: 29) Child…" at bounding box center [841, 220] width 247 height 27
click at [985, 220] on icon "submit" at bounding box center [981, 220] width 11 height 11
select select "0"
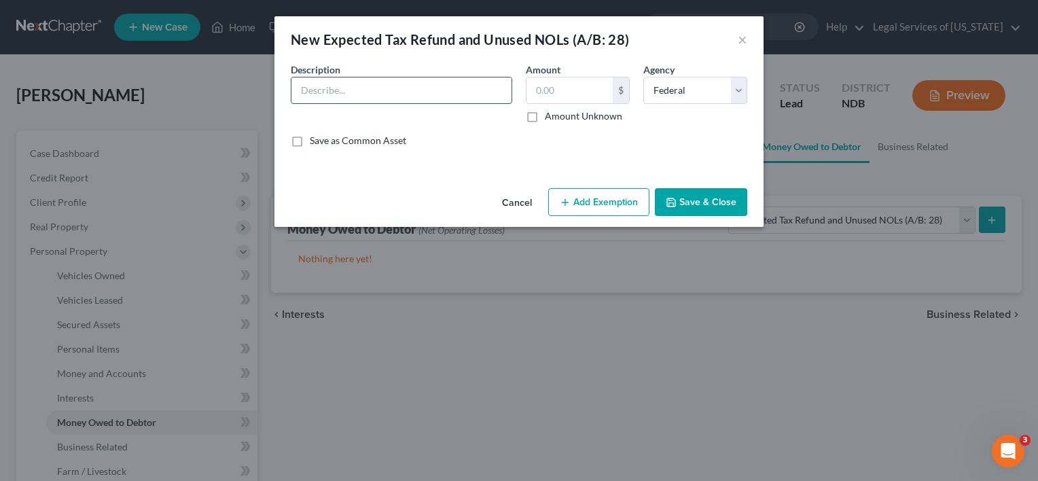
click at [348, 92] on input "text" at bounding box center [401, 90] width 220 height 26
type input "acquired interest in anticipated 2025 tax refund"
type input "7,000"
click at [599, 196] on button "Add Exemption" at bounding box center [598, 202] width 101 height 29
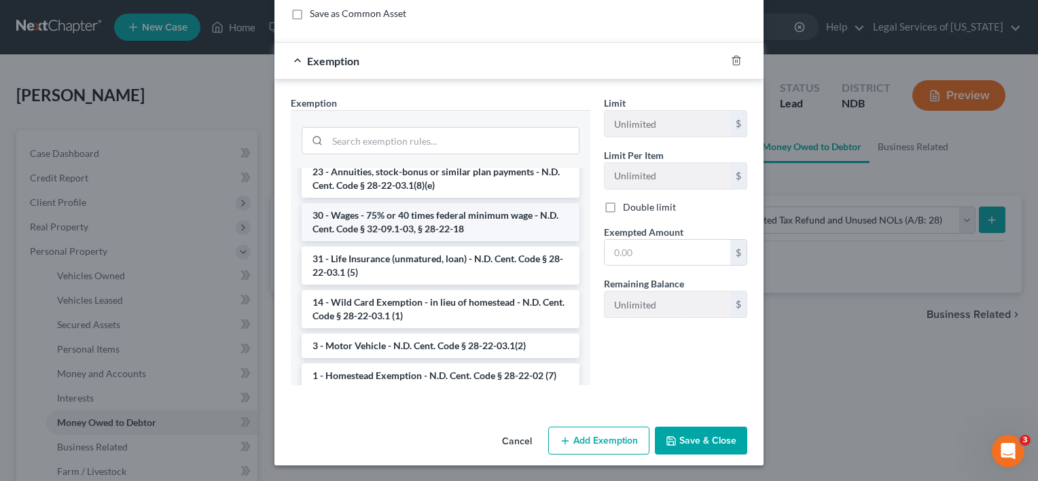
scroll to position [1426, 0]
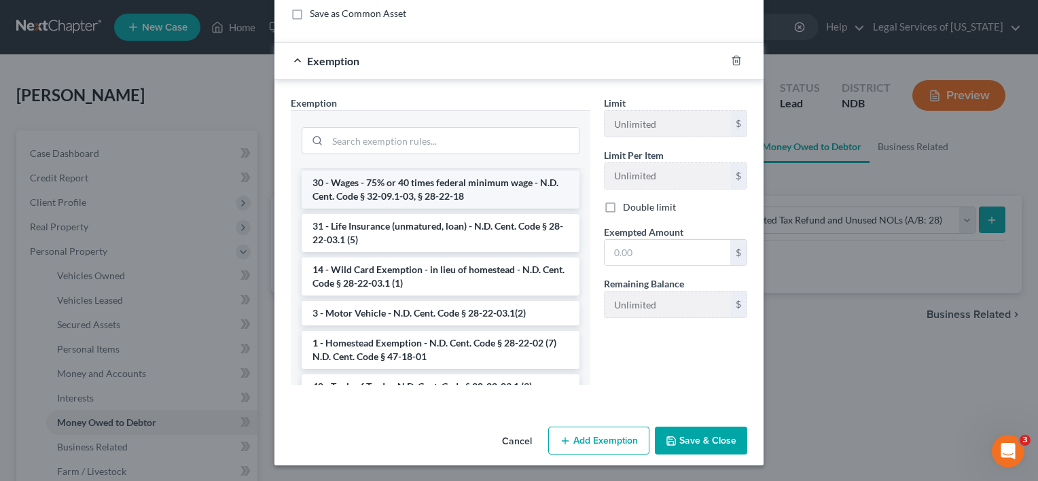
click at [425, 257] on li "14 - Wild Card Exemption - in lieu of homestead - N.D. Cent. Code § 28-22-03.1 …" at bounding box center [441, 276] width 278 height 38
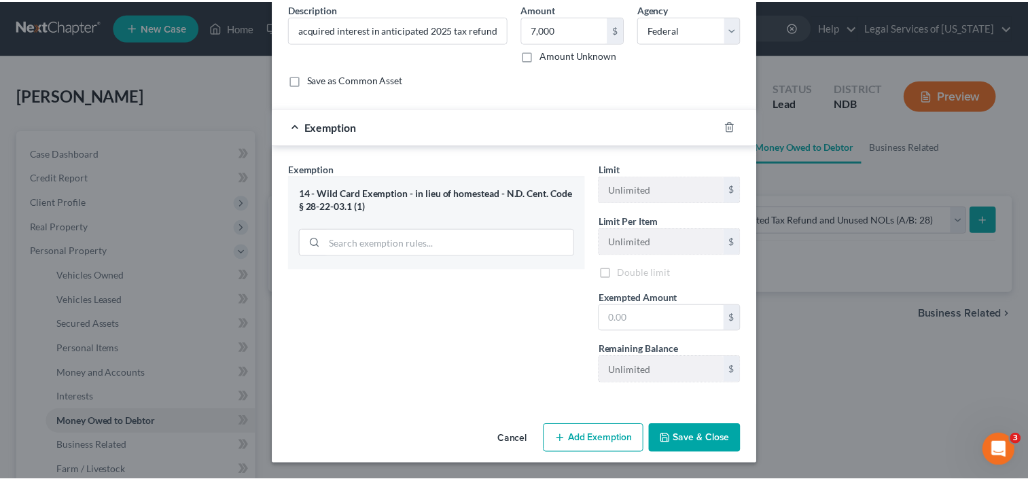
scroll to position [61, 0]
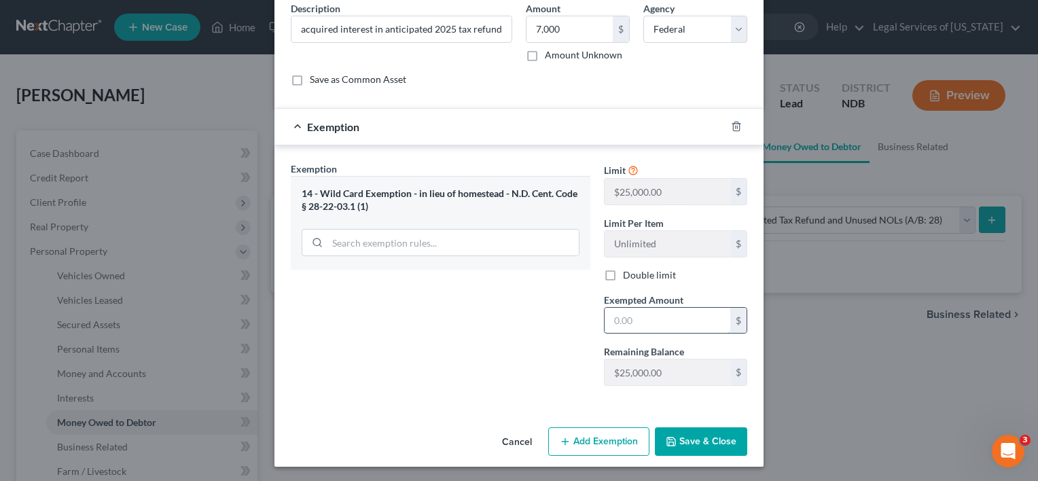
click at [622, 323] on input "text" at bounding box center [668, 321] width 126 height 26
type input "7,000"
click at [714, 442] on button "Save & Close" at bounding box center [701, 441] width 92 height 29
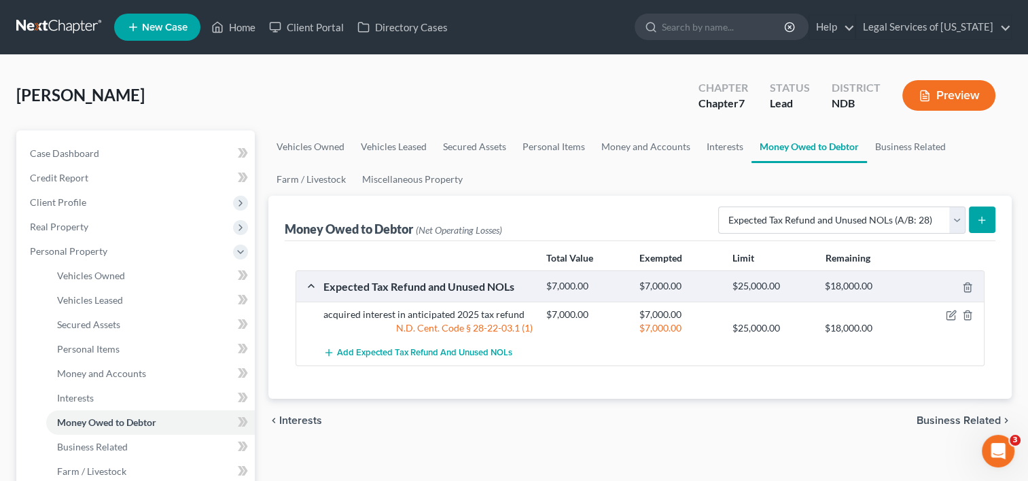
scroll to position [136, 0]
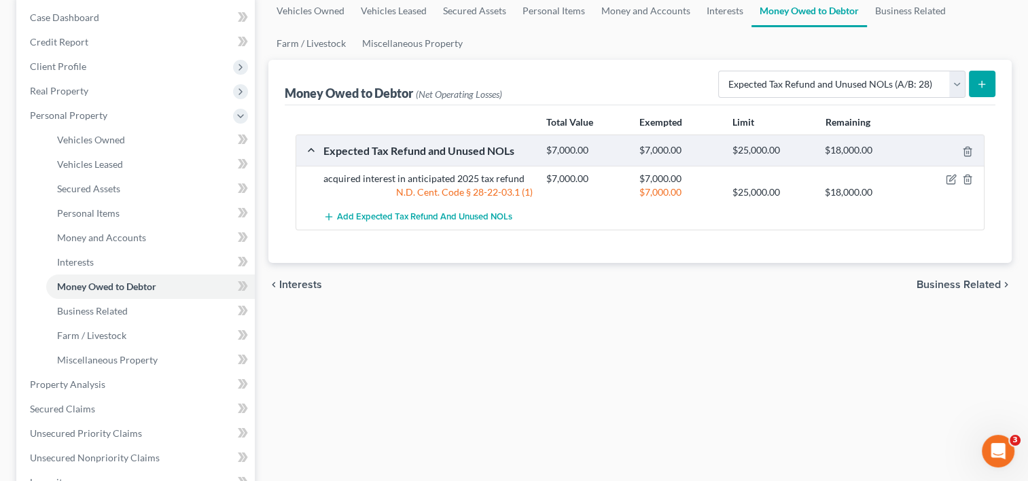
click at [958, 284] on span "Business Related" at bounding box center [958, 284] width 84 height 11
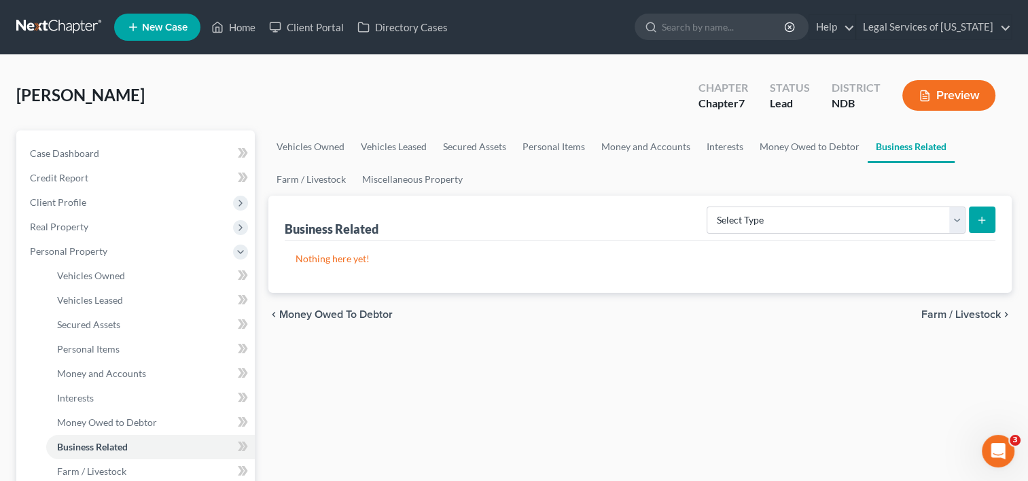
click at [941, 310] on span "Farm / Livestock" at bounding box center [960, 314] width 79 height 11
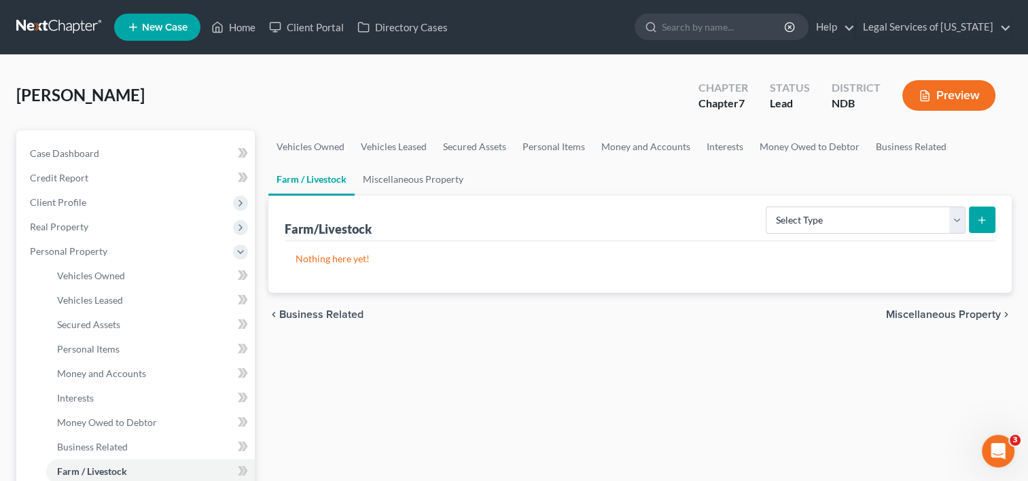
click at [929, 313] on span "Miscellaneous Property" at bounding box center [943, 314] width 115 height 11
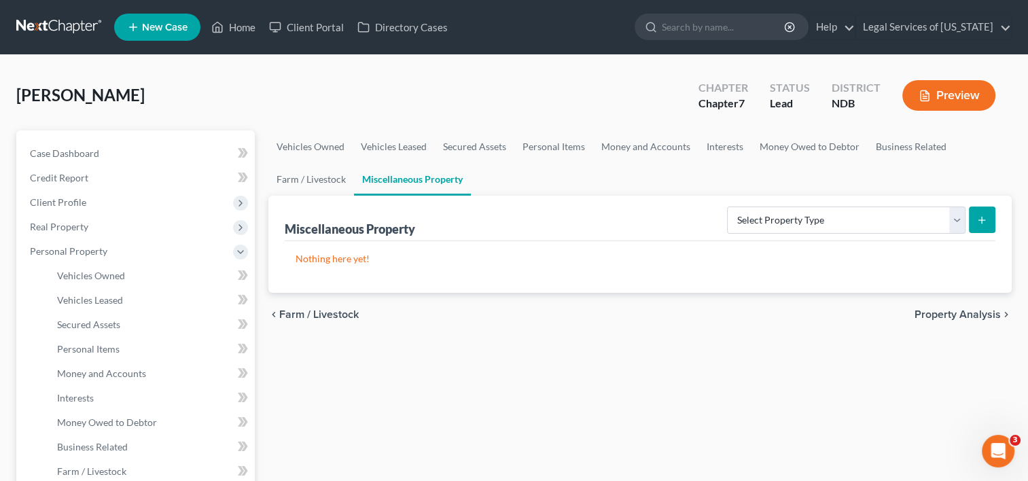
click at [958, 312] on span "Property Analysis" at bounding box center [957, 314] width 86 height 11
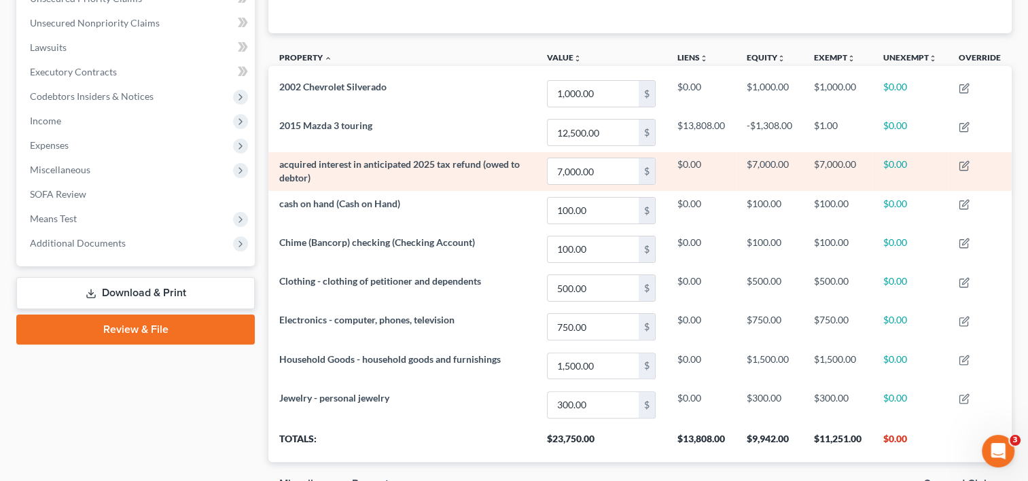
scroll to position [399, 0]
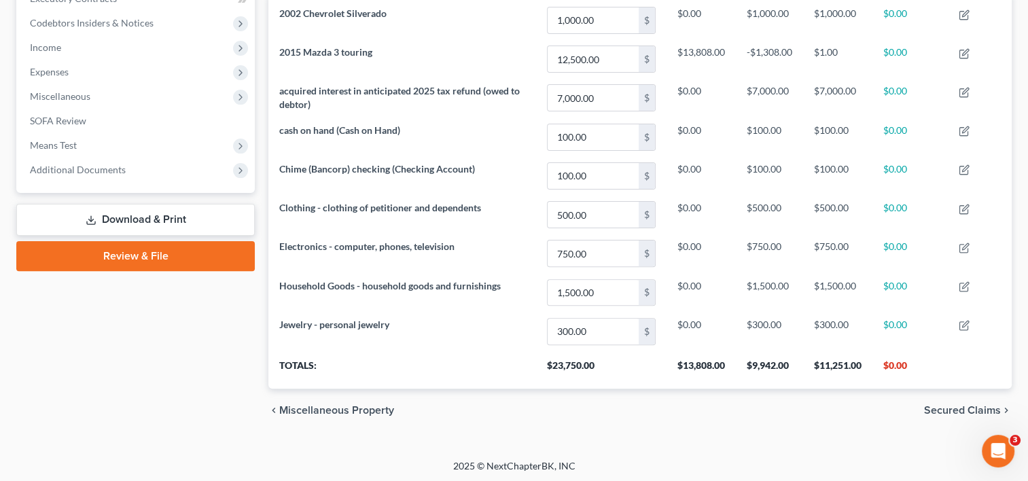
click at [946, 410] on span "Secured Claims" at bounding box center [962, 410] width 77 height 11
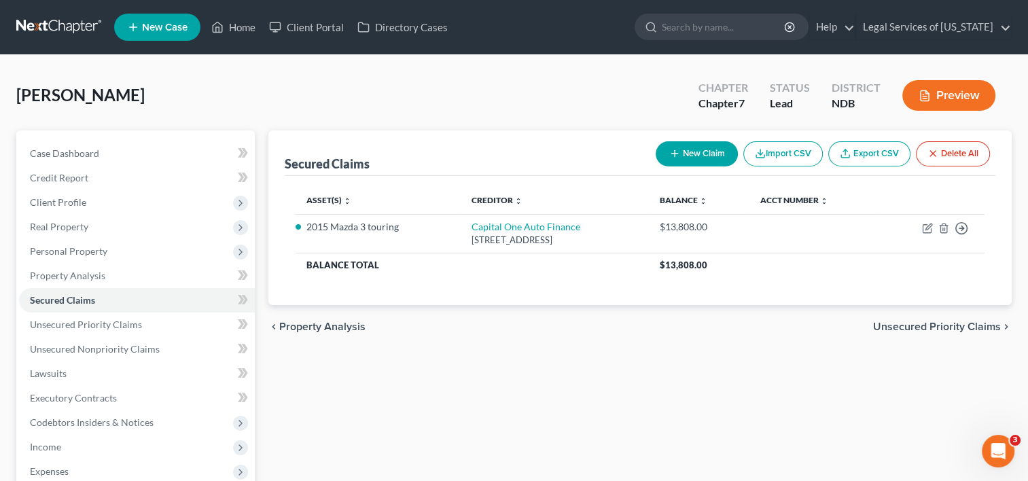
click at [940, 329] on span "Unsecured Priority Claims" at bounding box center [937, 326] width 128 height 11
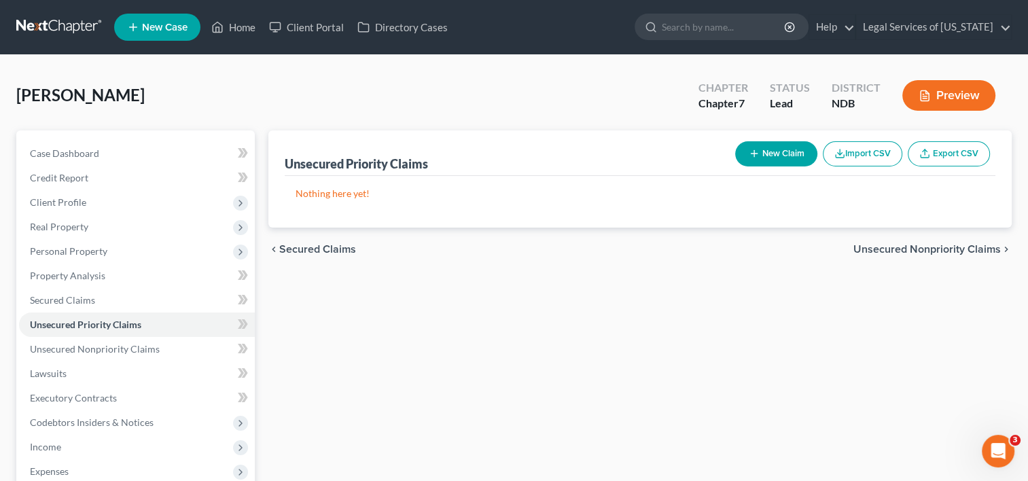
click at [904, 240] on div "chevron_left Secured Claims Unsecured Nonpriority Claims chevron_right" at bounding box center [639, 249] width 743 height 43
click at [903, 245] on span "Unsecured Nonpriority Claims" at bounding box center [926, 249] width 147 height 11
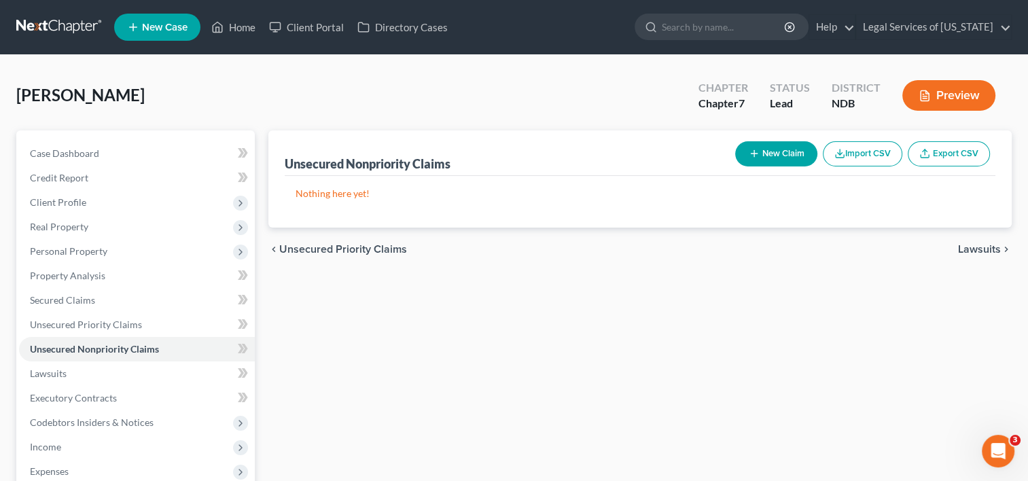
click at [774, 160] on button "New Claim" at bounding box center [776, 153] width 82 height 25
select select "0"
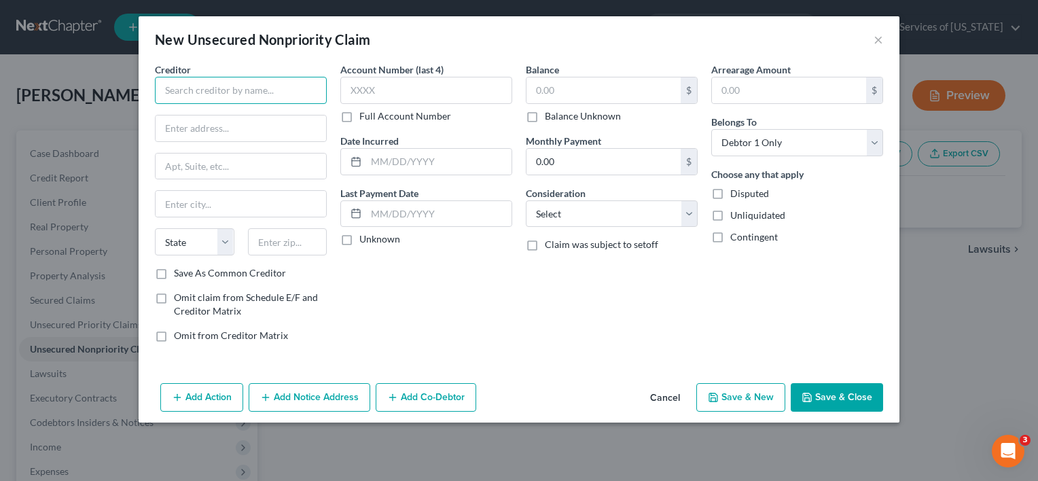
click at [193, 79] on input "text" at bounding box center [241, 90] width 172 height 27
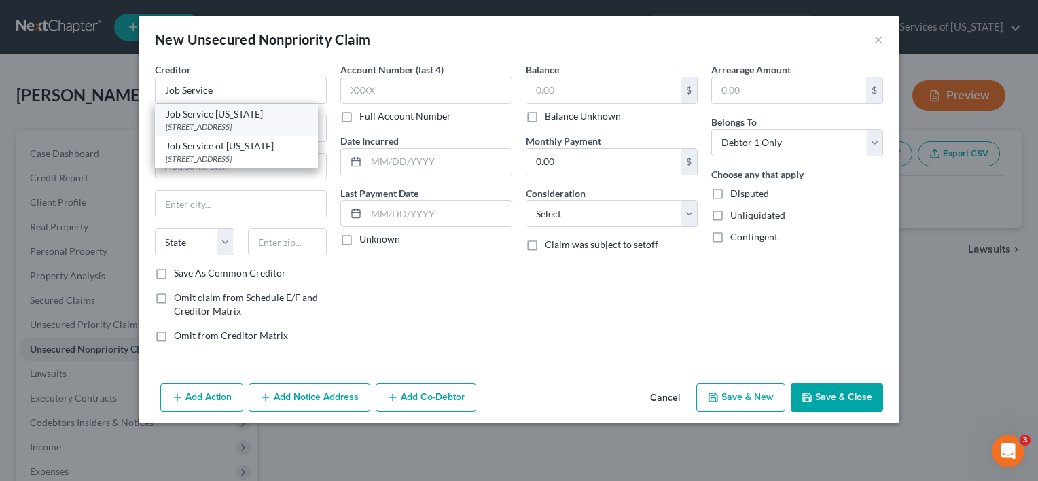
click at [201, 117] on div "Job Service [US_STATE]" at bounding box center [236, 114] width 141 height 14
type input "Job Service [US_STATE]"
type input "PO Box 5507"
type input "Bismarck"
select select "29"
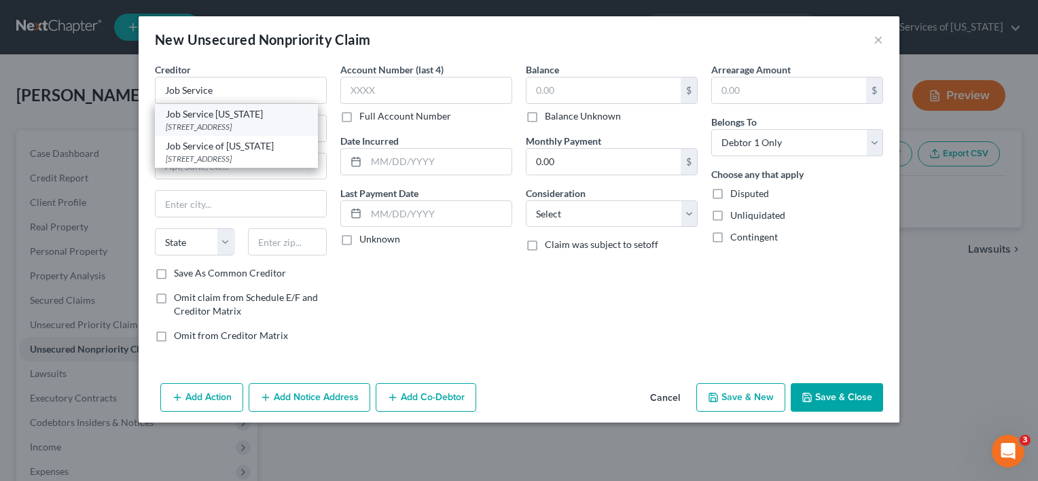
type input "58506-5507"
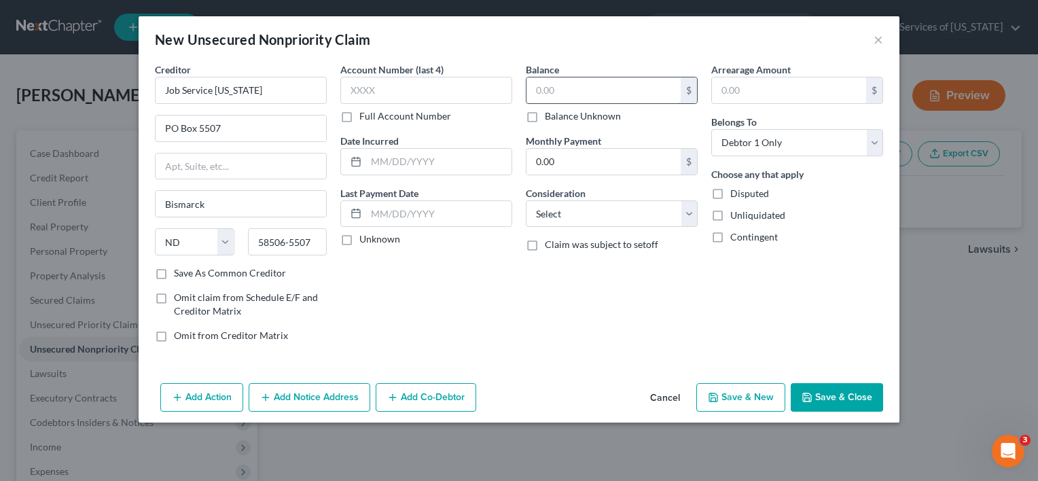
click at [607, 84] on input "text" at bounding box center [603, 90] width 154 height 26
type input "31,624"
click at [847, 399] on button "Save & Close" at bounding box center [837, 397] width 92 height 29
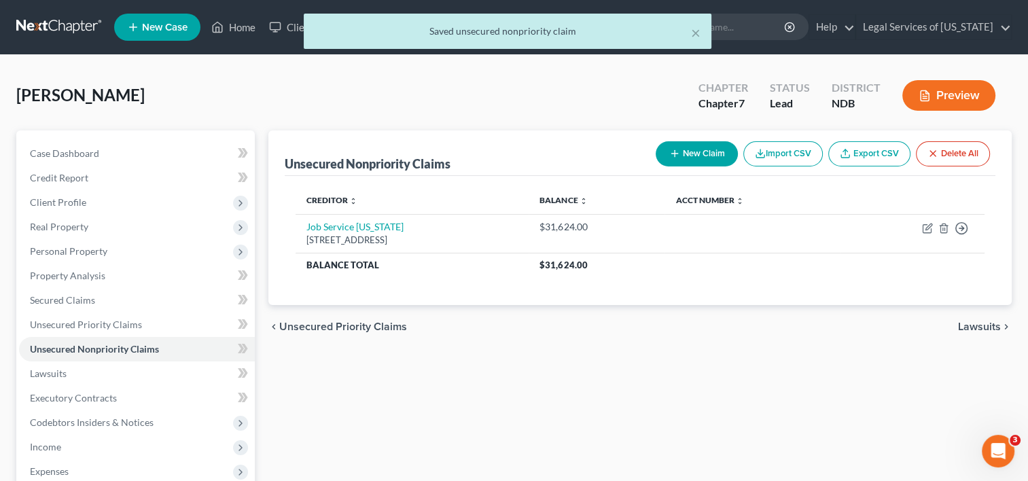
click at [684, 150] on button "New Claim" at bounding box center [697, 153] width 82 height 25
select select "0"
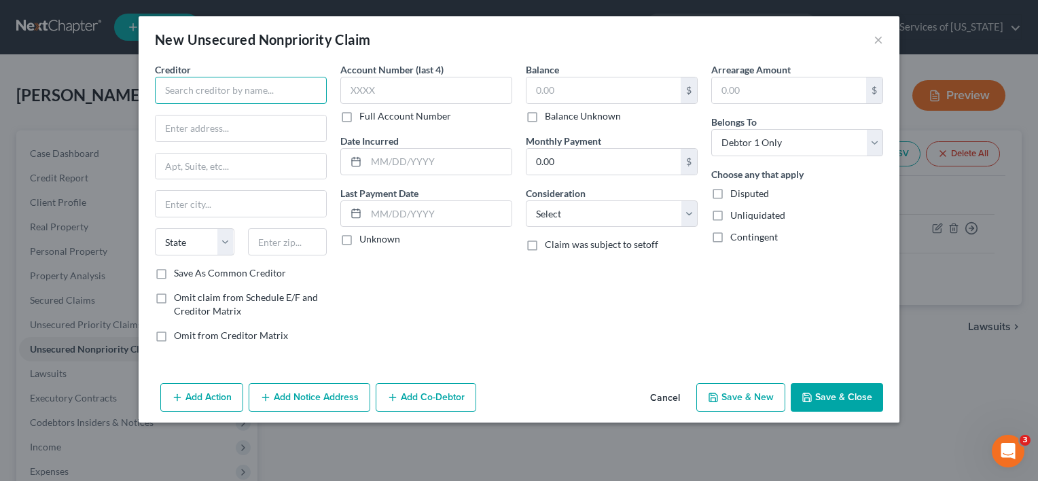
click at [190, 86] on input "text" at bounding box center [241, 90] width 172 height 27
type input "U Own Leasing"
paste input "[STREET_ADDRESS]"
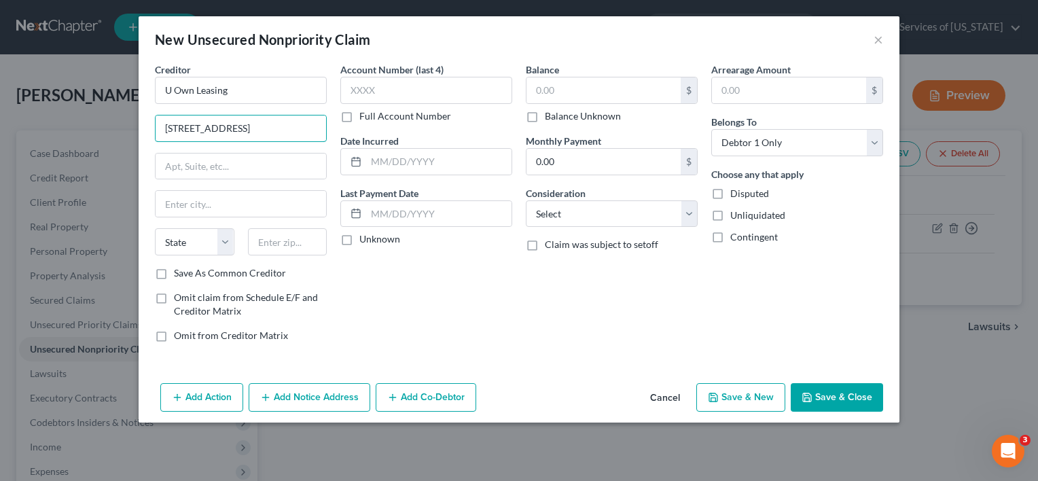
type input "[STREET_ADDRESS]"
click at [279, 240] on input "text" at bounding box center [287, 241] width 79 height 27
type input "33612"
type input "[GEOGRAPHIC_DATA]"
select select "9"
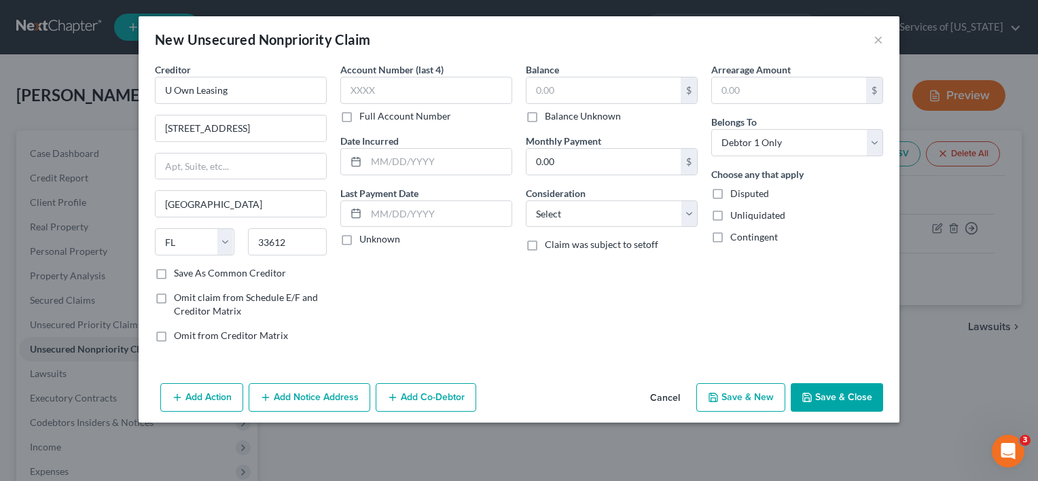
click at [174, 274] on label "Save As Common Creditor" at bounding box center [230, 273] width 112 height 14
click at [179, 274] on input "Save As Common Creditor" at bounding box center [183, 270] width 9 height 9
checkbox input "true"
click at [296, 247] on input "33612" at bounding box center [287, 241] width 79 height 27
type input "33612-6461"
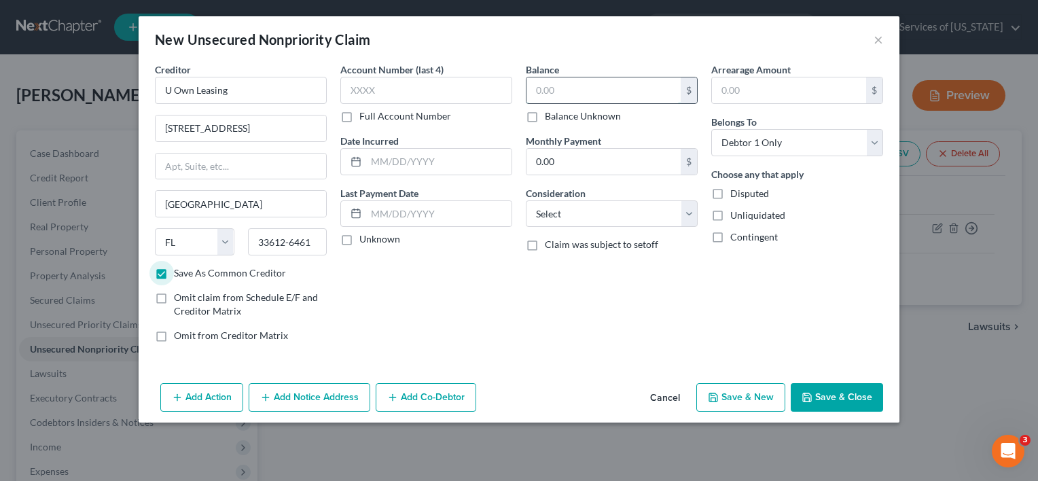
click at [573, 91] on input "text" at bounding box center [603, 90] width 154 height 26
type input "1,082"
click at [287, 405] on button "Add Notice Address" at bounding box center [310, 397] width 122 height 29
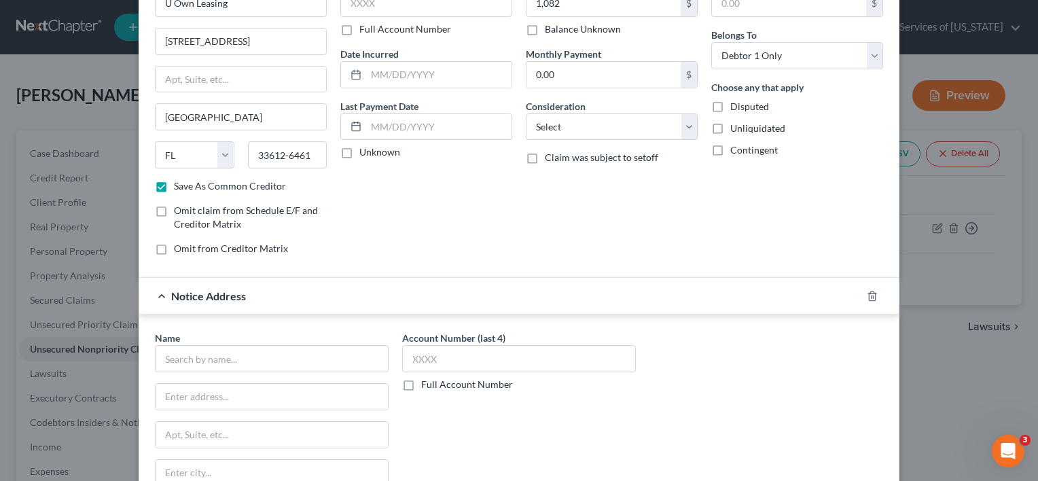
scroll to position [204, 0]
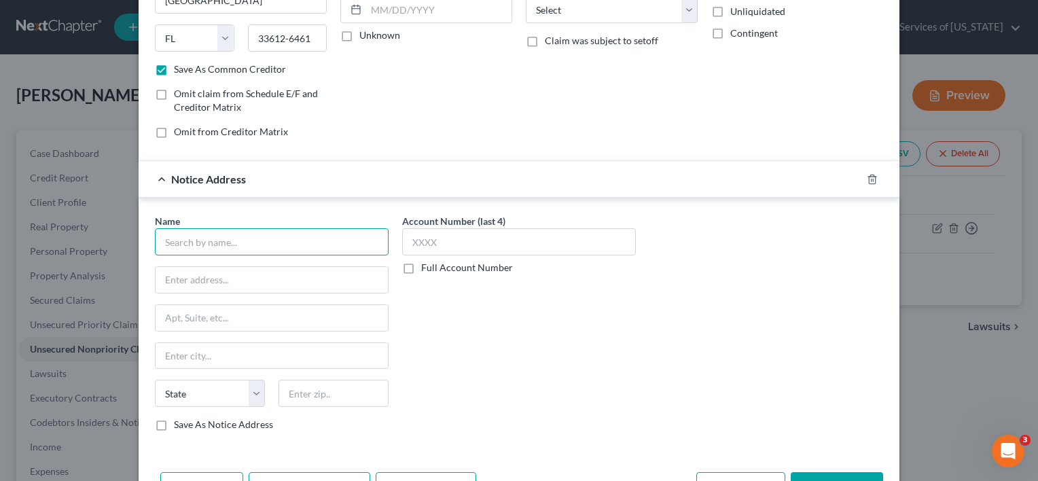
click at [256, 238] on input "text" at bounding box center [272, 241] width 234 height 27
type input "[PERSON_NAME] & [PERSON_NAME]"
click at [223, 284] on input "text" at bounding box center [272, 280] width 232 height 26
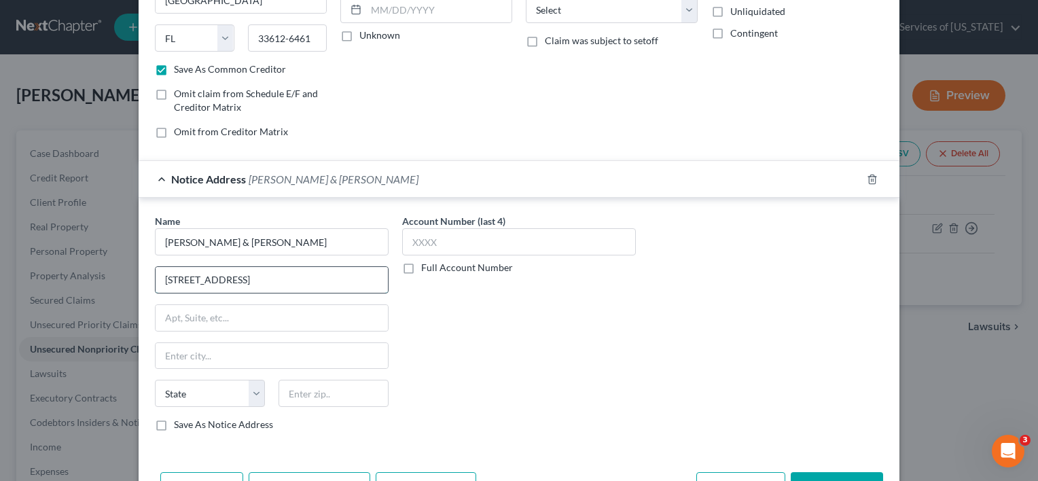
type input "[STREET_ADDRESS]"
click at [307, 398] on input "text" at bounding box center [334, 393] width 110 height 27
type input "14127"
type input "[GEOGRAPHIC_DATA]"
select select "35"
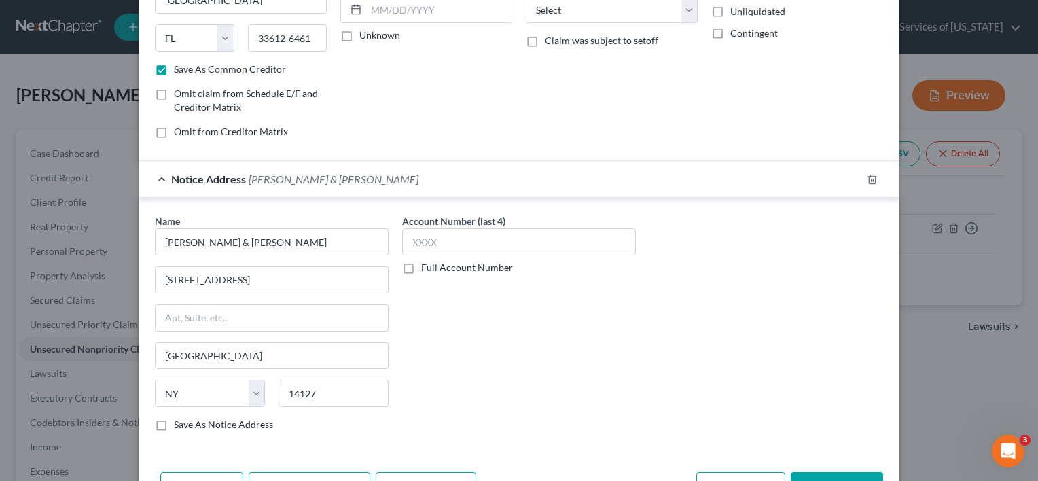
click at [174, 426] on label "Save As Notice Address" at bounding box center [223, 425] width 99 height 14
click at [179, 426] on input "Save As Notice Address" at bounding box center [183, 422] width 9 height 9
checkbox input "true"
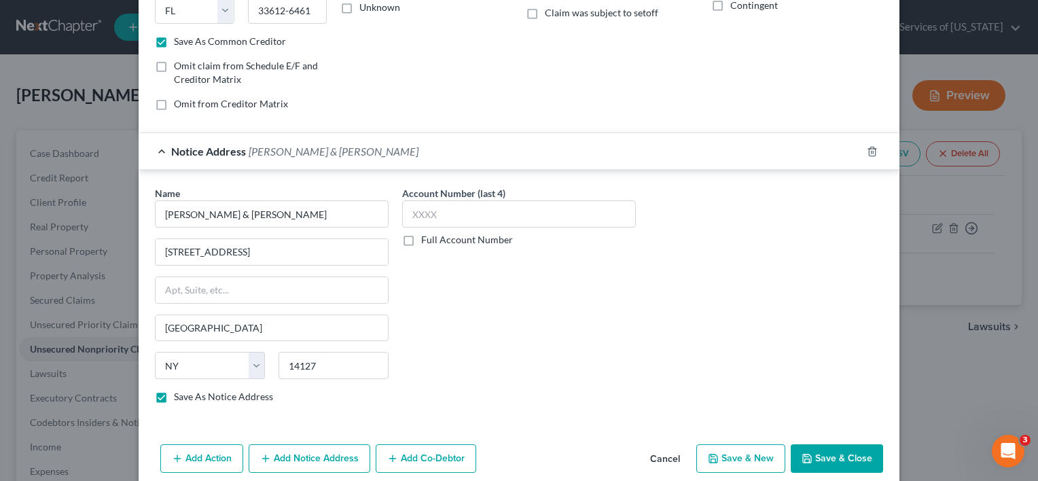
scroll to position [247, 0]
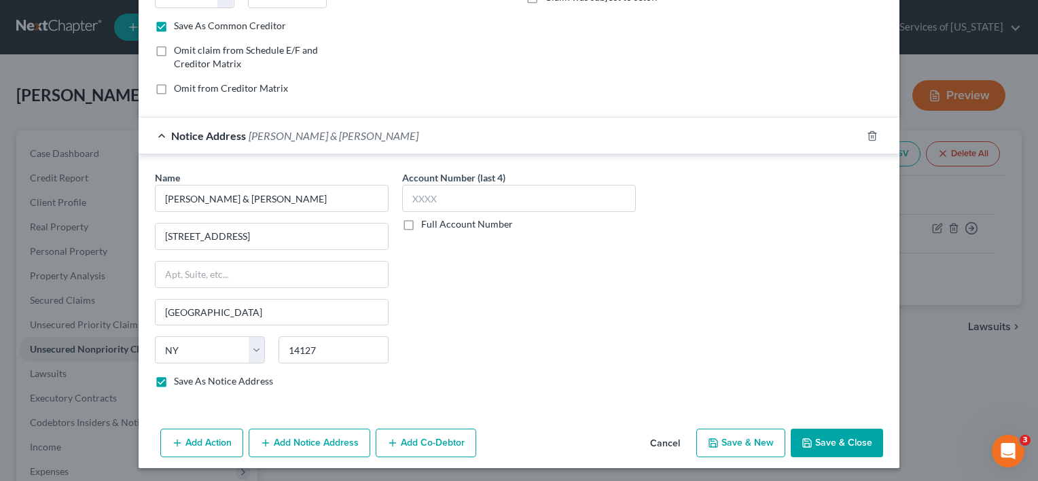
click at [302, 442] on button "Add Notice Address" at bounding box center [310, 443] width 122 height 29
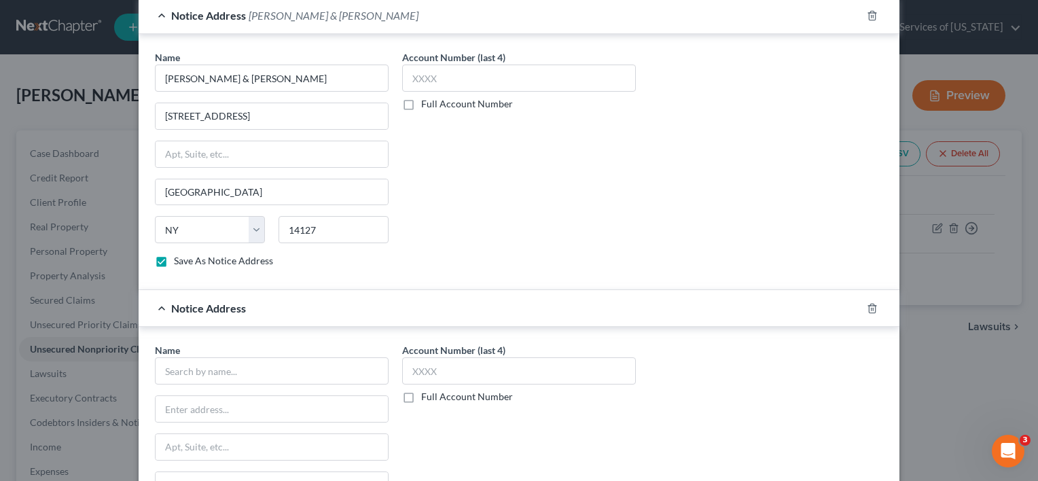
scroll to position [451, 0]
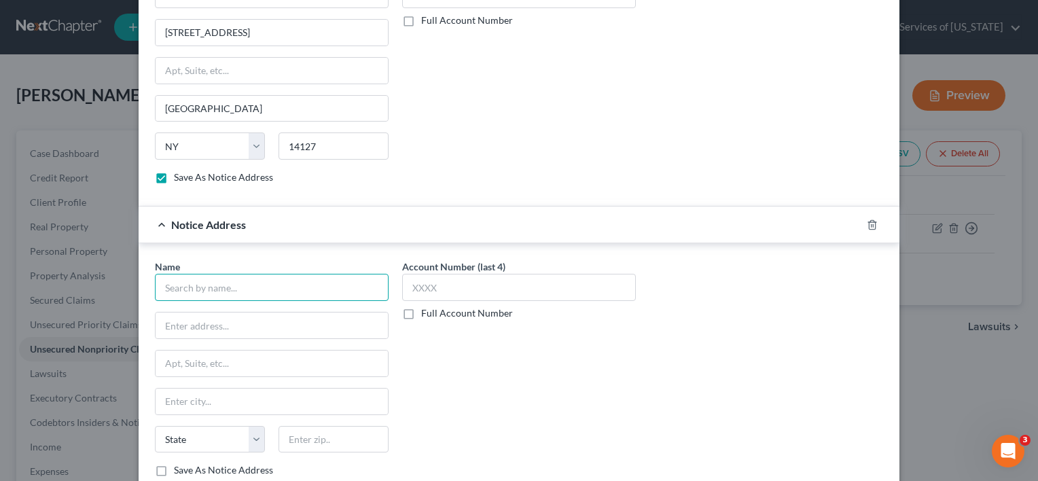
click at [319, 296] on input "text" at bounding box center [272, 287] width 234 height 27
type input "[PERSON_NAME] and [PERSON_NAME]"
paste input "PO Box 1031"
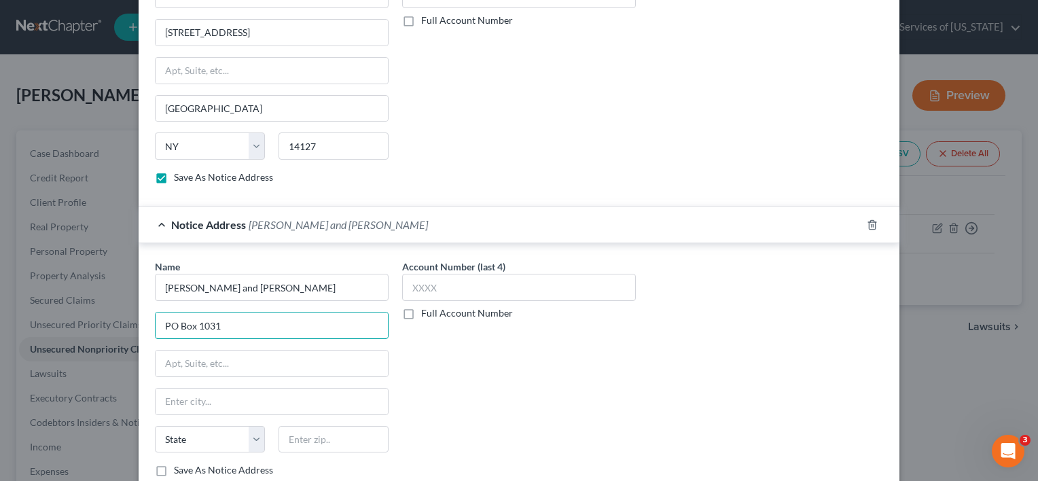
type input "PO Box 1031"
paste input "14224"
type input "14224"
type input "Buffalo"
select select "35"
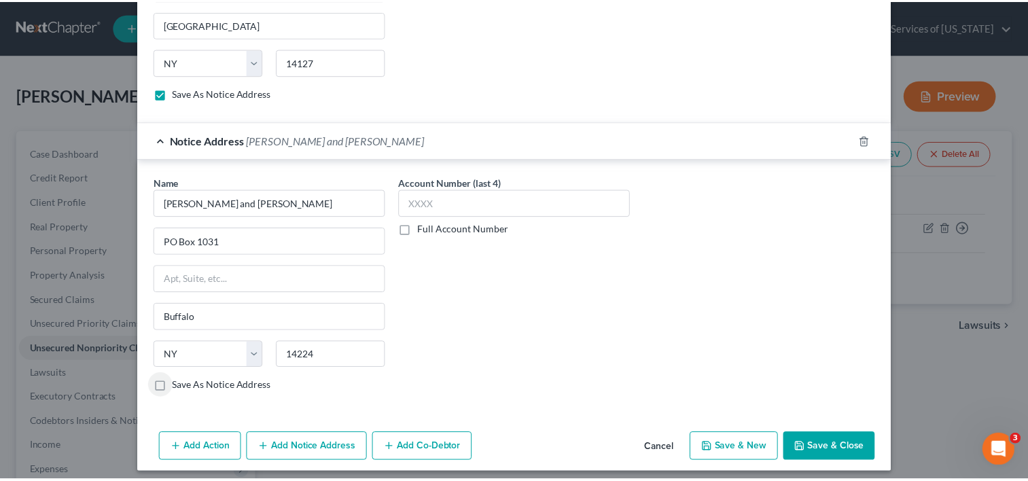
scroll to position [539, 0]
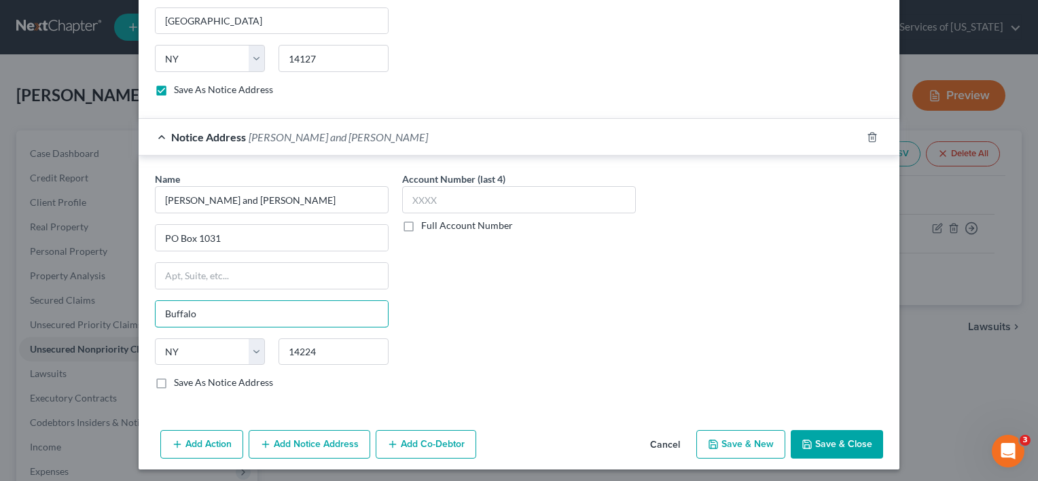
drag, startPoint x: 226, startPoint y: 315, endPoint x: 95, endPoint y: 302, distance: 131.1
click at [94, 302] on div "New Unsecured Nonpriority Claim × Creditor * U Own Leasing [GEOGRAPHIC_DATA] [G…" at bounding box center [519, 240] width 1038 height 481
paste input "West Seneca"
type input "West Seneca"
click at [328, 353] on input "14224" at bounding box center [334, 351] width 110 height 27
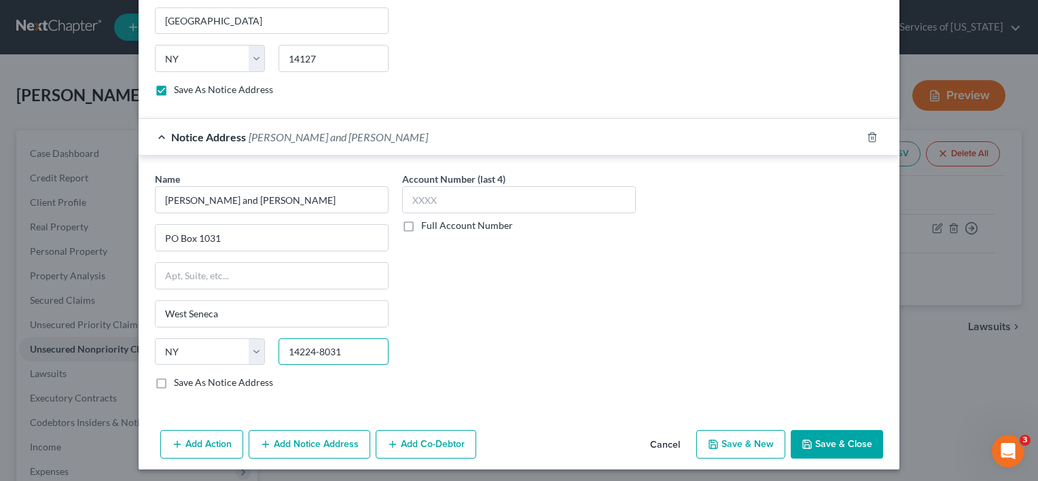
type input "14224-8031"
click at [174, 380] on label "Save As Notice Address" at bounding box center [223, 383] width 99 height 14
click at [179, 380] on input "Save As Notice Address" at bounding box center [183, 380] width 9 height 9
checkbox input "true"
click at [833, 440] on button "Save & Close" at bounding box center [837, 444] width 92 height 29
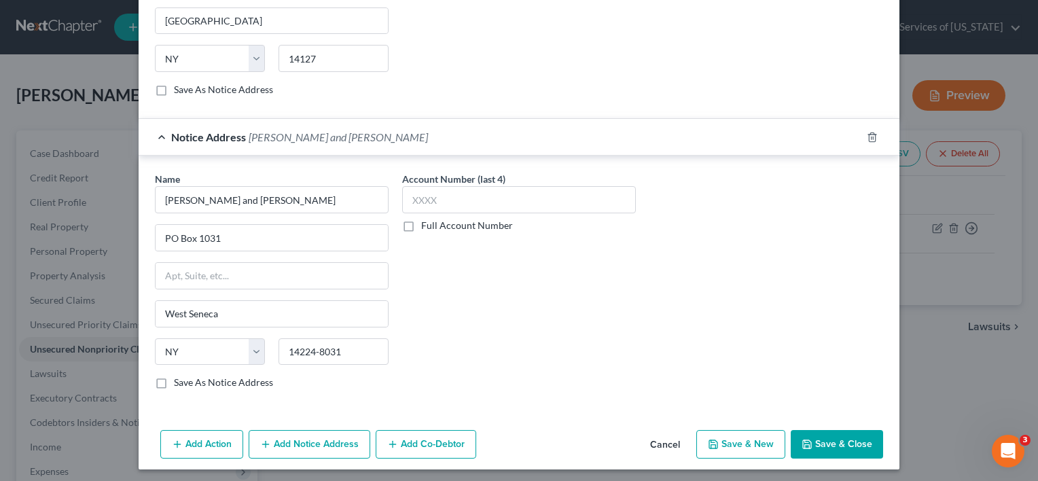
checkbox input "false"
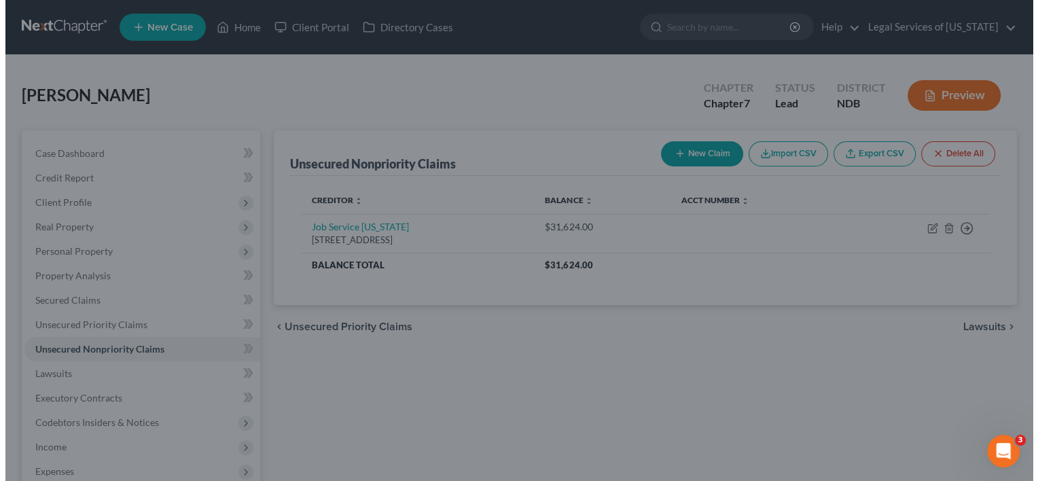
scroll to position [0, 0]
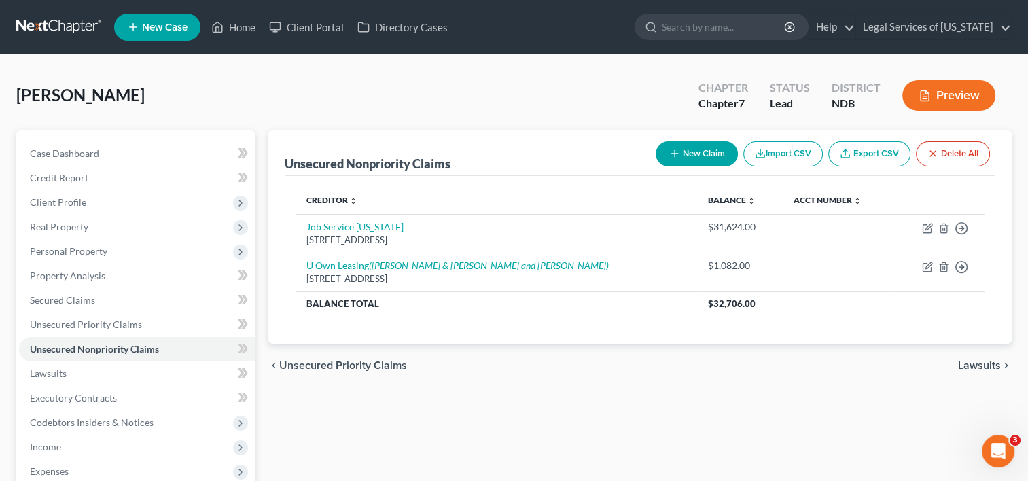
click at [689, 147] on button "New Claim" at bounding box center [697, 153] width 82 height 25
select select "0"
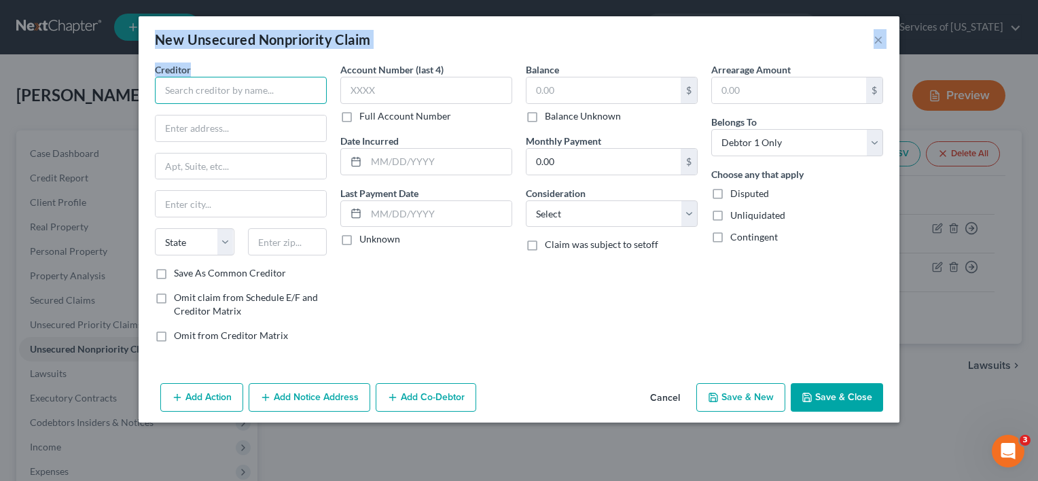
click at [279, 89] on input "text" at bounding box center [241, 90] width 172 height 27
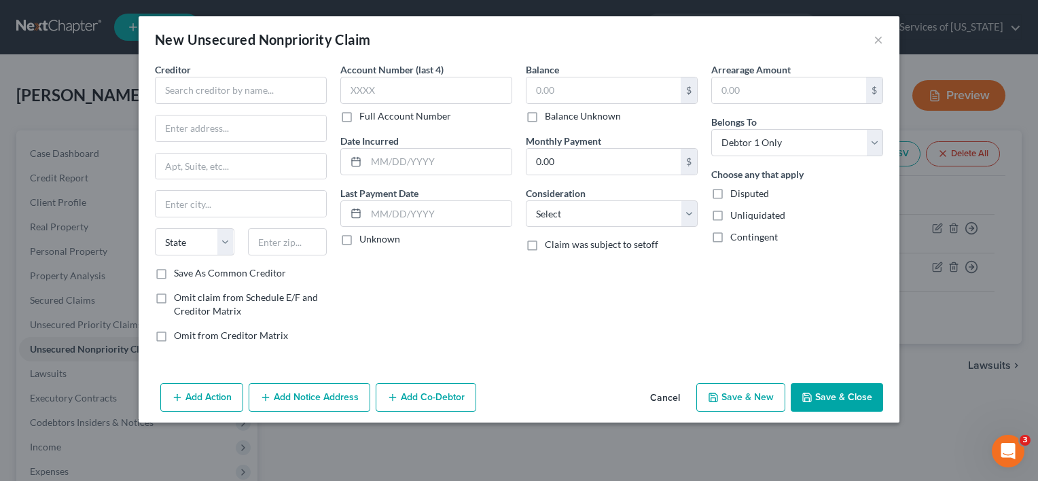
click at [263, 106] on div "Creditor * State [US_STATE] AK AR AZ CA CO [GEOGRAPHIC_DATA] DE DC [GEOGRAPHIC_…" at bounding box center [241, 164] width 172 height 204
click at [277, 89] on input "text" at bounding box center [241, 90] width 172 height 27
type input "Fergus Enterprises"
paste input "[STREET_ADDRESS]"
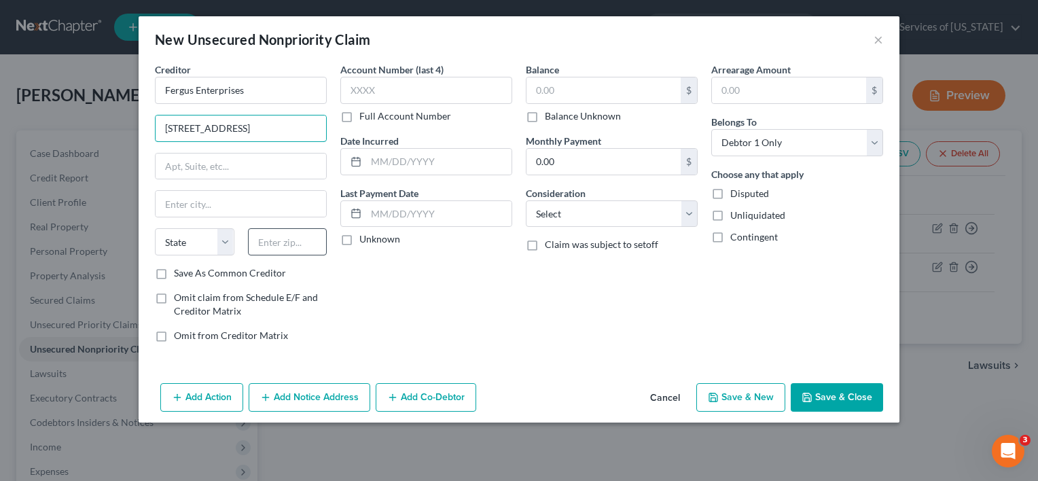
type input "[STREET_ADDRESS]"
click at [283, 247] on input "text" at bounding box center [287, 241] width 79 height 27
type input "56537"
type input "Fergus Falls"
select select "24"
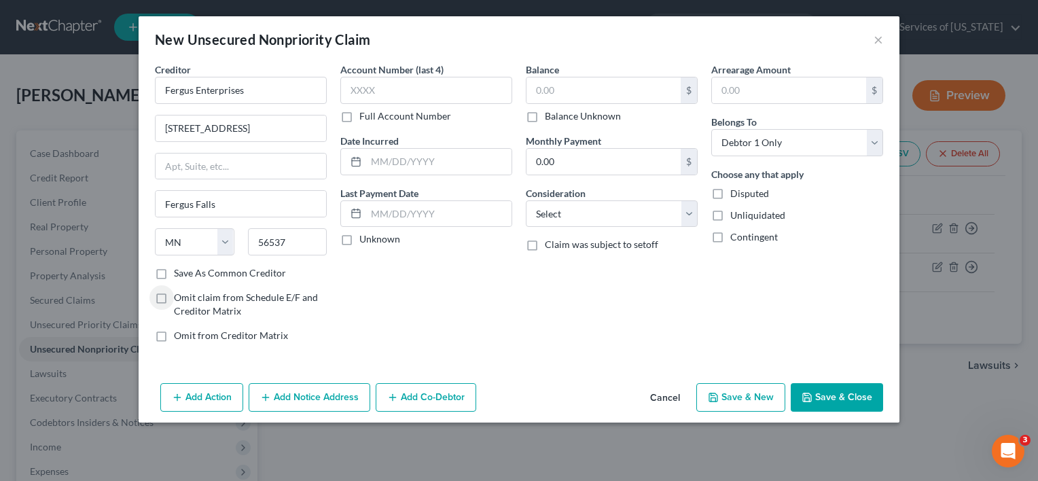
click at [174, 270] on label "Save As Common Creditor" at bounding box center [230, 273] width 112 height 14
click at [179, 270] on input "Save As Common Creditor" at bounding box center [183, 270] width 9 height 9
checkbox input "true"
click at [558, 80] on input "text" at bounding box center [603, 90] width 154 height 26
type input "1,827"
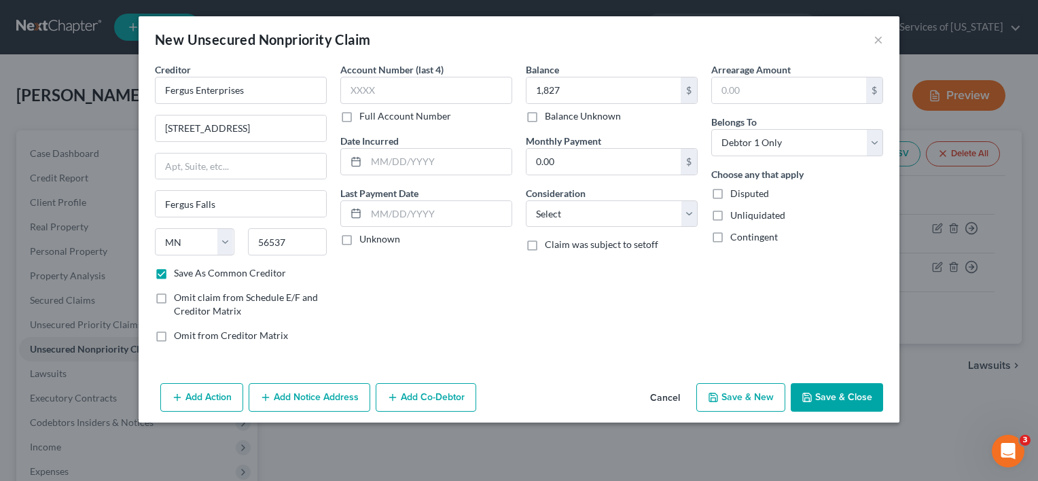
click at [270, 402] on button "Add Notice Address" at bounding box center [310, 397] width 122 height 29
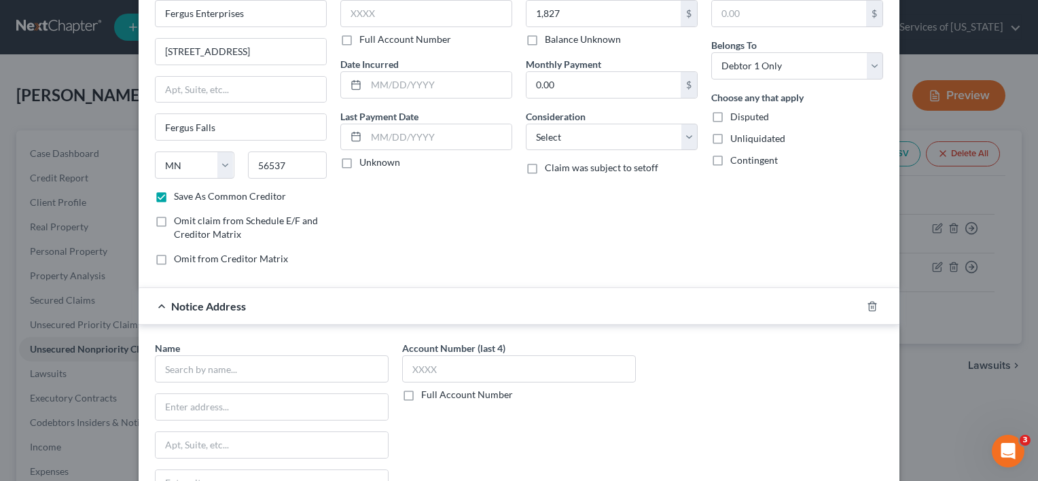
scroll to position [136, 0]
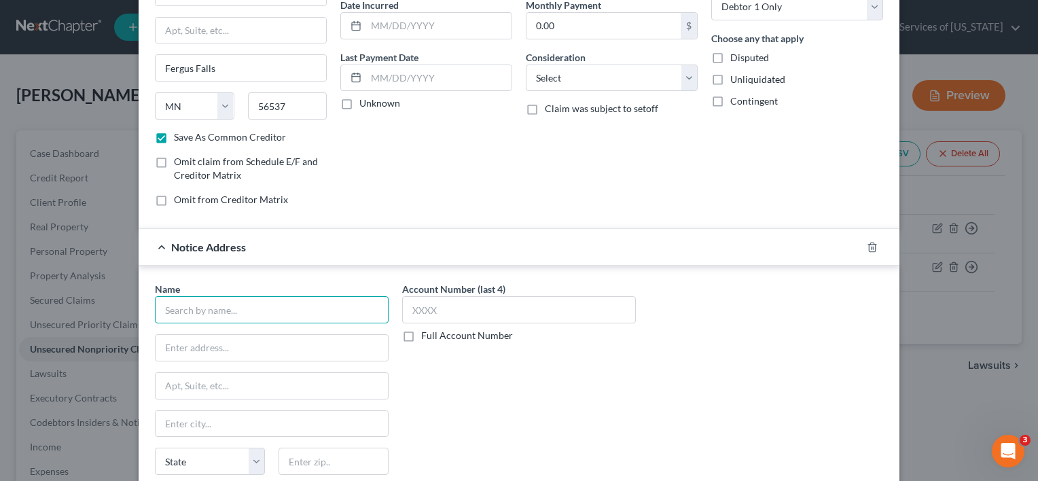
click at [272, 319] on input "text" at bounding box center [272, 309] width 234 height 27
type input "[PERSON_NAME]"
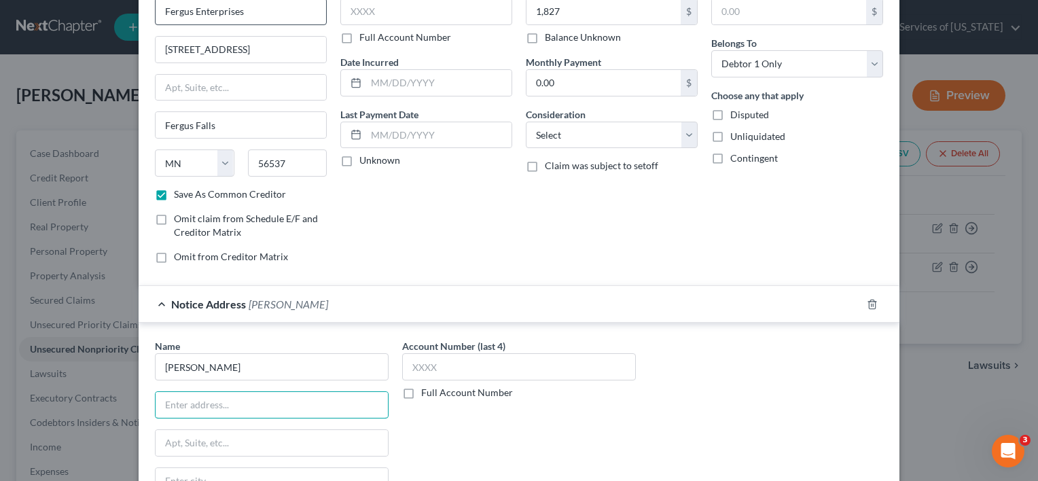
scroll to position [0, 0]
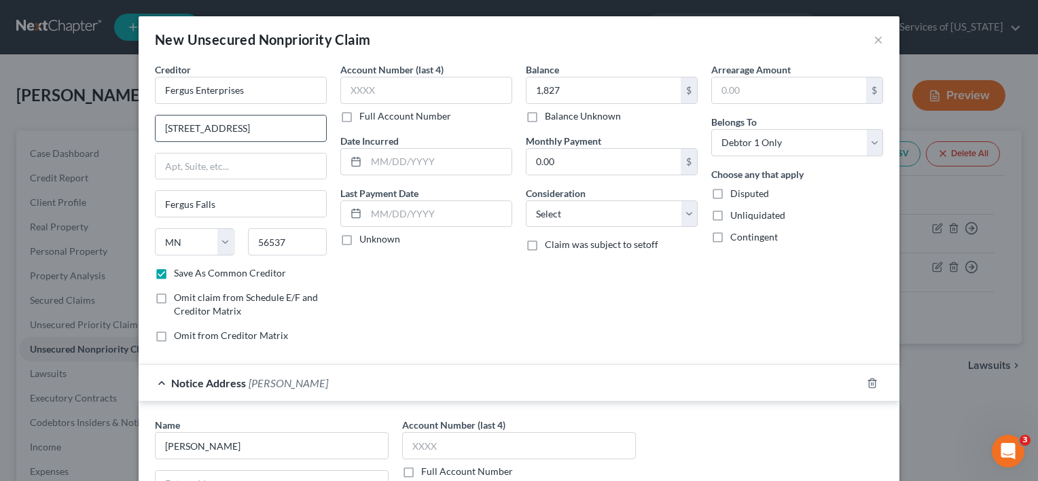
click at [248, 136] on input "[STREET_ADDRESS]" at bounding box center [241, 128] width 171 height 26
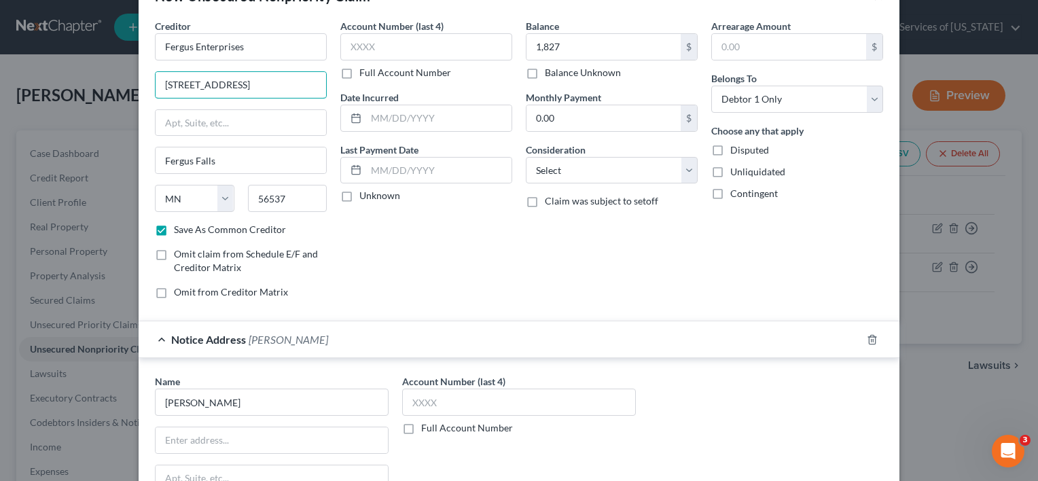
scroll to position [204, 0]
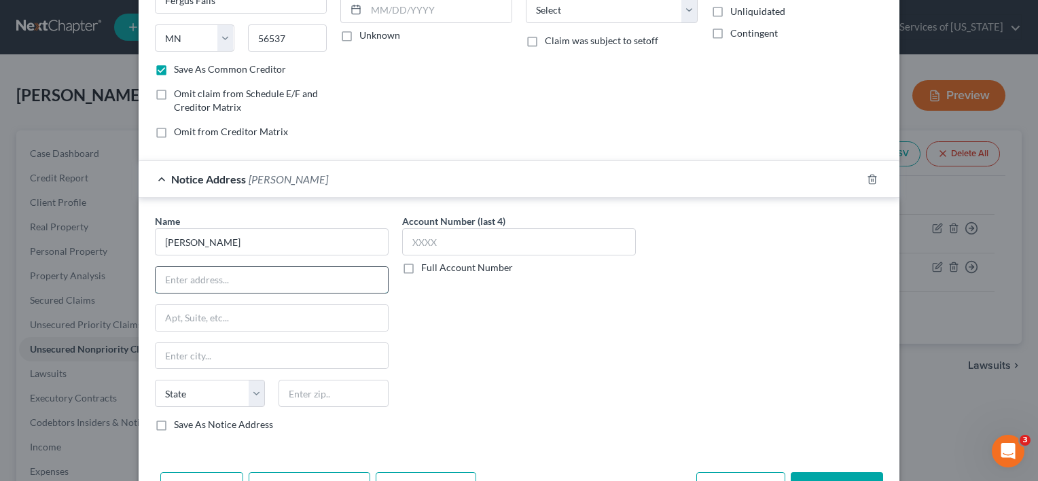
click at [274, 273] on input "text" at bounding box center [272, 280] width 232 height 26
type input "[STREET_ADDRESS]"
click at [308, 391] on input "text" at bounding box center [334, 393] width 110 height 27
type input "33614"
type input "[GEOGRAPHIC_DATA]"
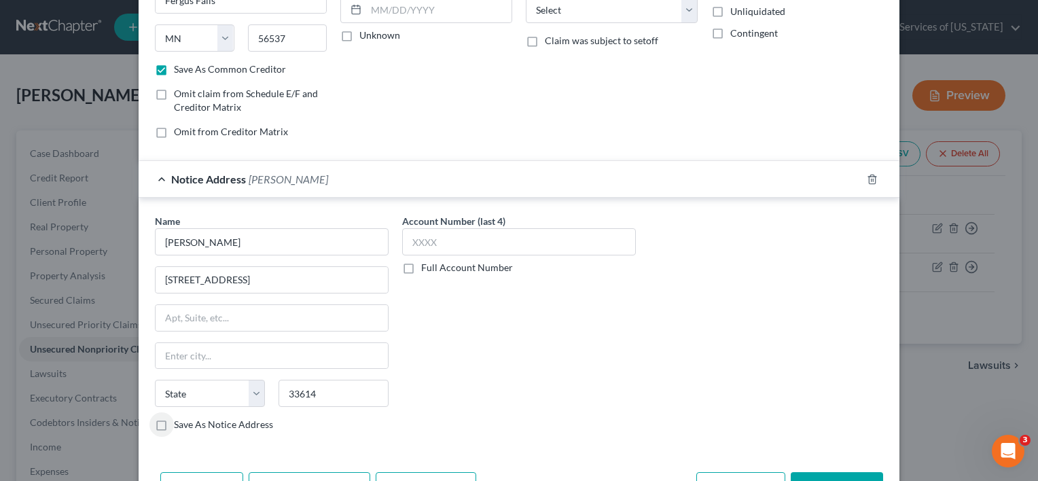
select select "9"
click at [174, 421] on label "Save As Notice Address" at bounding box center [223, 425] width 99 height 14
click at [179, 421] on input "Save As Notice Address" at bounding box center [183, 422] width 9 height 9
checkbox input "true"
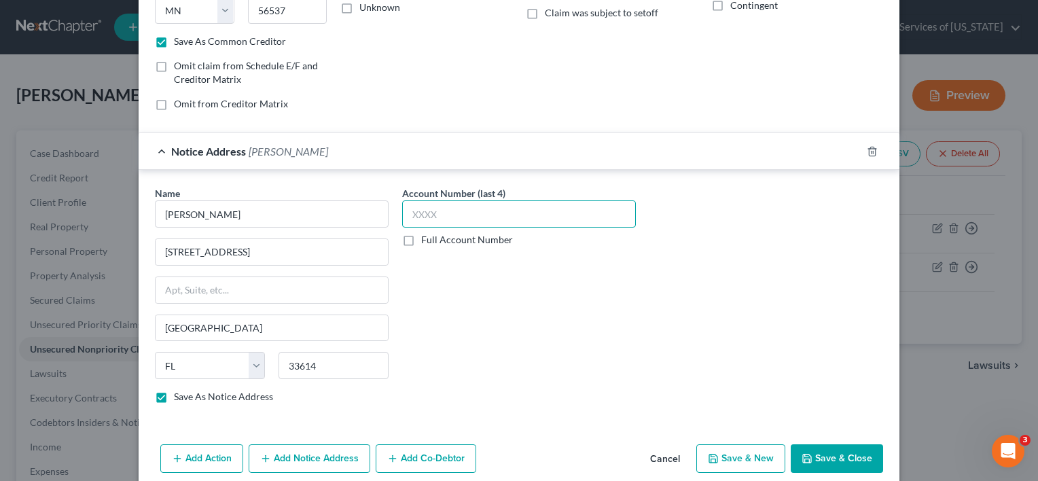
scroll to position [247, 0]
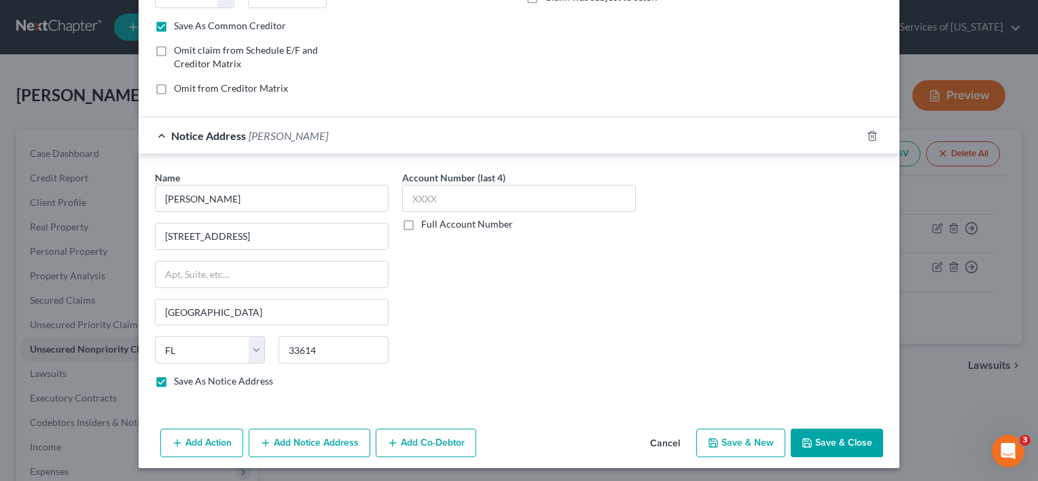
click at [837, 439] on button "Save & Close" at bounding box center [837, 443] width 92 height 29
checkbox input "false"
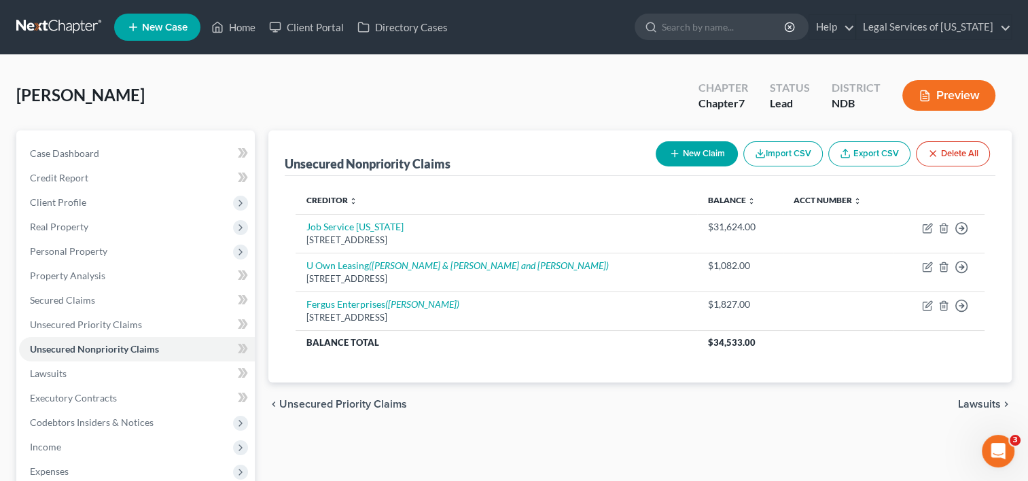
click at [709, 158] on button "New Claim" at bounding box center [697, 153] width 82 height 25
select select "0"
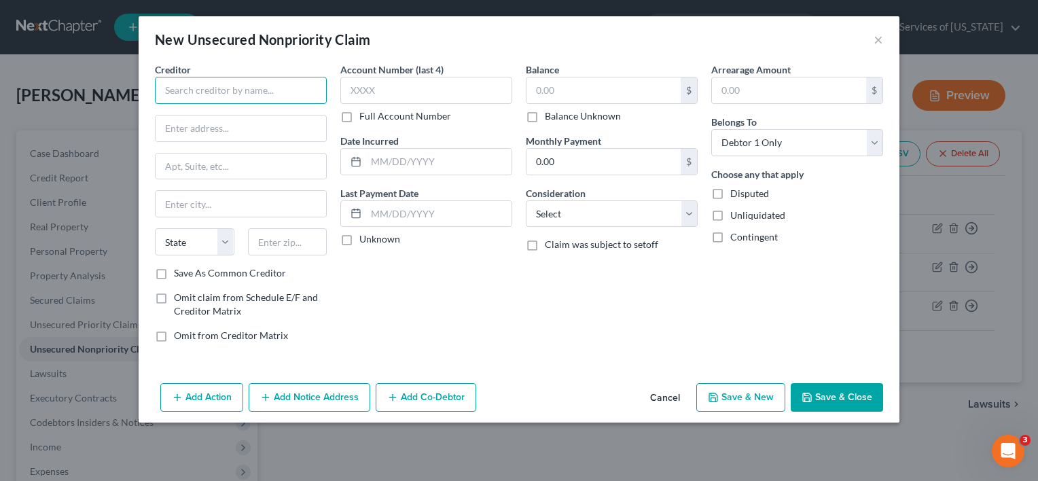
click at [258, 94] on input "text" at bounding box center [241, 90] width 172 height 27
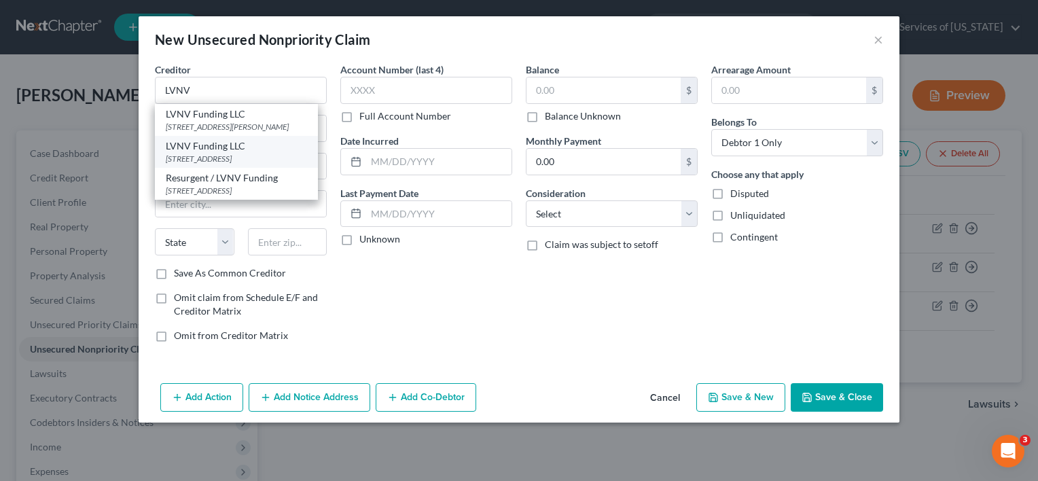
click at [228, 150] on div "LVNV Funding LLC" at bounding box center [236, 146] width 141 height 14
type input "LVNV Funding LLC"
type input "PO Box 1269"
type input "[GEOGRAPHIC_DATA]"
select select "42"
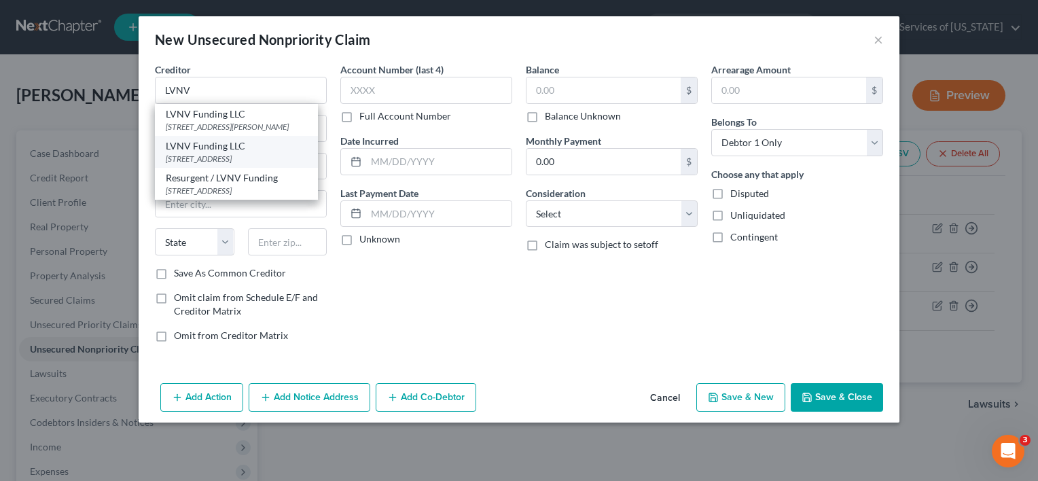
type input "29602"
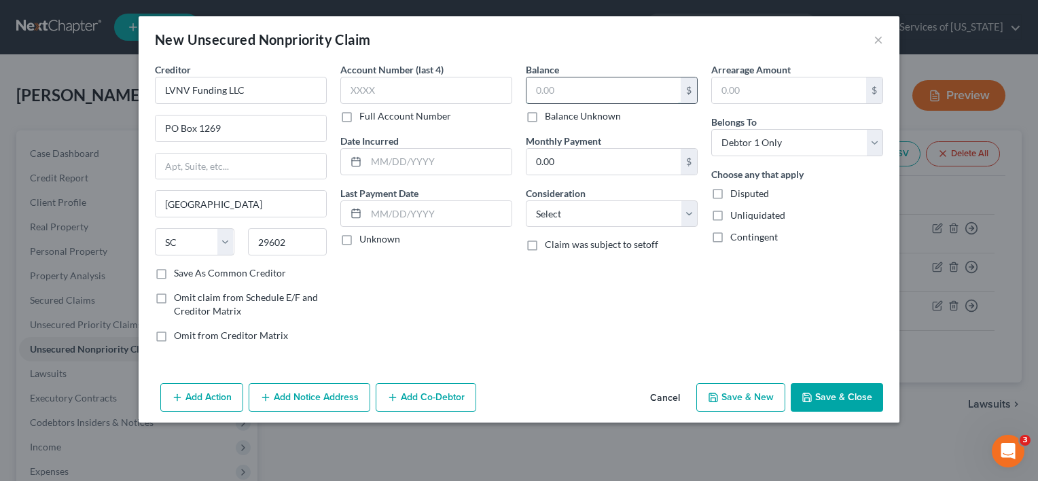
click at [584, 94] on input "text" at bounding box center [603, 90] width 154 height 26
type input "1,268"
click at [299, 389] on button "Add Notice Address" at bounding box center [310, 397] width 122 height 29
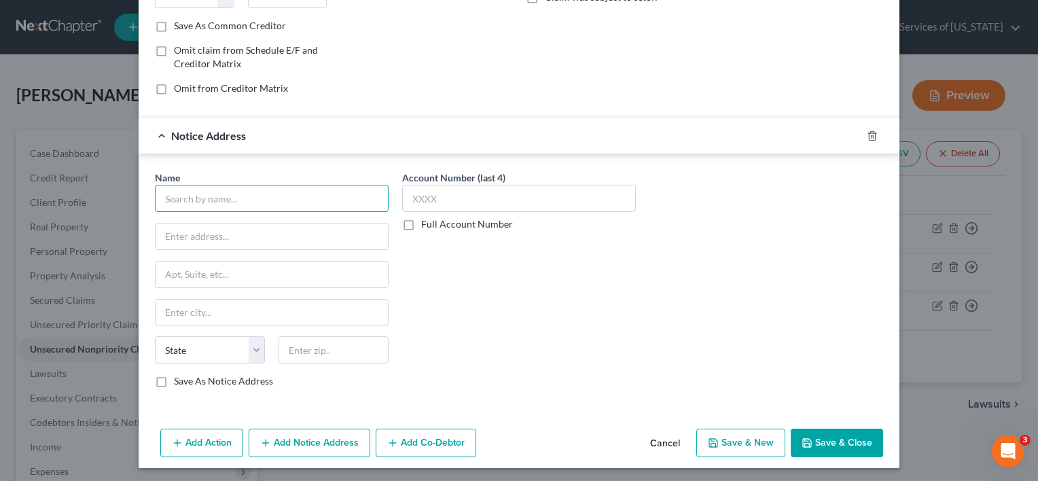
click at [247, 202] on input "text" at bounding box center [272, 198] width 234 height 27
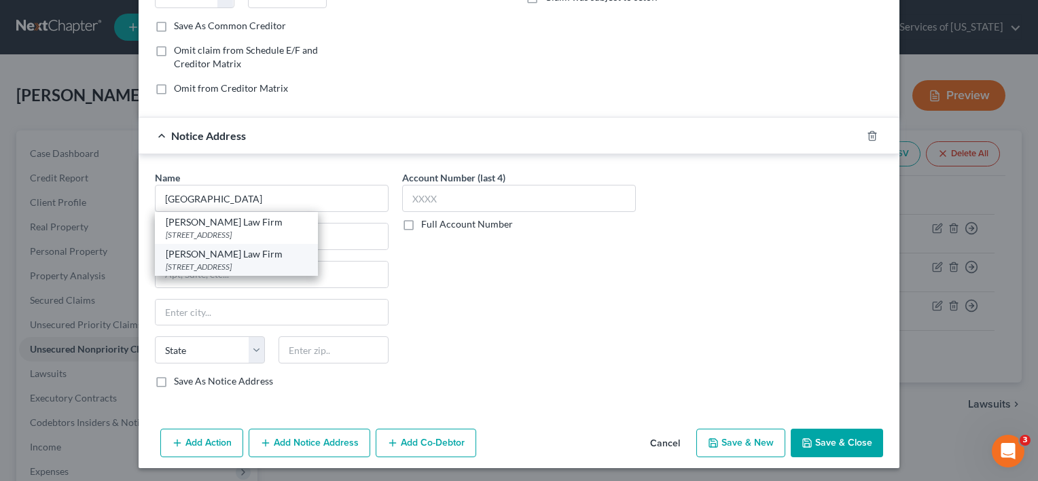
click at [250, 261] on div "[STREET_ADDRESS]" at bounding box center [236, 267] width 141 height 12
type input "[PERSON_NAME] Law Firm"
type input "PO Box 2427"
type input "Fargo"
select select "29"
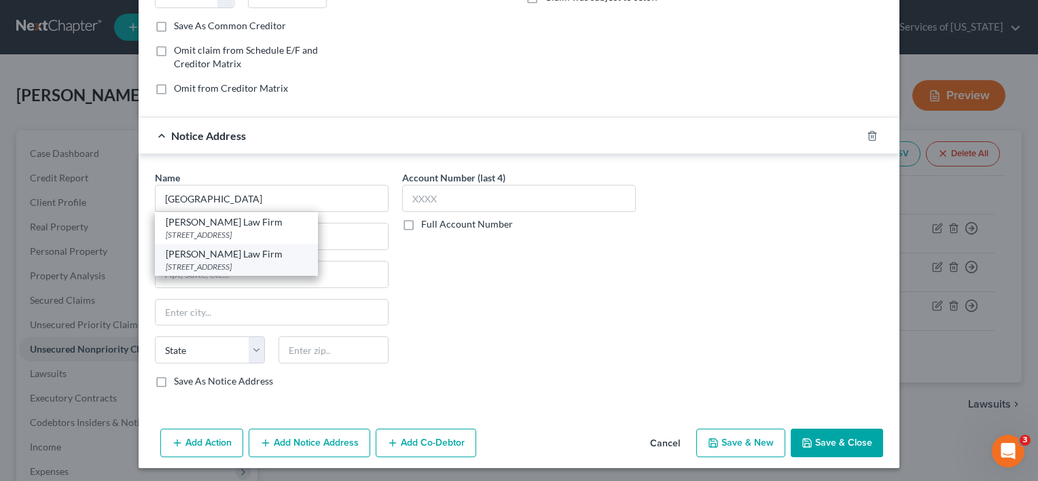
type input "58108-2427"
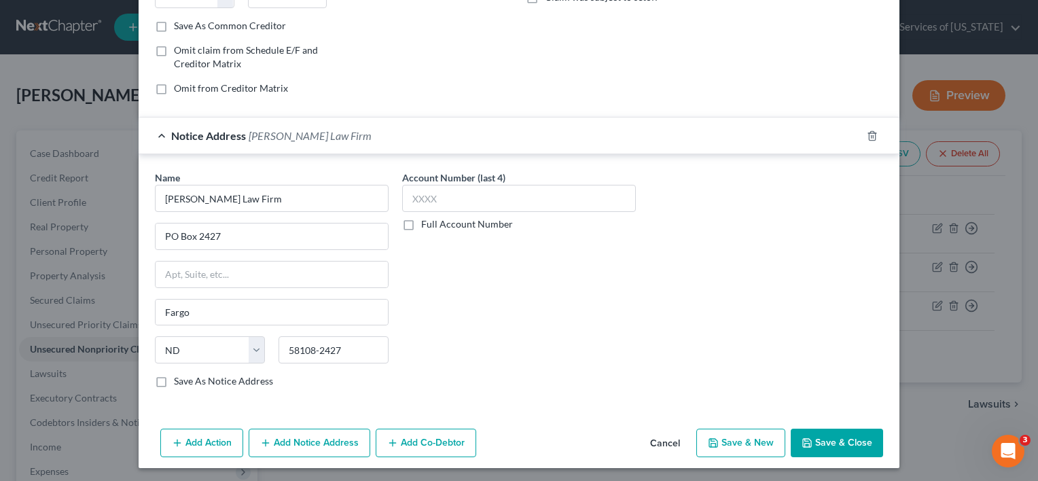
click at [825, 432] on button "Save & Close" at bounding box center [837, 443] width 92 height 29
type input "1,268.00"
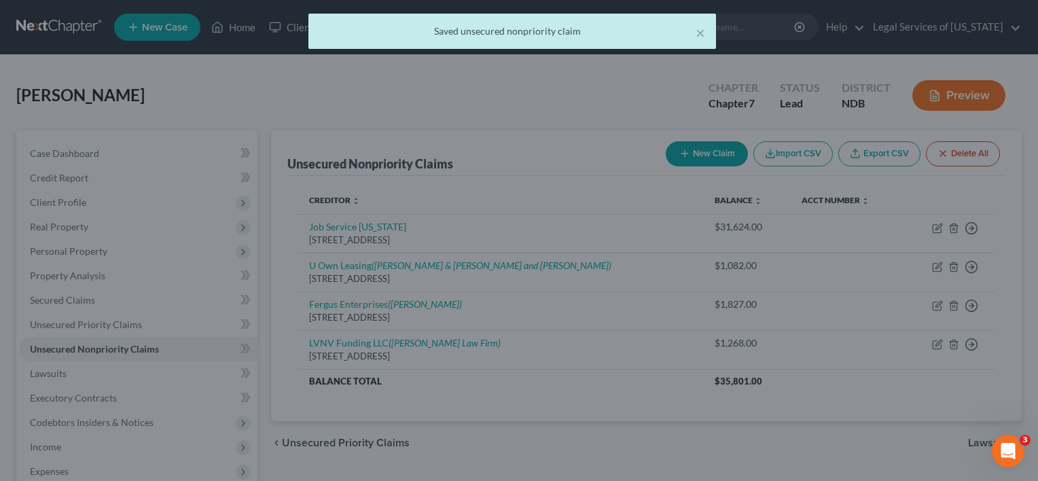
scroll to position [0, 0]
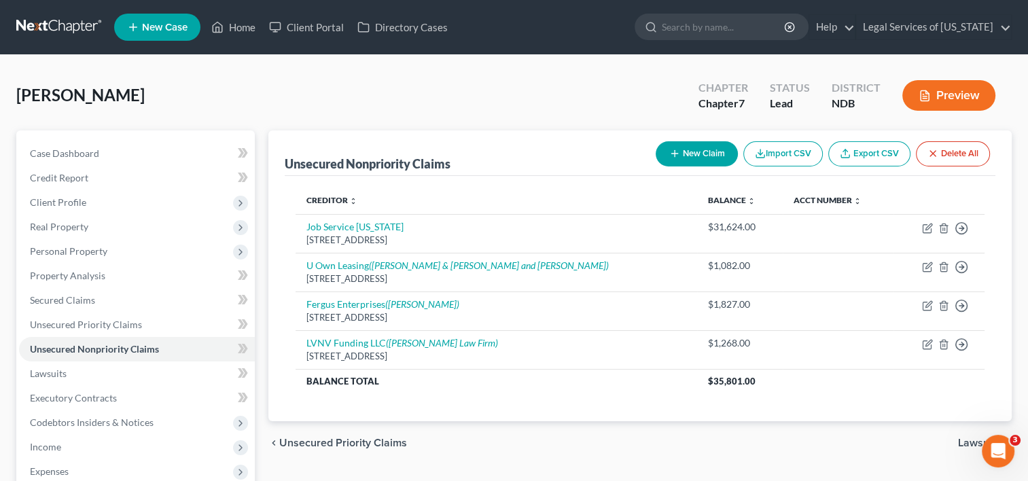
click at [692, 150] on button "New Claim" at bounding box center [697, 153] width 82 height 25
select select "0"
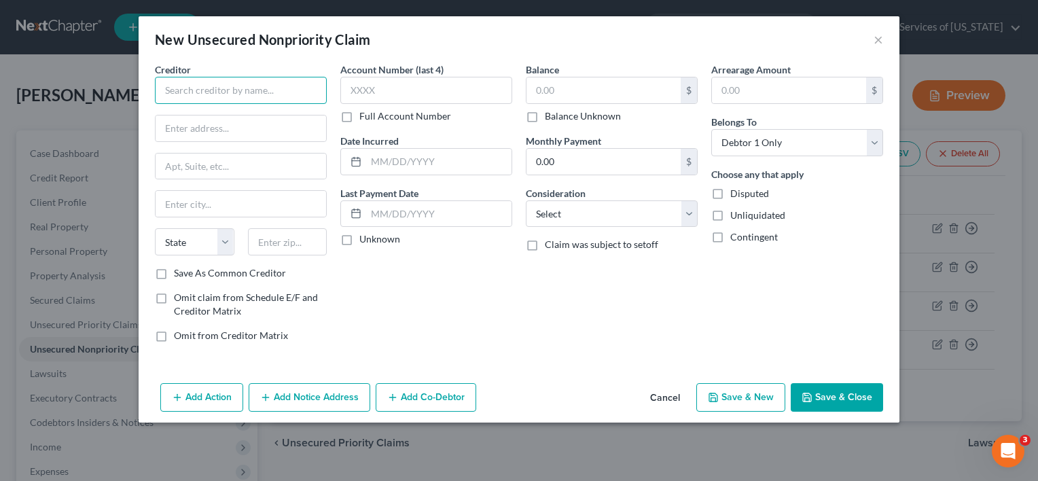
click at [291, 94] on input "text" at bounding box center [241, 90] width 172 height 27
type input "Sprint"
paste input "[GEOGRAPHIC_DATA]"
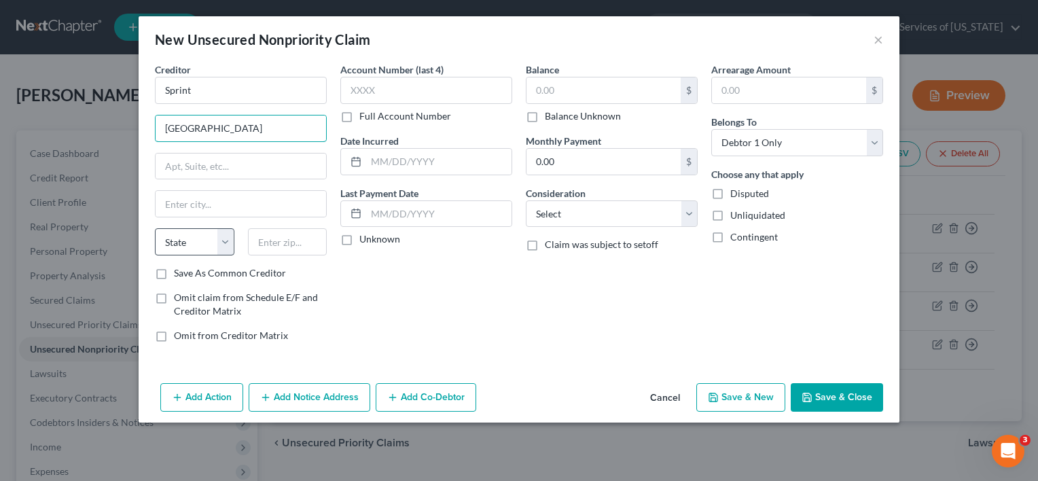
type input "[GEOGRAPHIC_DATA]"
click at [281, 246] on input "text" at bounding box center [287, 241] width 79 height 27
type input "66251"
type input "Shawnee Mission"
select select "17"
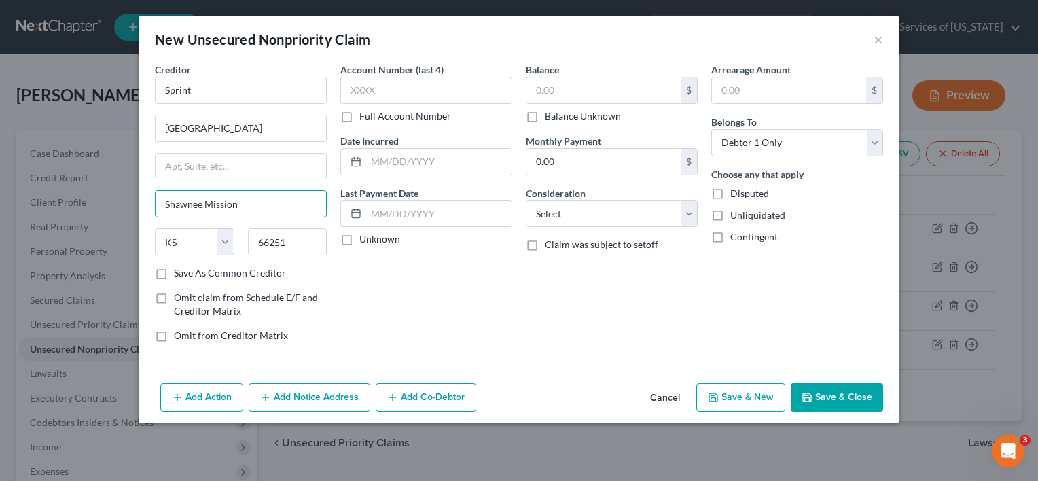
drag, startPoint x: 245, startPoint y: 204, endPoint x: 0, endPoint y: 158, distance: 248.9
click at [0, 158] on html "Home New Case Client Portal Directory Cases Legal Services of [US_STATE] [EMAIL…" at bounding box center [519, 361] width 1038 height 722
type input "[GEOGRAPHIC_DATA]"
click at [174, 274] on label "Save As Common Creditor" at bounding box center [230, 273] width 112 height 14
click at [179, 274] on input "Save As Common Creditor" at bounding box center [183, 270] width 9 height 9
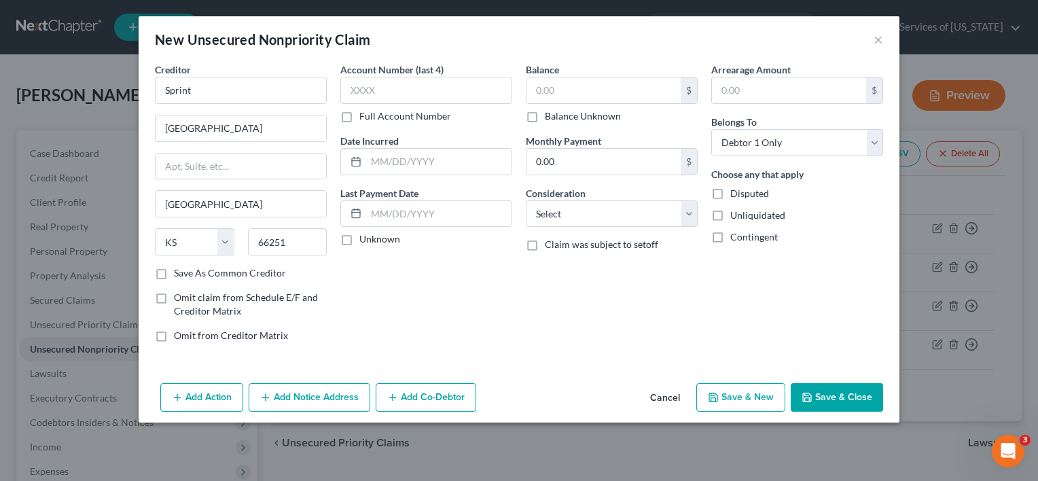
checkbox input "true"
click at [552, 86] on input "text" at bounding box center [603, 90] width 154 height 26
type input "1,227"
click at [329, 397] on button "Add Notice Address" at bounding box center [310, 397] width 122 height 29
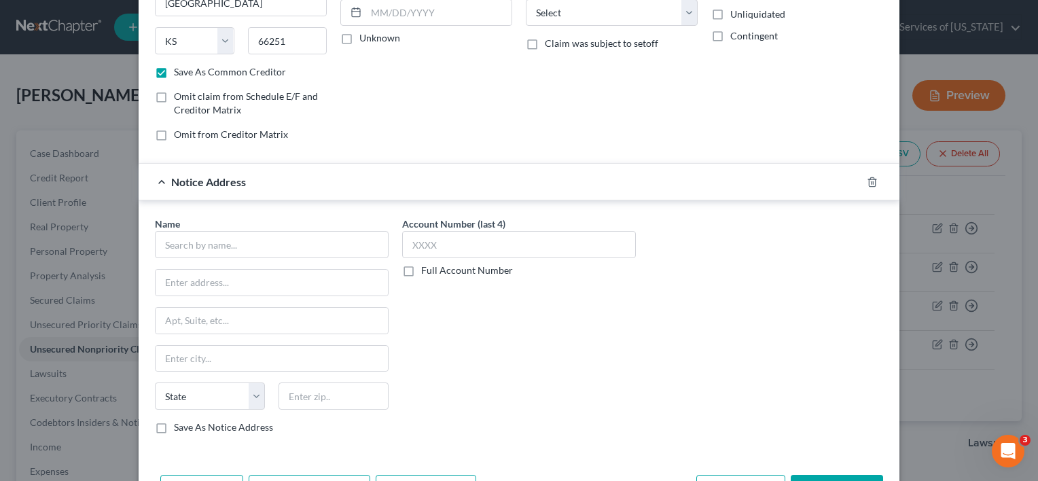
scroll to position [204, 0]
click at [245, 242] on input "text" at bounding box center [272, 241] width 234 height 27
type input "H"
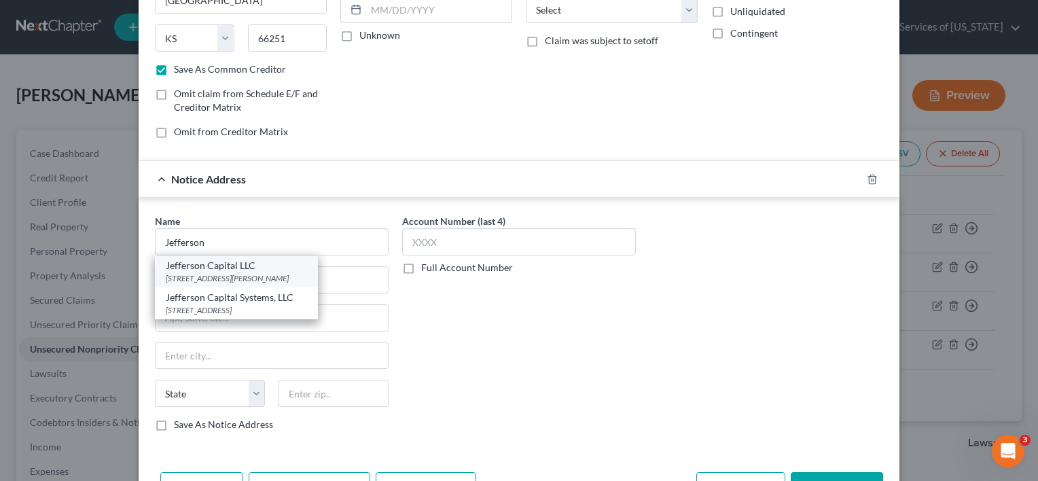
click at [191, 278] on div "[STREET_ADDRESS][PERSON_NAME]" at bounding box center [236, 278] width 141 height 12
type input "Jefferson Capital LLC"
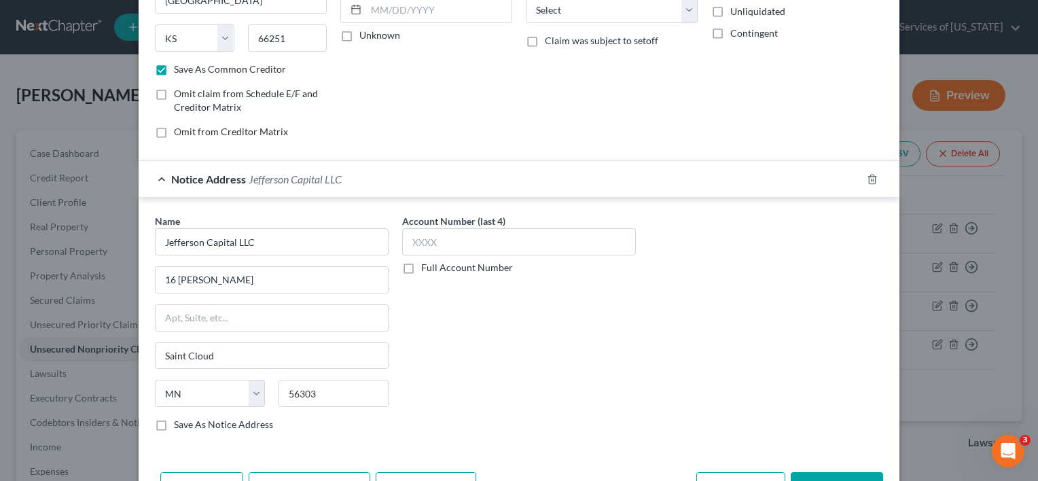
scroll to position [247, 0]
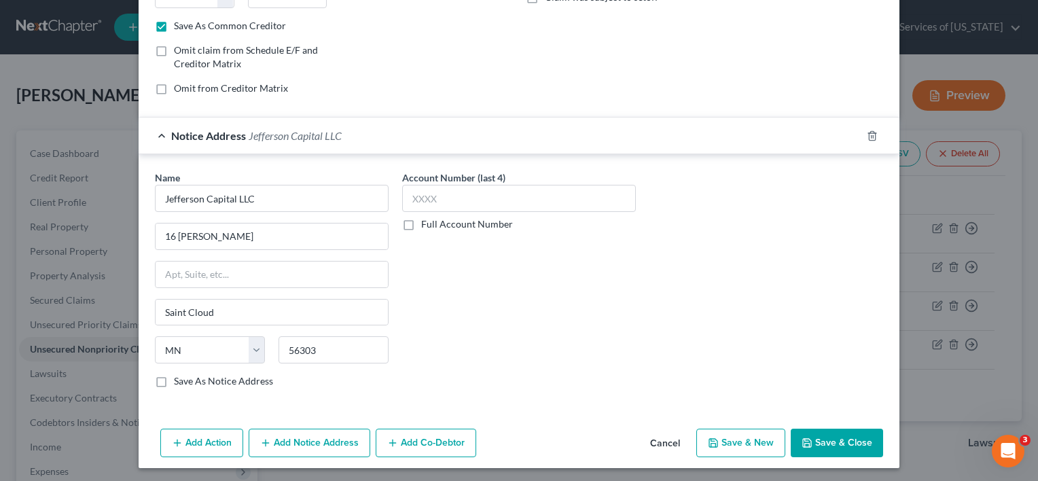
click at [831, 440] on button "Save & Close" at bounding box center [837, 443] width 92 height 29
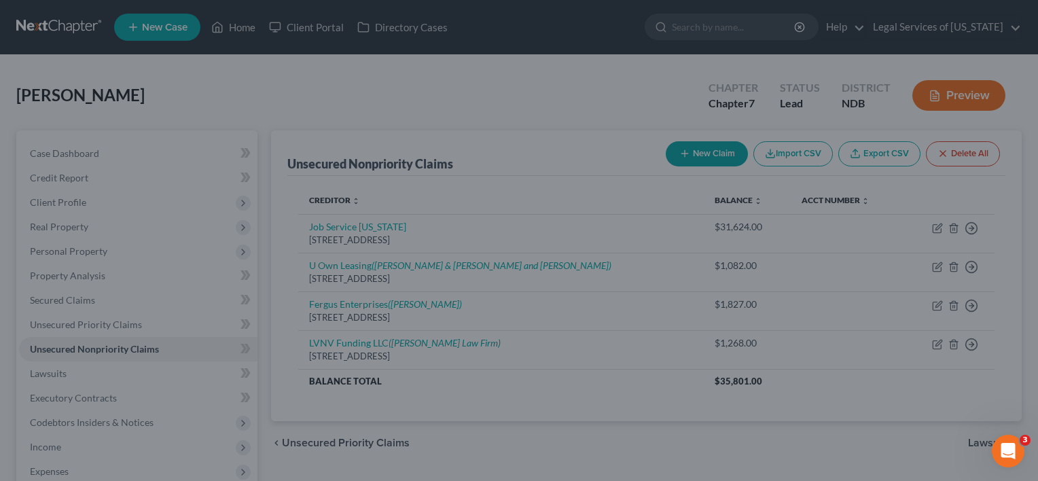
scroll to position [0, 0]
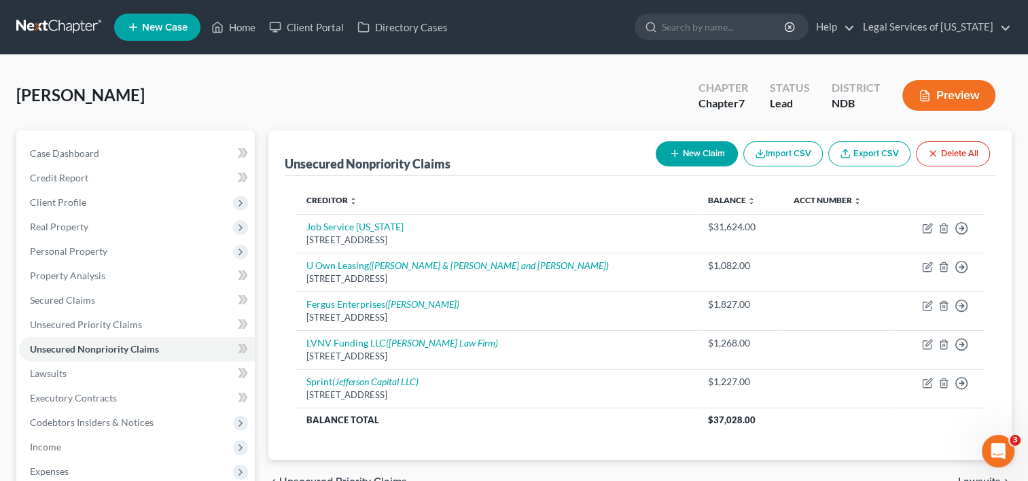
click at [713, 160] on button "New Claim" at bounding box center [697, 153] width 82 height 25
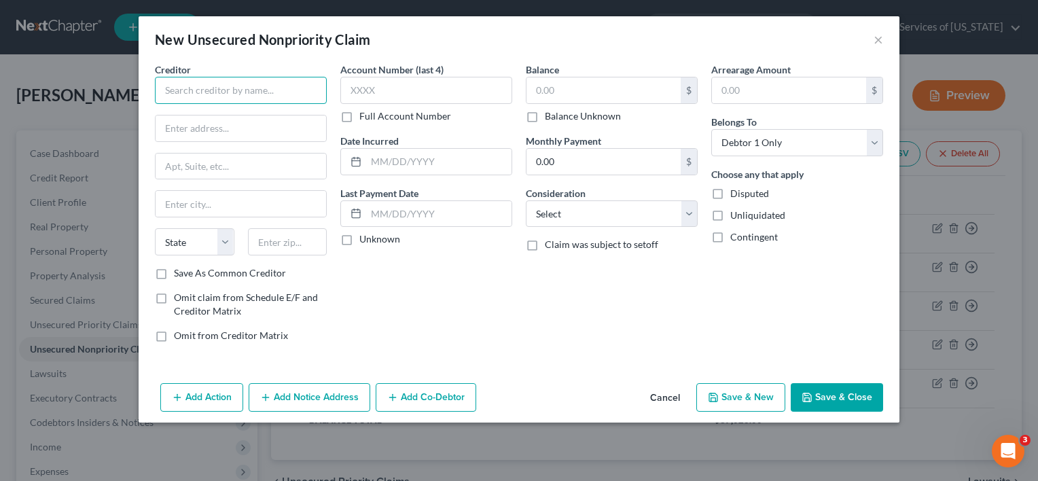
click at [267, 91] on input "text" at bounding box center [241, 90] width 172 height 27
drag, startPoint x: 213, startPoint y: 90, endPoint x: 25, endPoint y: 55, distance: 190.7
click at [25, 55] on div "New Unsecured Nonpriority Claim × Creditor * Verve State [US_STATE] AK AR [GEOG…" at bounding box center [519, 240] width 1038 height 481
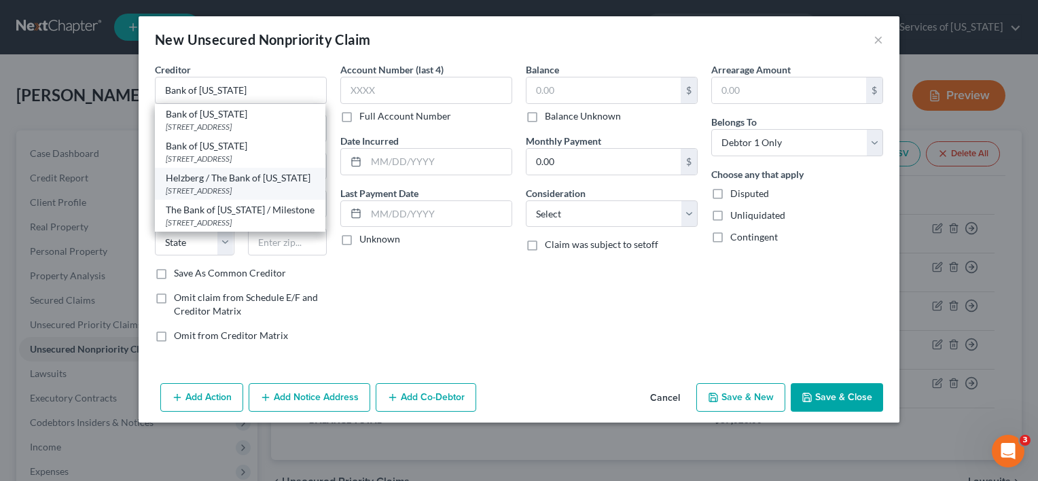
click at [247, 196] on div "[STREET_ADDRESS]" at bounding box center [240, 191] width 149 height 12
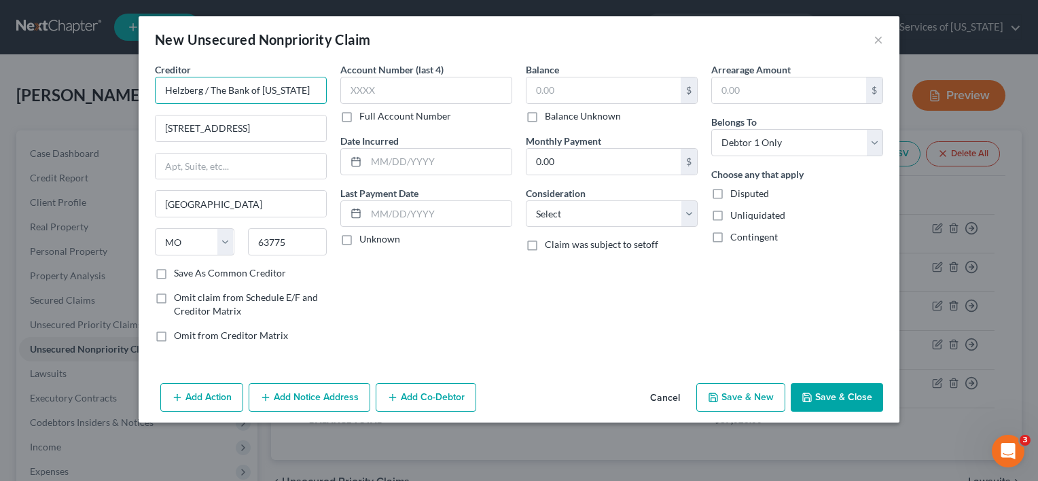
drag, startPoint x: 204, startPoint y: 90, endPoint x: 92, endPoint y: 79, distance: 112.7
click at [127, 88] on div "New Unsecured Nonpriority Claim × Creditor * Helzberg / The Bank of [US_STATE] …" at bounding box center [519, 240] width 1038 height 481
click at [174, 268] on label "Save As Common Creditor" at bounding box center [230, 273] width 112 height 14
click at [179, 268] on input "Save As Common Creditor" at bounding box center [183, 270] width 9 height 9
click at [587, 90] on input "text" at bounding box center [603, 90] width 154 height 26
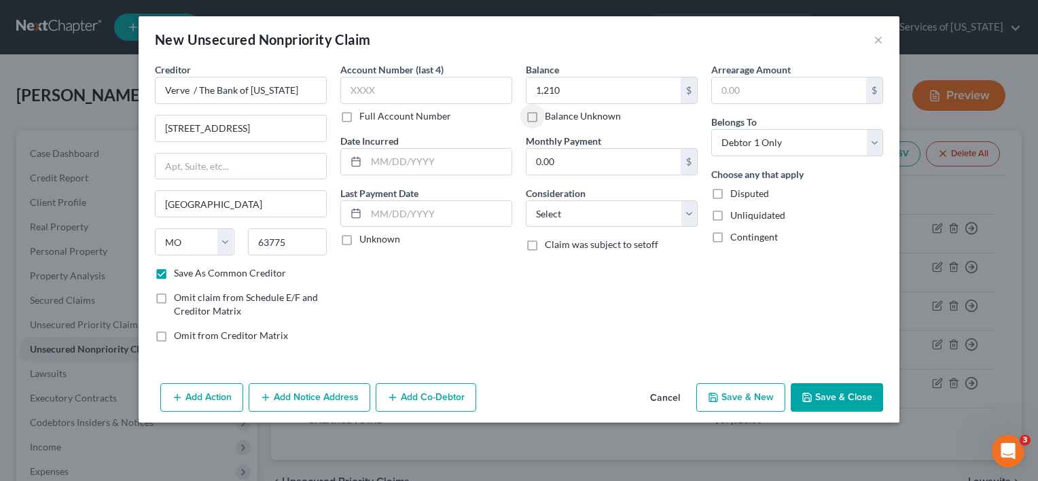
click at [314, 401] on button "Add Notice Address" at bounding box center [310, 397] width 122 height 29
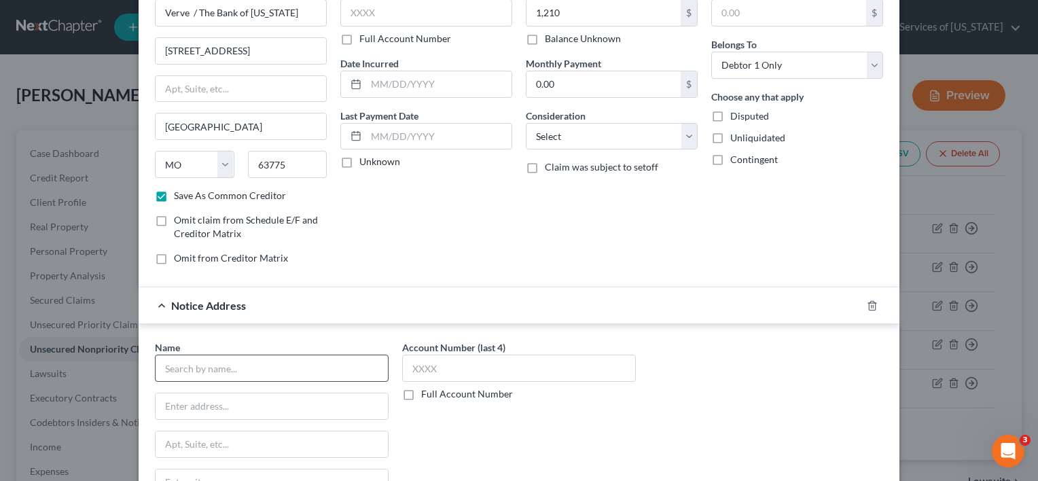
scroll to position [136, 0]
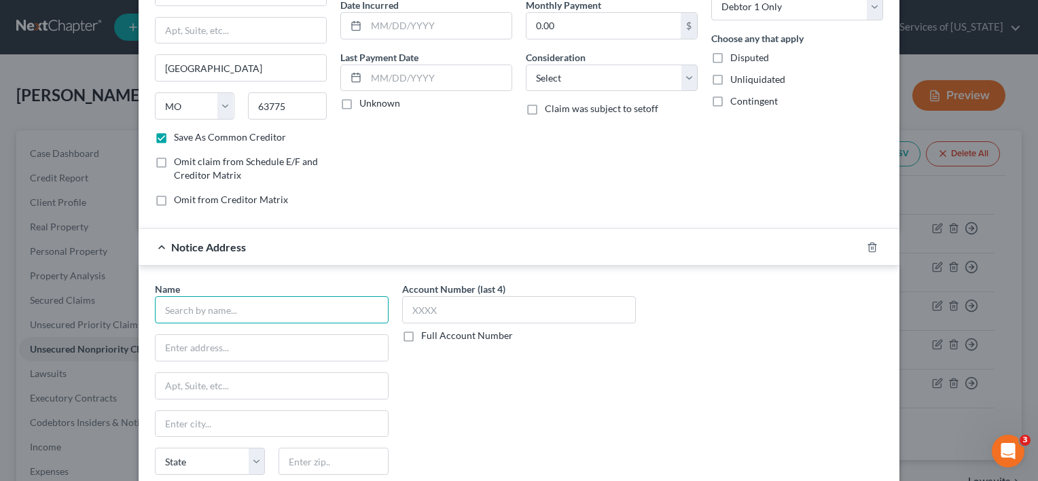
click at [240, 312] on input "text" at bounding box center [272, 309] width 234 height 27
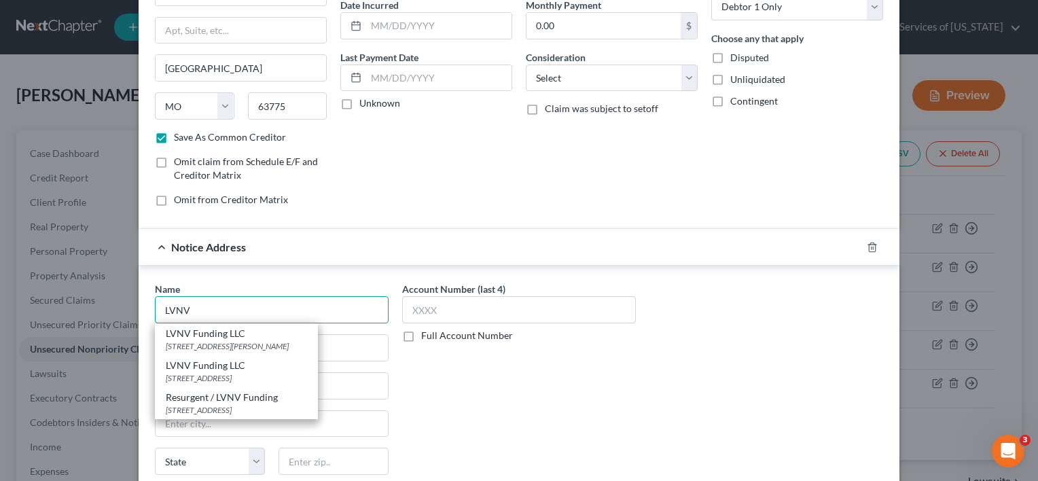
scroll to position [204, 0]
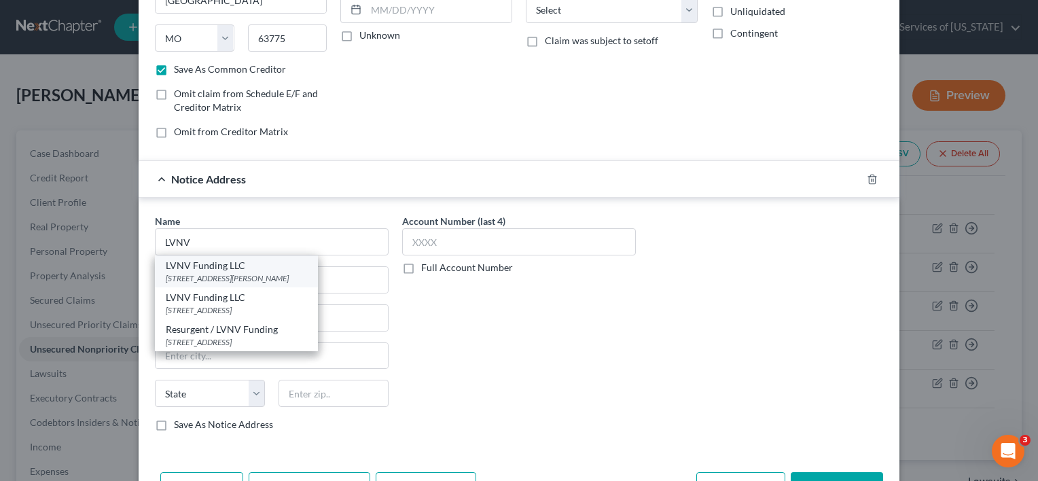
click at [231, 273] on div "[STREET_ADDRESS][PERSON_NAME]" at bounding box center [236, 278] width 141 height 12
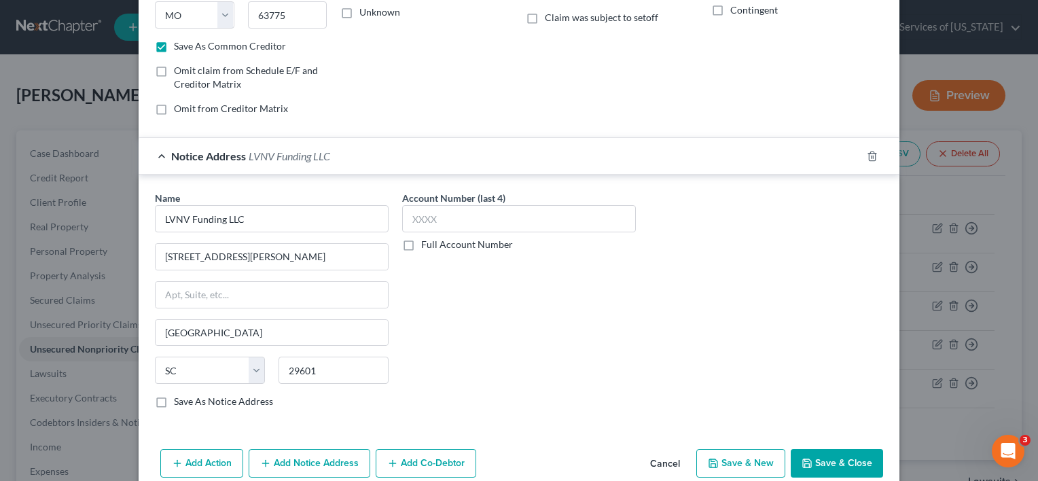
scroll to position [247, 0]
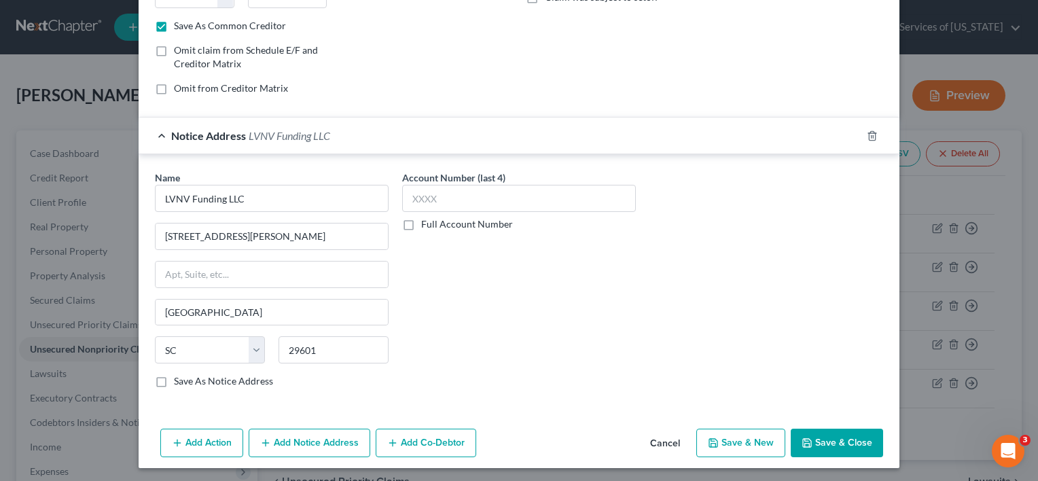
click at [814, 436] on button "Save & Close" at bounding box center [837, 443] width 92 height 29
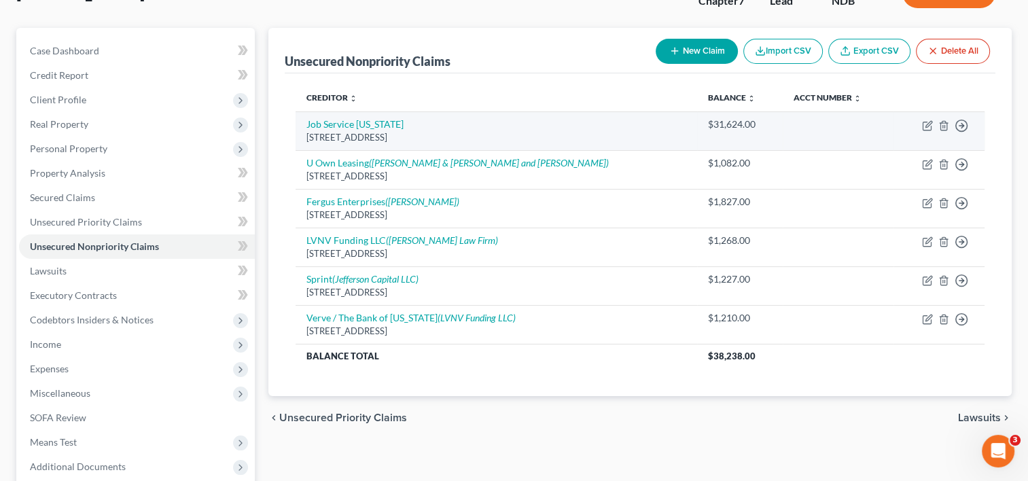
scroll to position [0, 0]
